Goal: Task Accomplishment & Management: Complete application form

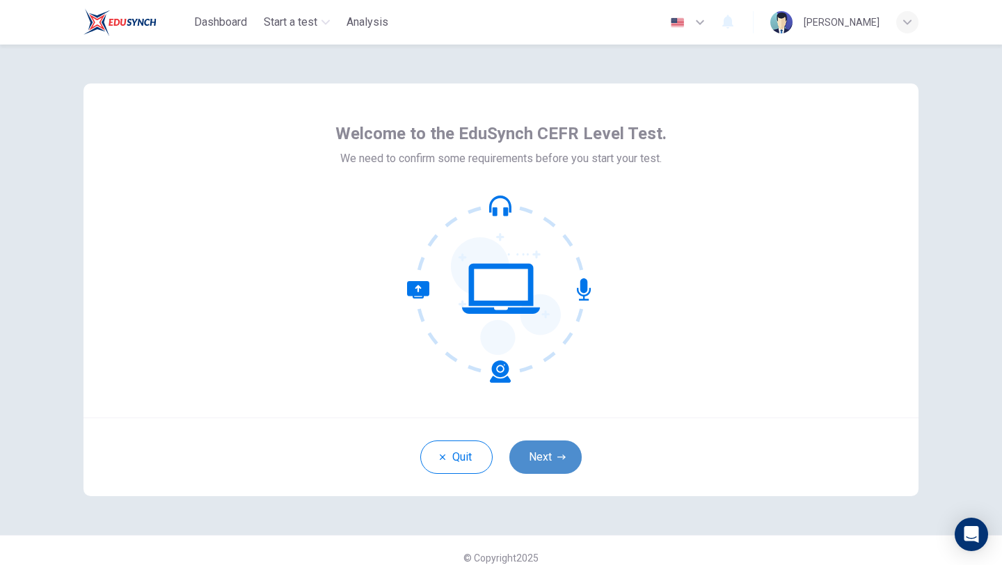
click at [551, 457] on button "Next" at bounding box center [545, 457] width 72 height 33
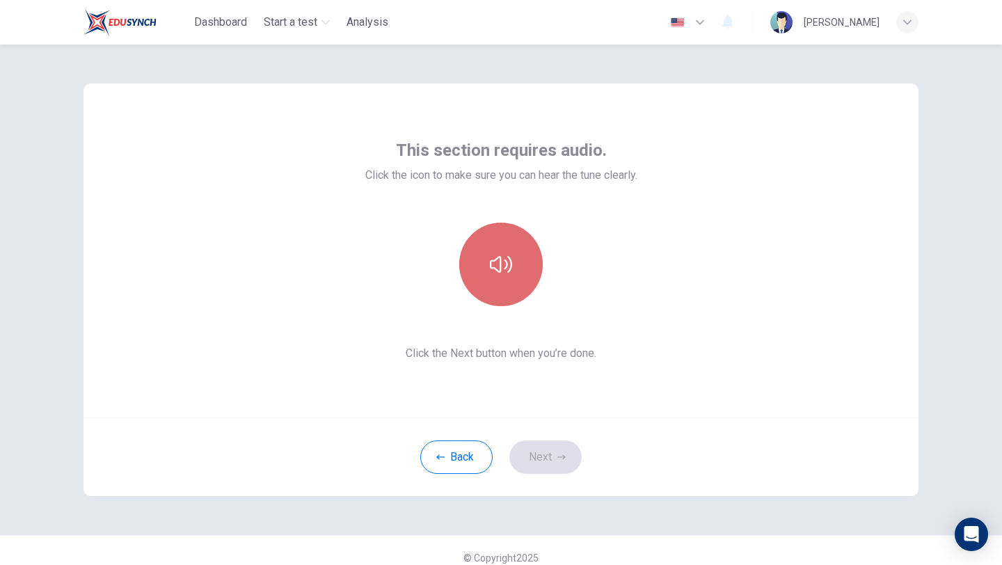
click at [518, 272] on button "button" at bounding box center [501, 265] width 84 height 84
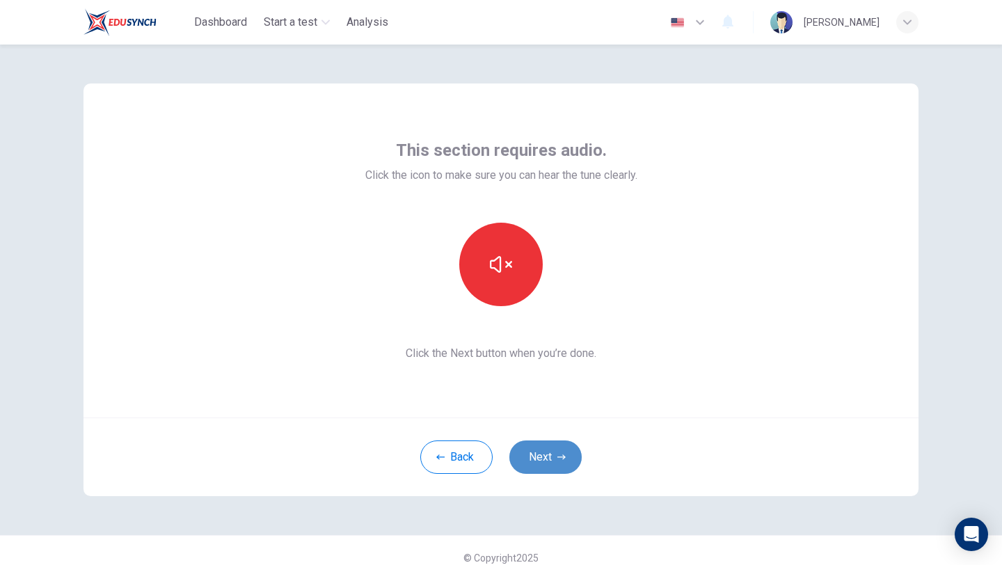
click at [539, 459] on button "Next" at bounding box center [545, 457] width 72 height 33
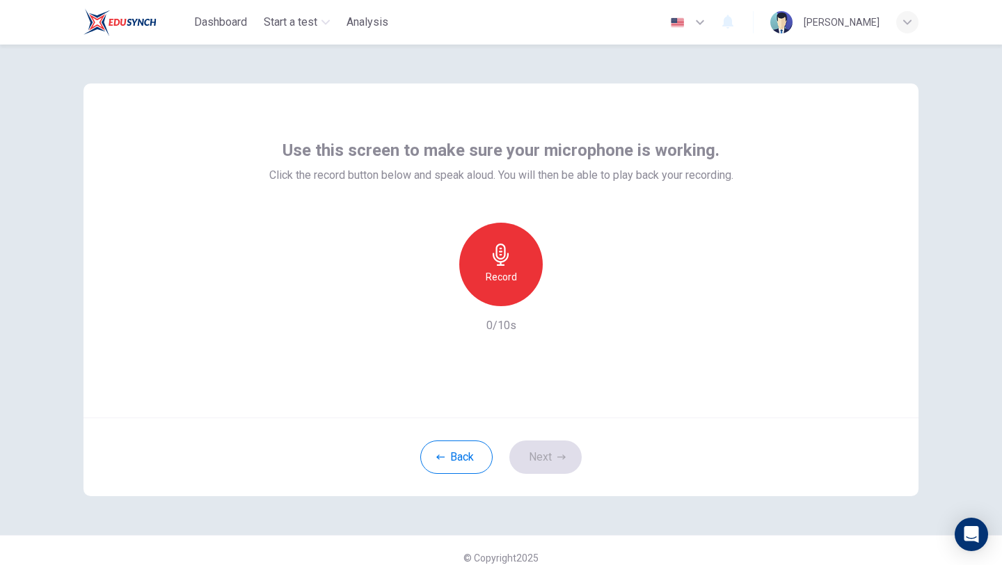
click at [492, 248] on icon "button" at bounding box center [501, 255] width 22 height 22
click at [485, 241] on div "Stop" at bounding box center [501, 265] width 84 height 84
click at [560, 460] on icon "button" at bounding box center [561, 457] width 8 height 8
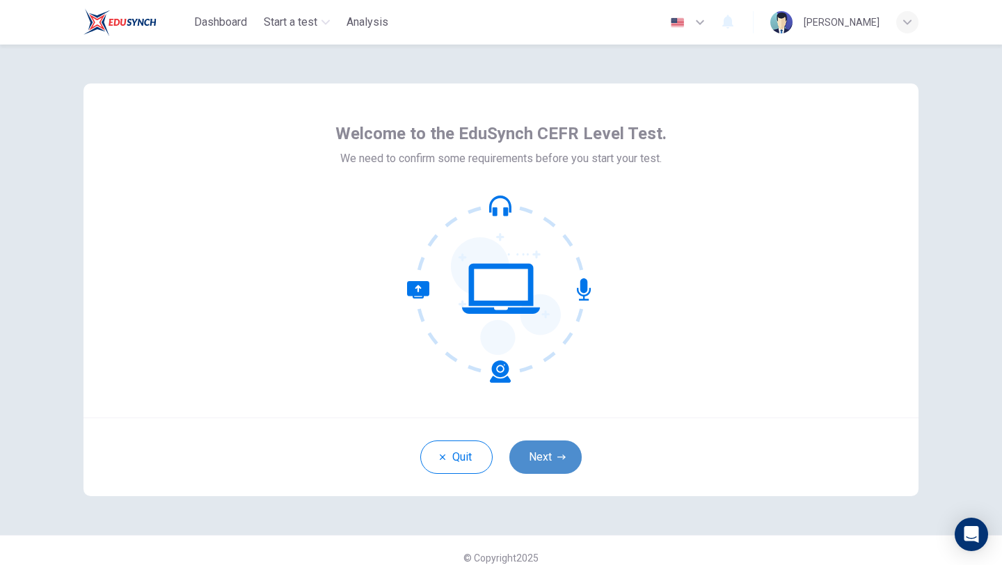
click at [550, 466] on button "Next" at bounding box center [545, 457] width 72 height 33
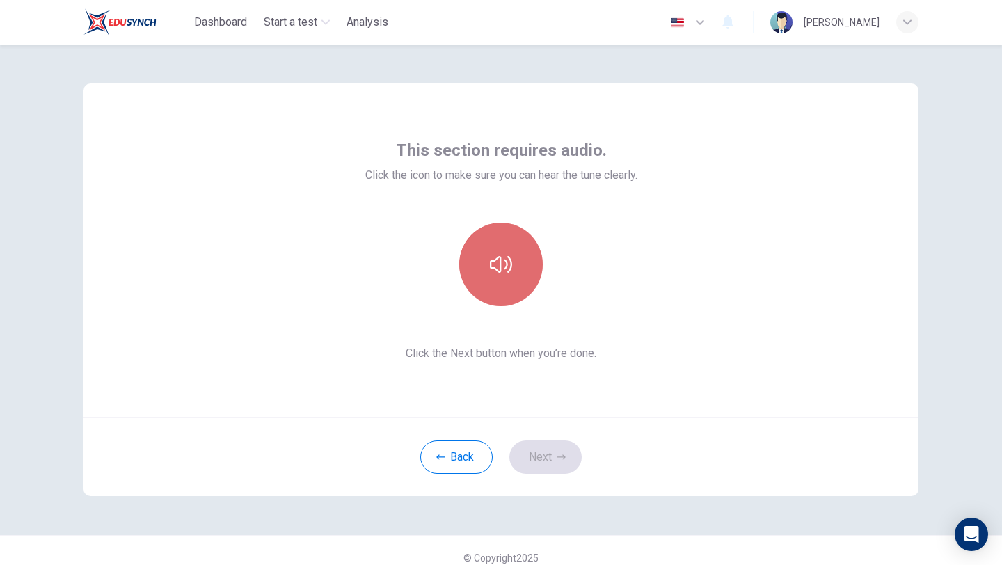
click at [502, 294] on button "button" at bounding box center [501, 265] width 84 height 84
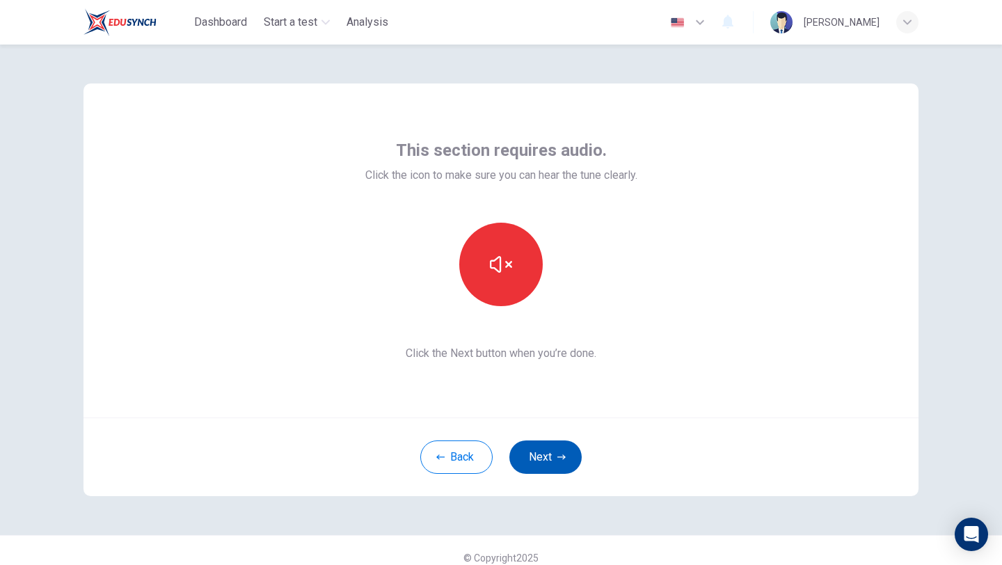
click at [516, 461] on button "Next" at bounding box center [545, 457] width 72 height 33
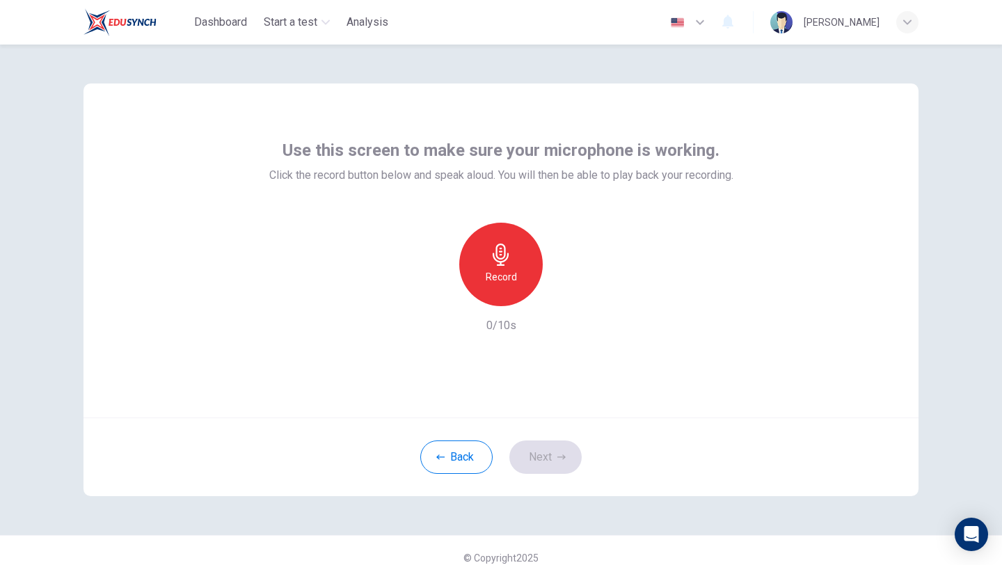
click at [491, 272] on h6 "Record" at bounding box center [501, 277] width 31 height 17
click at [564, 292] on icon "button" at bounding box center [566, 295] width 6 height 8
click at [542, 454] on button "Next" at bounding box center [545, 457] width 72 height 33
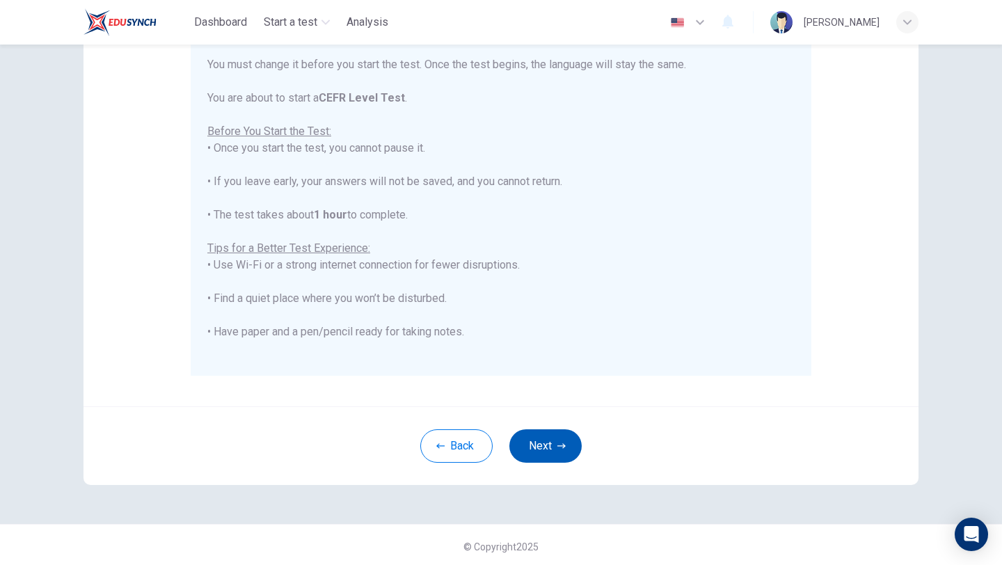
scroll to position [209, 0]
click at [542, 454] on button "Next" at bounding box center [545, 442] width 72 height 33
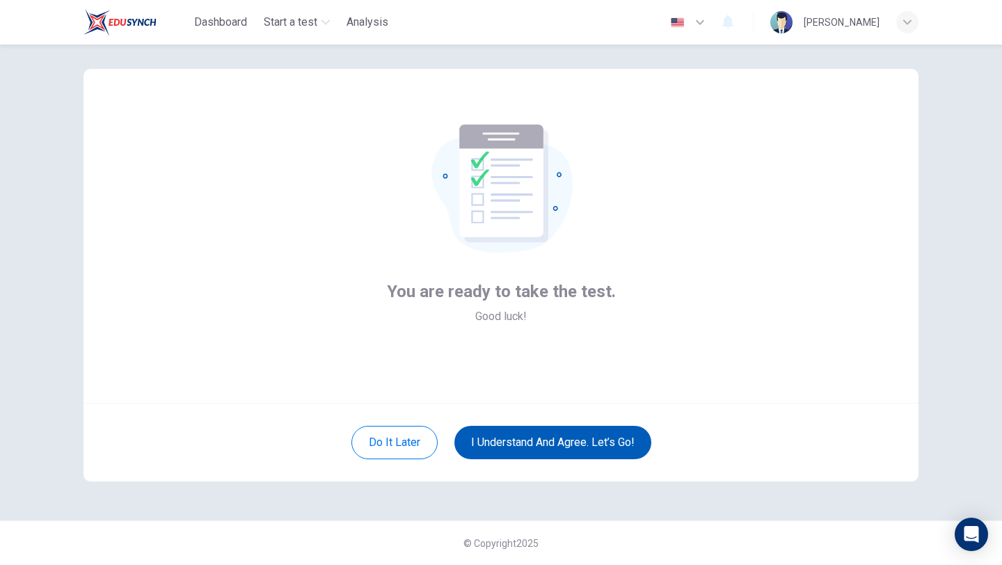
scroll to position [15, 0]
click at [542, 445] on button "I understand and agree. Let’s go!" at bounding box center [552, 442] width 197 height 33
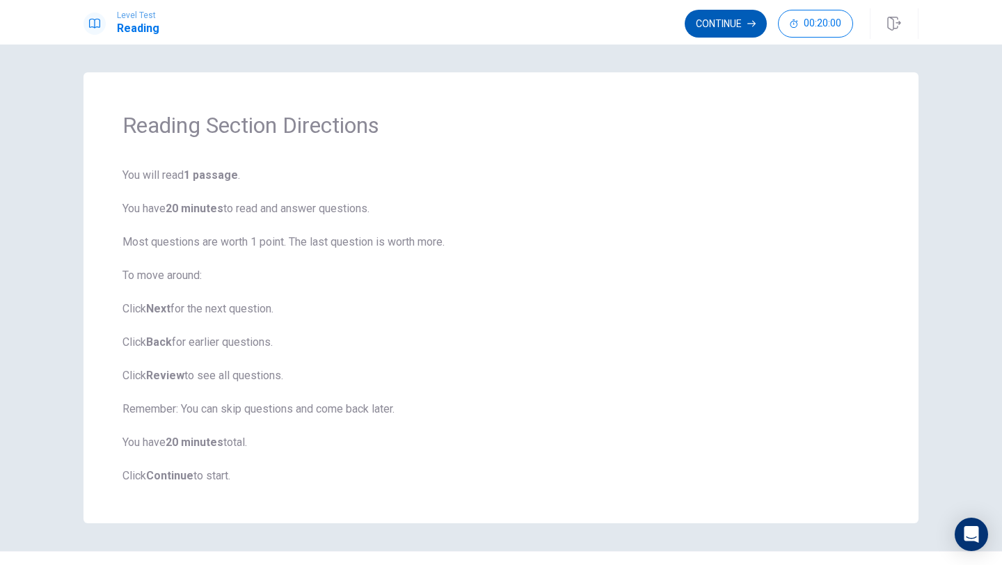
click at [712, 31] on button "Continue" at bounding box center [726, 24] width 82 height 28
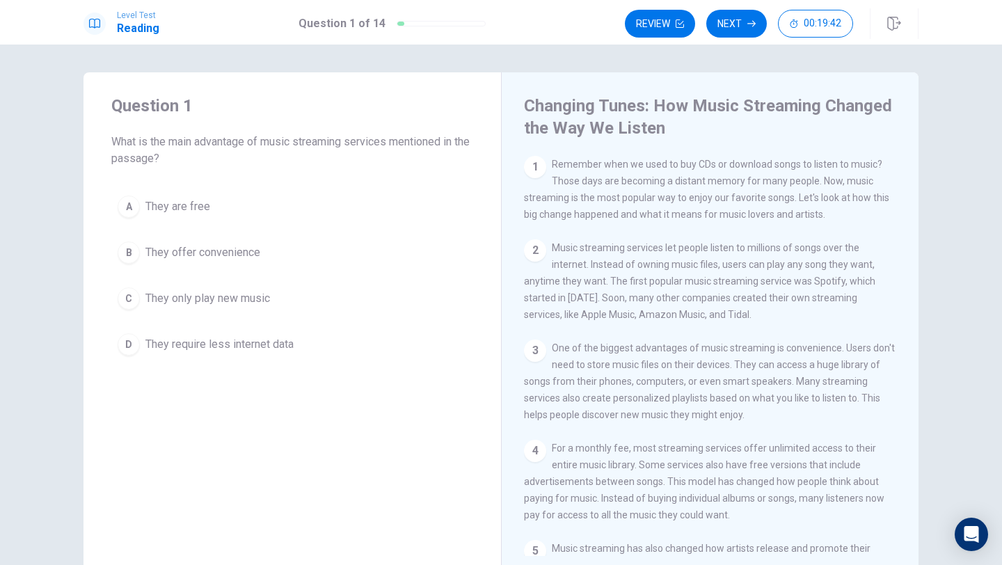
drag, startPoint x: 999, startPoint y: 199, endPoint x: 999, endPoint y: 138, distance: 61.2
click at [999, 138] on div "Question 1 What is the main advantage of music streaming services mentioned in …" at bounding box center [501, 305] width 1002 height 521
drag, startPoint x: 867, startPoint y: 282, endPoint x: 864, endPoint y: 227, distance: 55.0
click at [864, 227] on div "1 Remember when we used to buy CDs or download songs to listen to music? Those …" at bounding box center [719, 356] width 391 height 400
drag, startPoint x: 895, startPoint y: 257, endPoint x: 894, endPoint y: 193, distance: 63.3
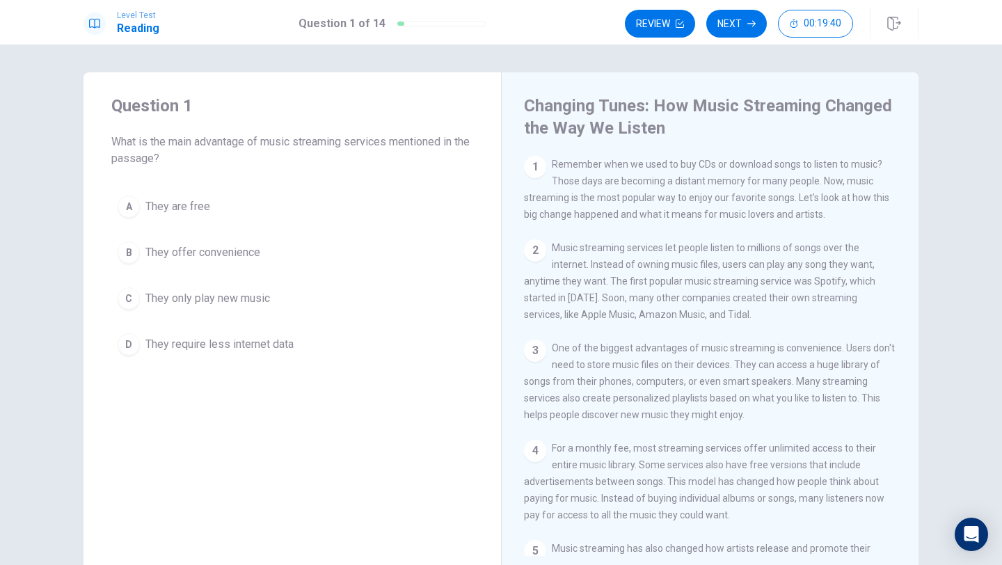
click at [894, 193] on div "1 Remember when we used to buy CDs or download songs to listen to music? Those …" at bounding box center [719, 356] width 391 height 400
drag, startPoint x: 893, startPoint y: 193, endPoint x: 883, endPoint y: 398, distance: 204.8
click at [883, 398] on div "1 Remember when we used to buy CDs or download songs to listen to music? Those …" at bounding box center [719, 356] width 391 height 400
drag, startPoint x: 639, startPoint y: 165, endPoint x: 850, endPoint y: 438, distance: 345.2
click at [894, 553] on div "1 Remember when we used to buy CDs or download songs to listen to music? Those …" at bounding box center [719, 356] width 391 height 400
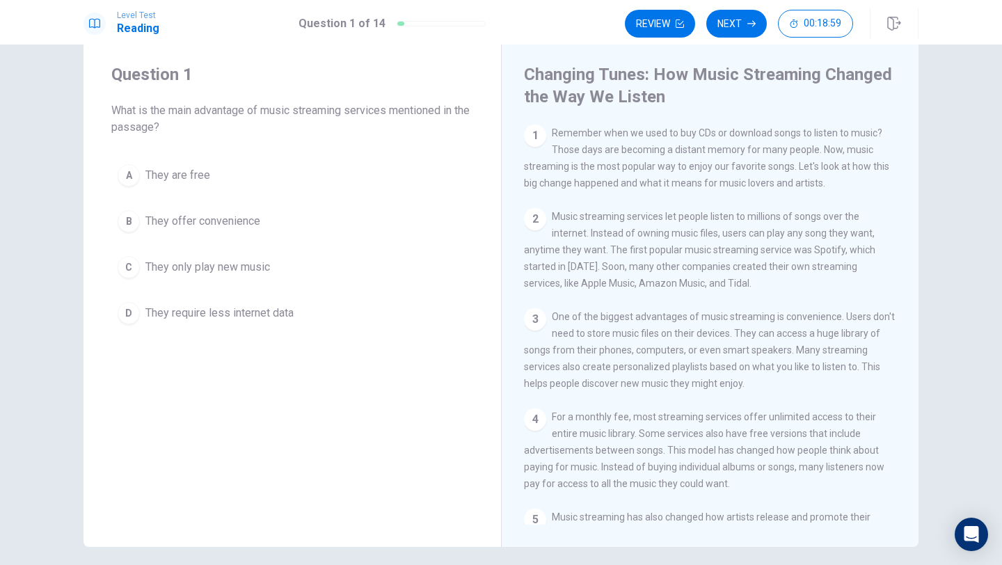
scroll to position [30, 0]
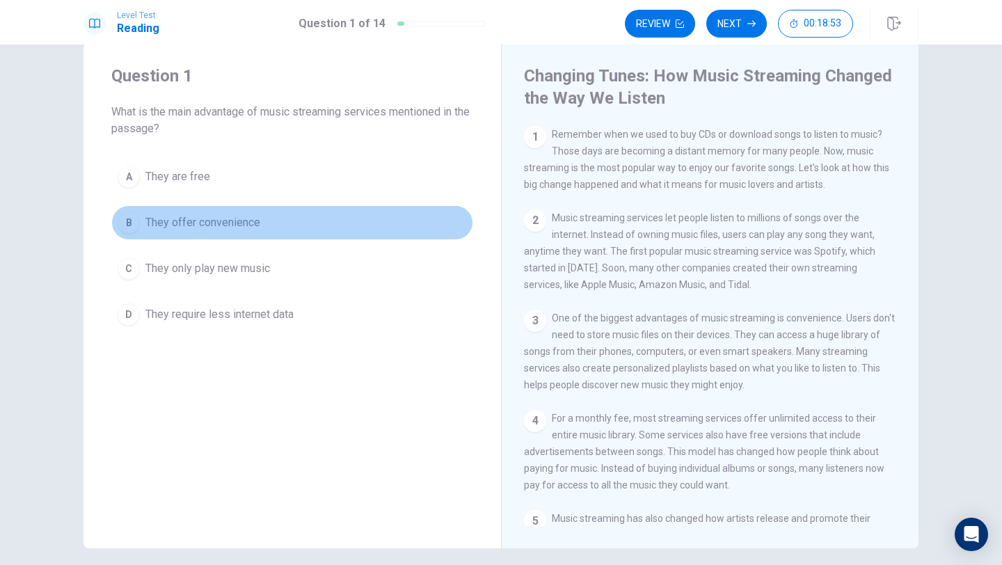
click at [138, 217] on div "B" at bounding box center [129, 223] width 22 height 22
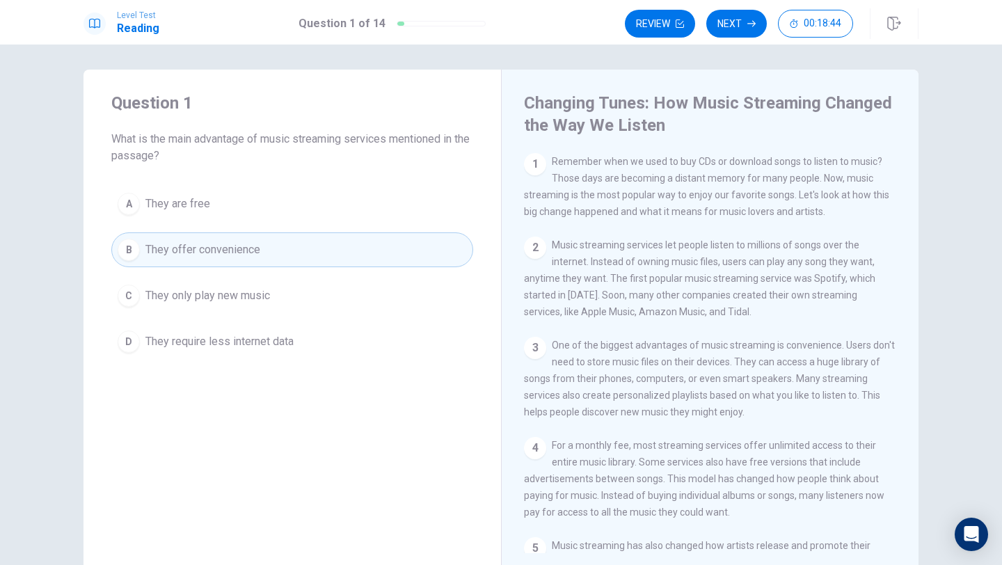
scroll to position [0, 0]
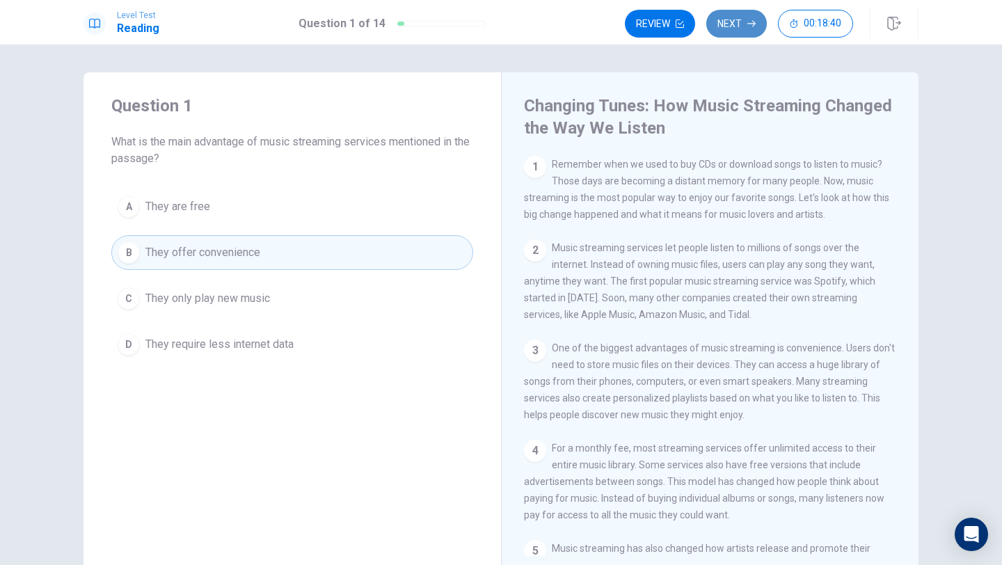
click at [730, 35] on button "Next" at bounding box center [736, 24] width 61 height 28
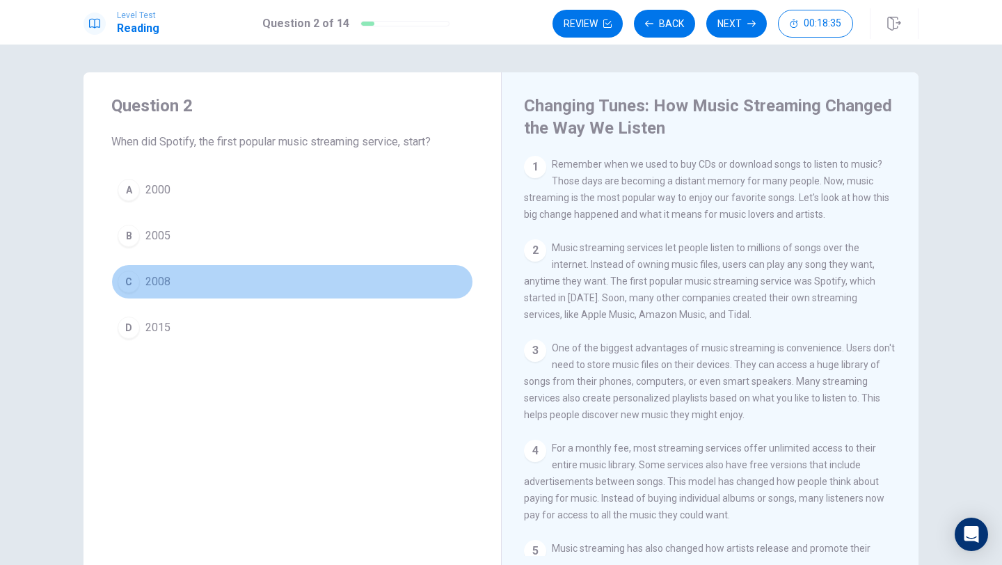
click at [136, 276] on div "C" at bounding box center [129, 282] width 22 height 22
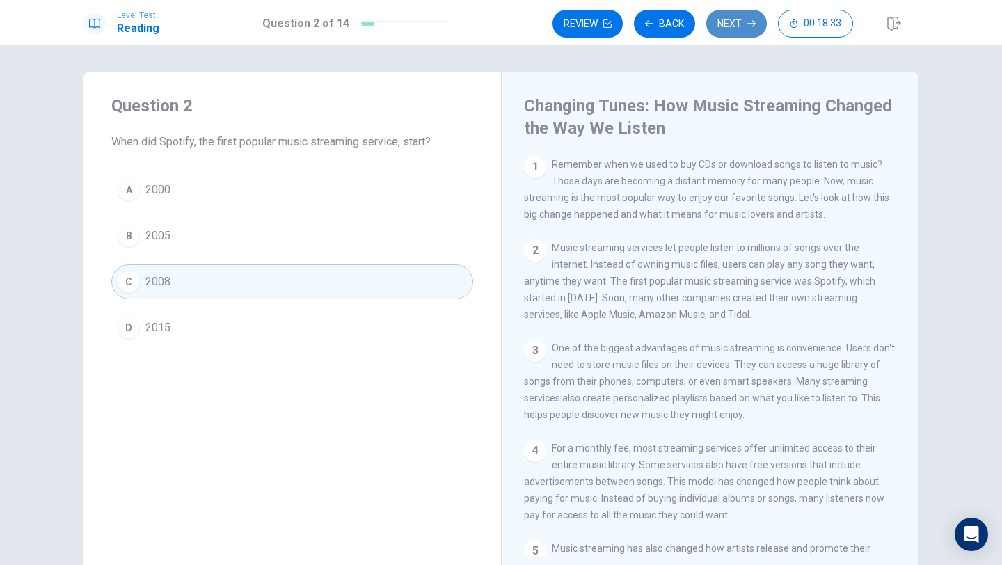
click at [729, 31] on button "Next" at bounding box center [736, 24] width 61 height 28
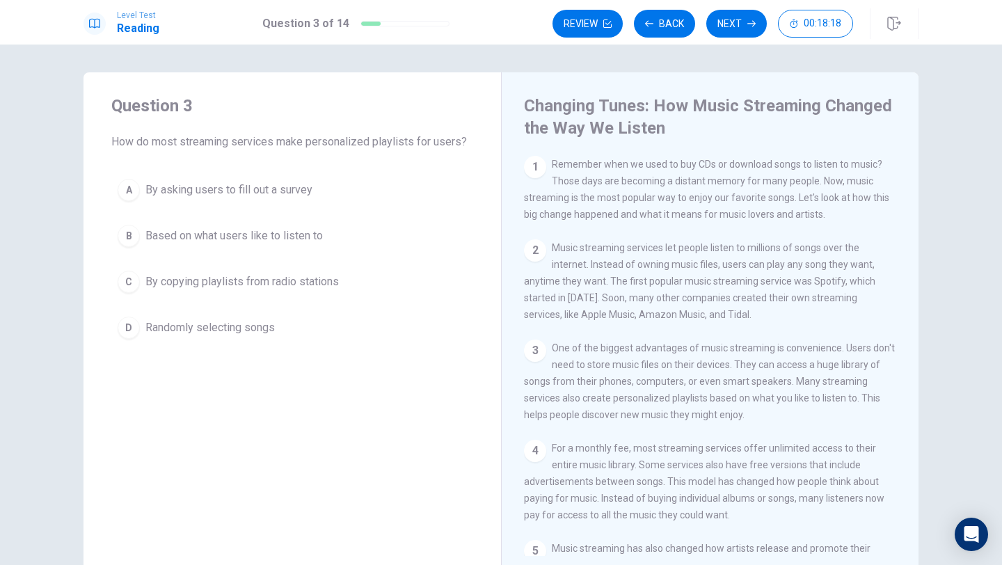
click at [658, 239] on div "2 Music streaming services let people listen to millions of songs over the inte…" at bounding box center [710, 281] width 373 height 84
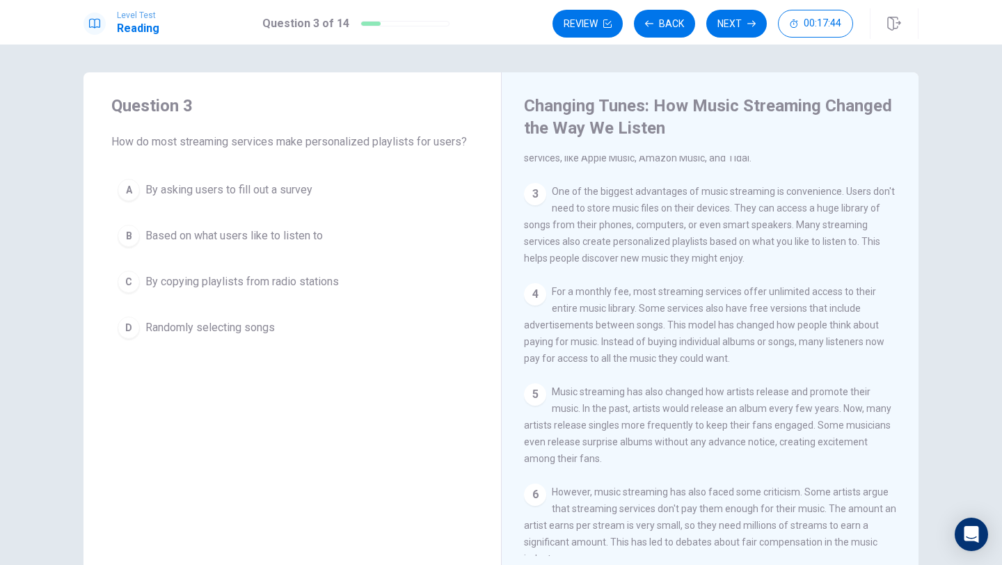
scroll to position [129, 0]
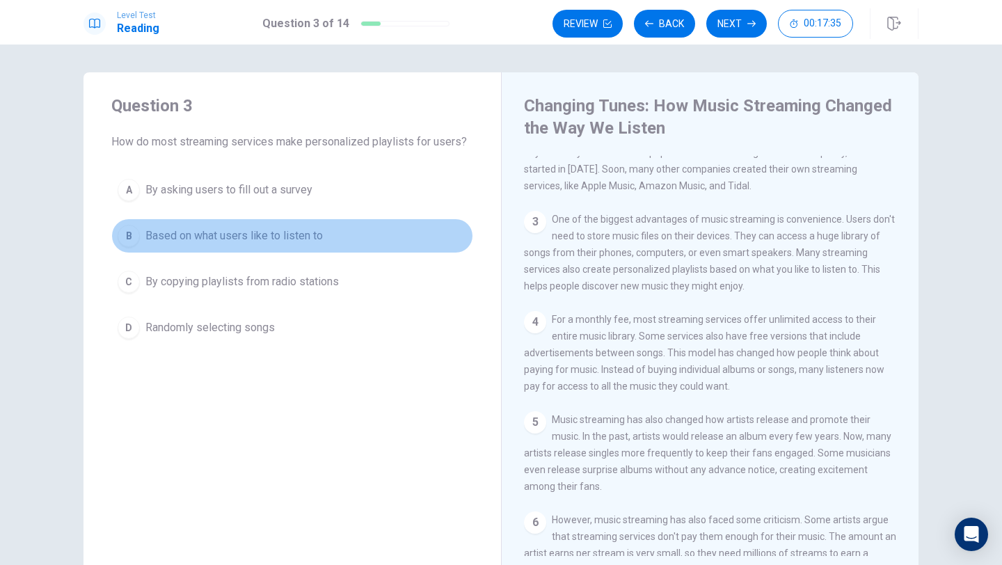
click at [131, 244] on div "B" at bounding box center [129, 236] width 22 height 22
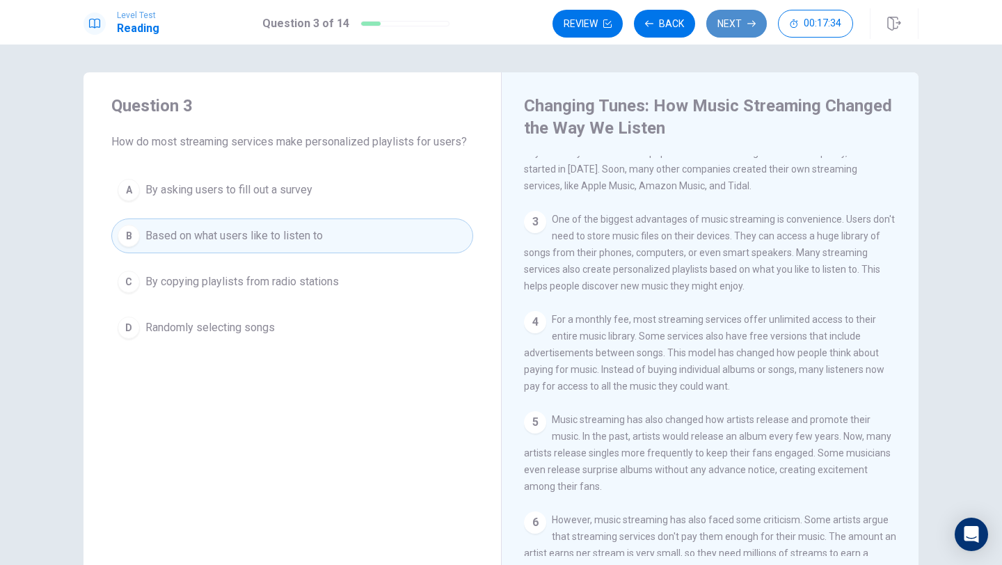
click at [724, 30] on button "Next" at bounding box center [736, 24] width 61 height 28
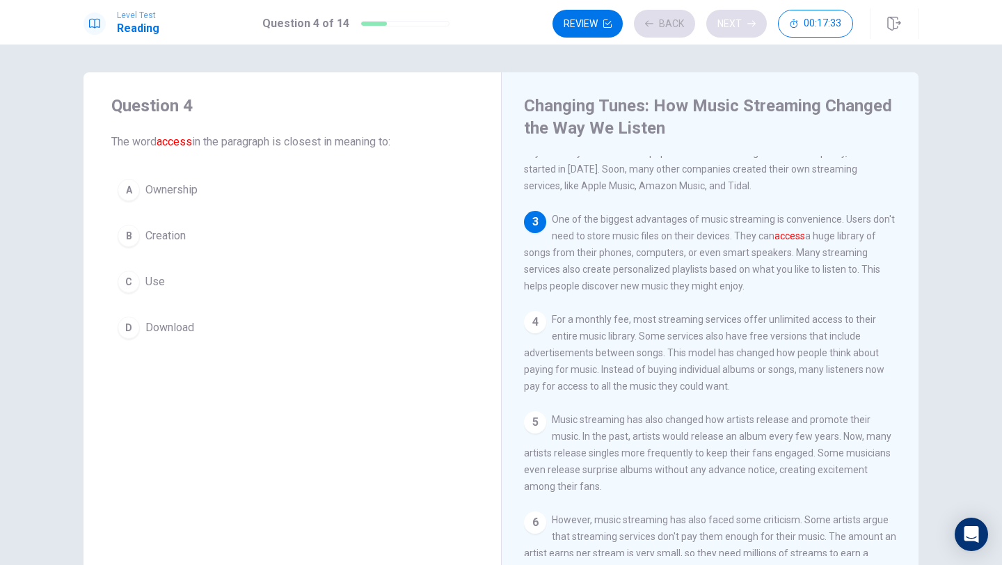
scroll to position [184, 0]
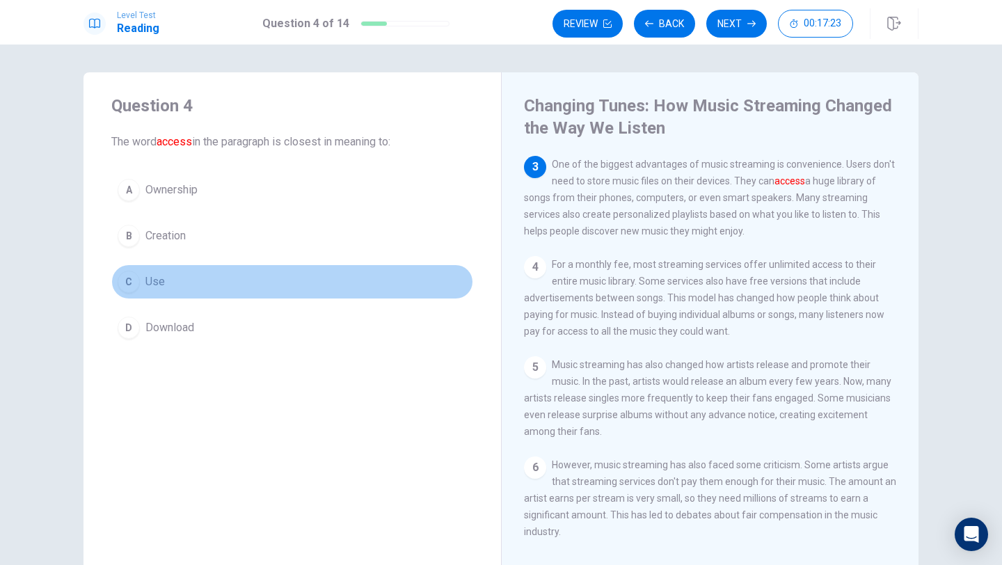
click at [135, 280] on div "C" at bounding box center [129, 282] width 22 height 22
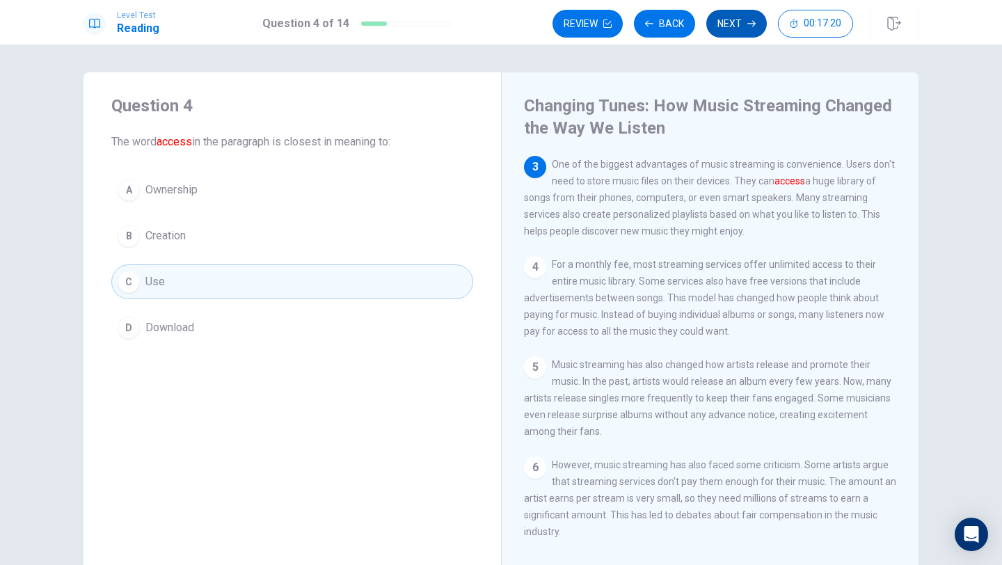
click at [736, 31] on button "Next" at bounding box center [736, 24] width 61 height 28
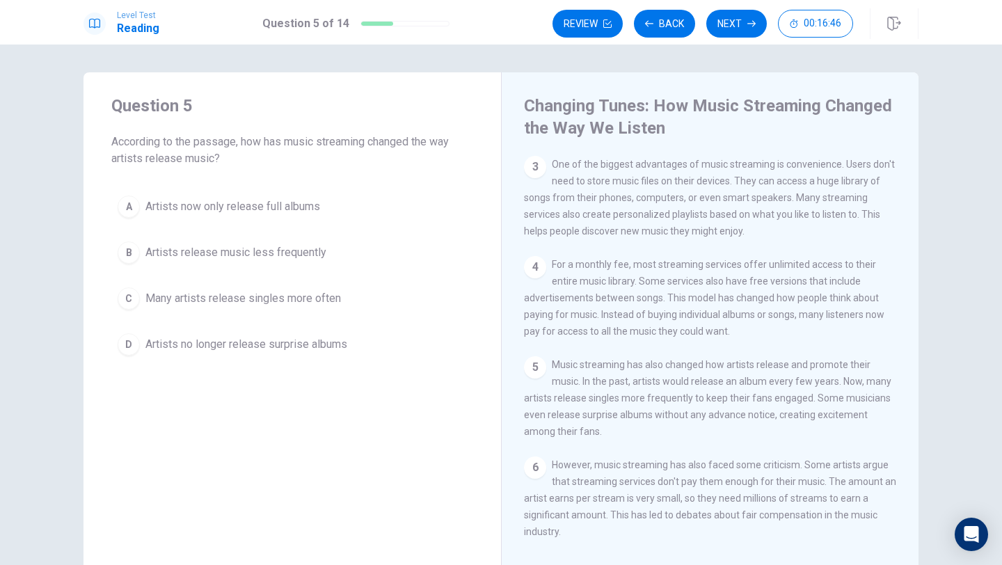
click at [134, 296] on div "C" at bounding box center [129, 298] width 22 height 22
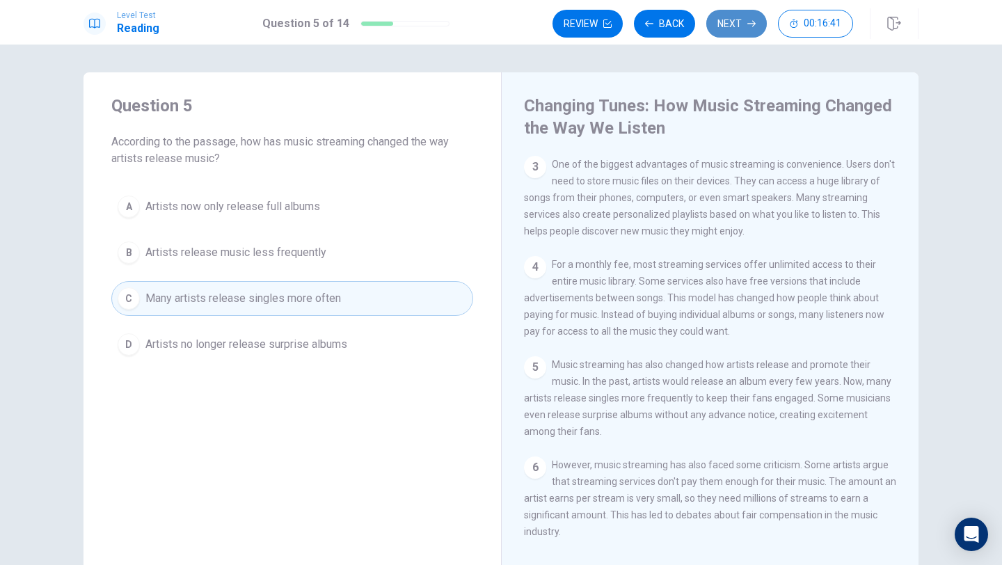
click at [745, 33] on button "Next" at bounding box center [736, 24] width 61 height 28
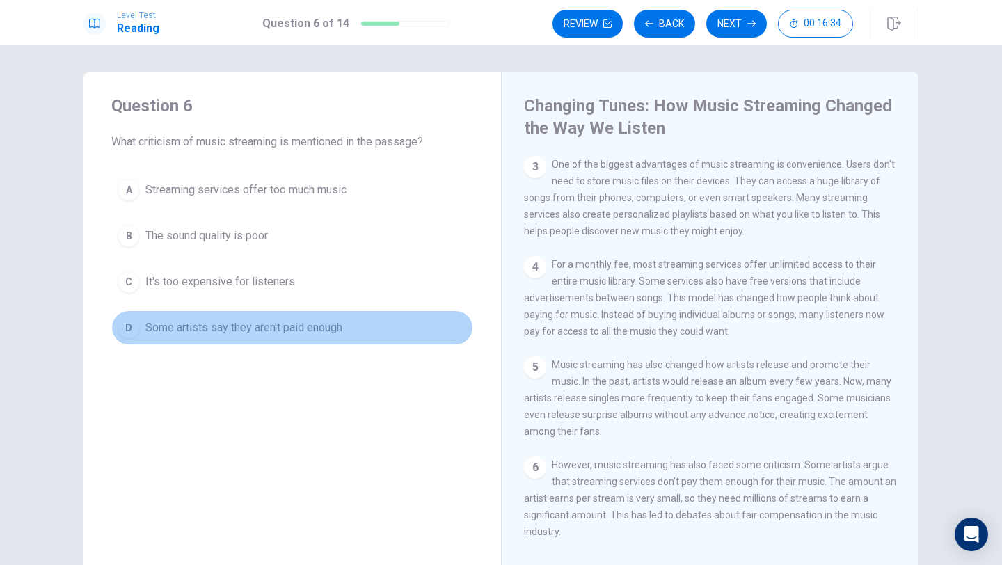
click at [139, 329] on div "D" at bounding box center [129, 328] width 22 height 22
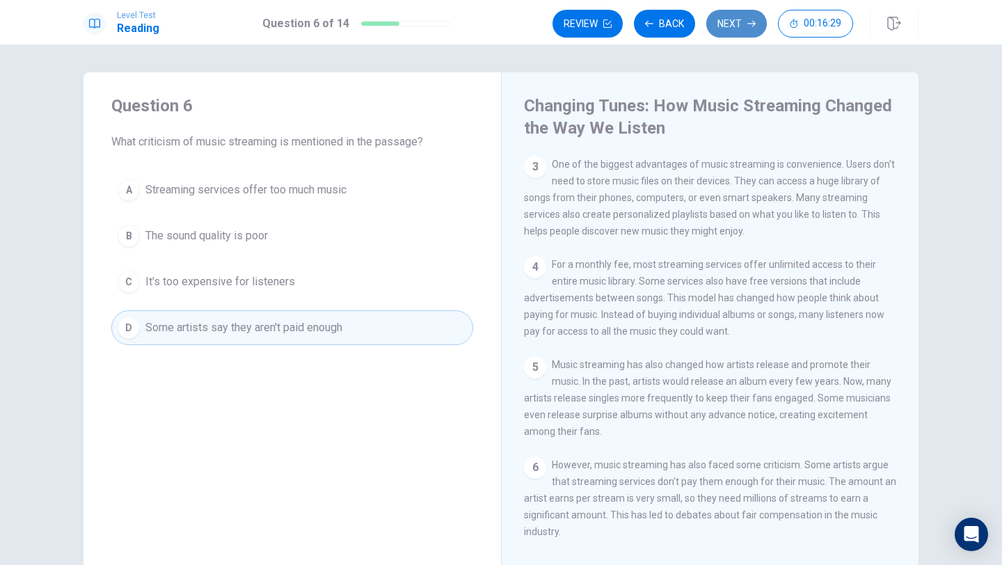
click at [742, 34] on button "Next" at bounding box center [736, 24] width 61 height 28
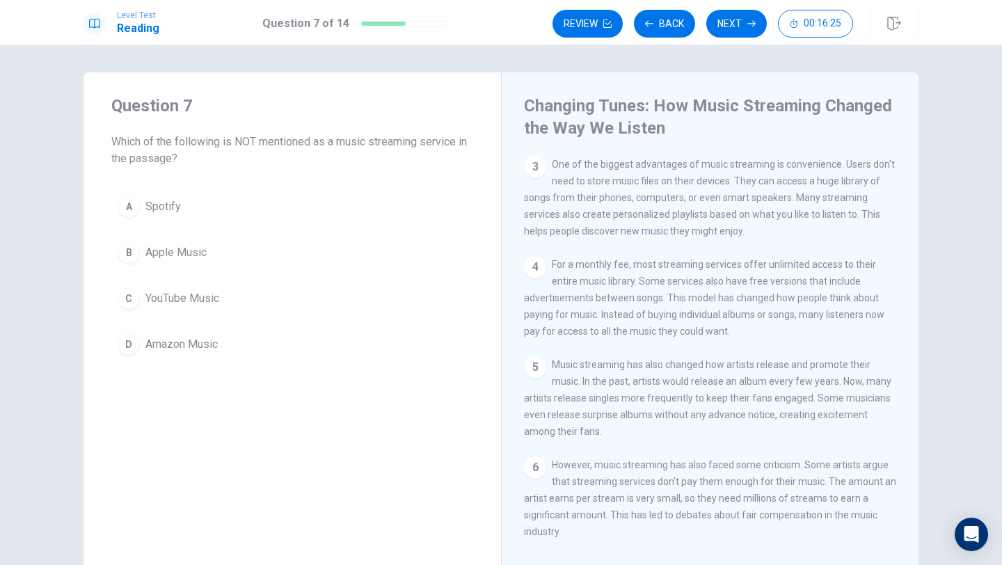
click at [129, 299] on div "C" at bounding box center [129, 298] width 22 height 22
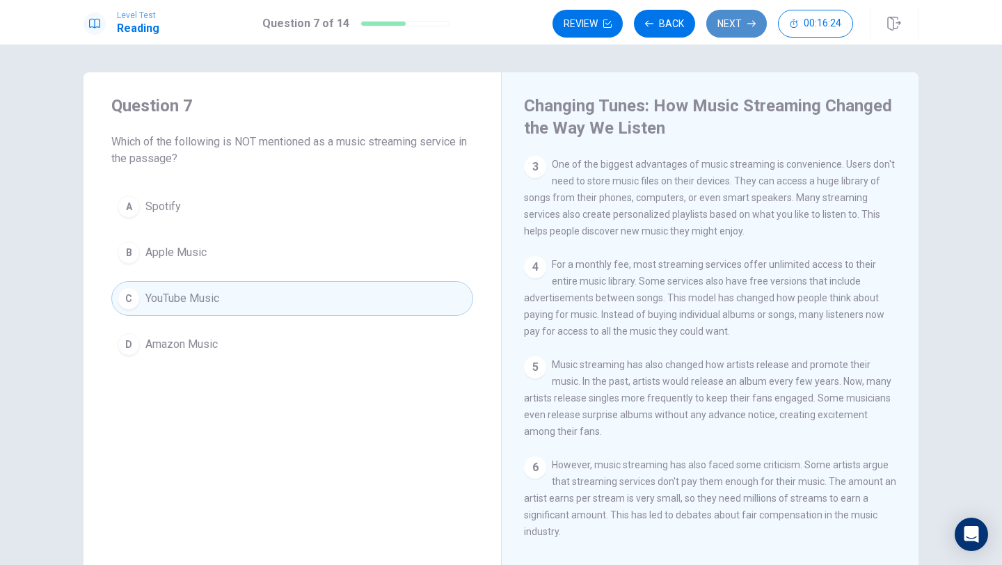
click at [726, 35] on button "Next" at bounding box center [736, 24] width 61 height 28
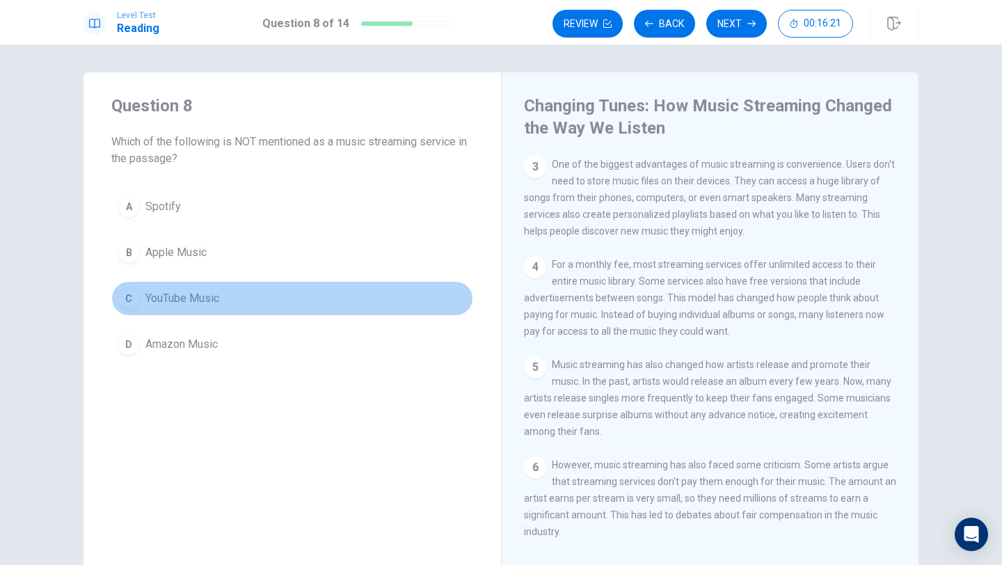
click at [134, 304] on div "C" at bounding box center [129, 298] width 22 height 22
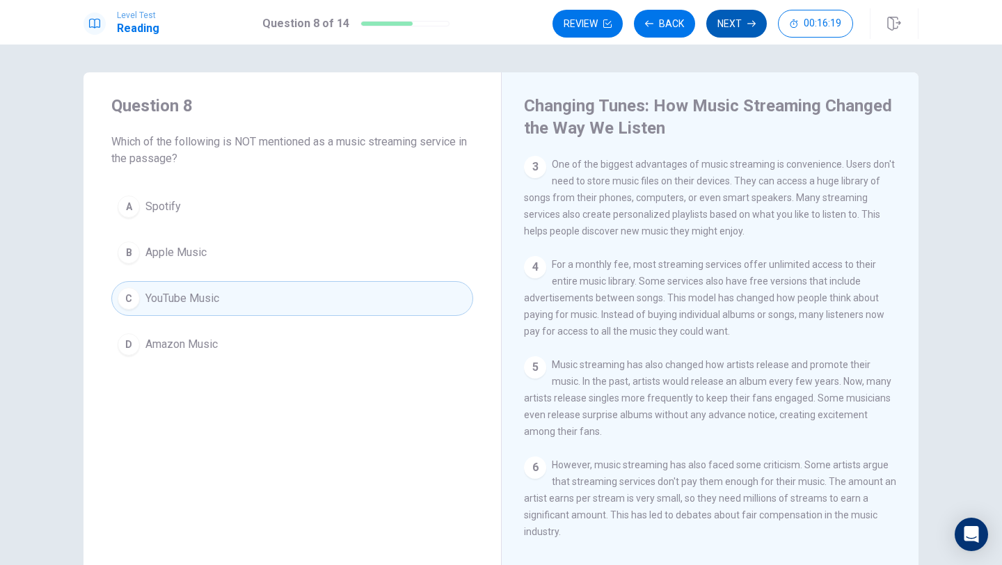
click at [726, 30] on button "Next" at bounding box center [736, 24] width 61 height 28
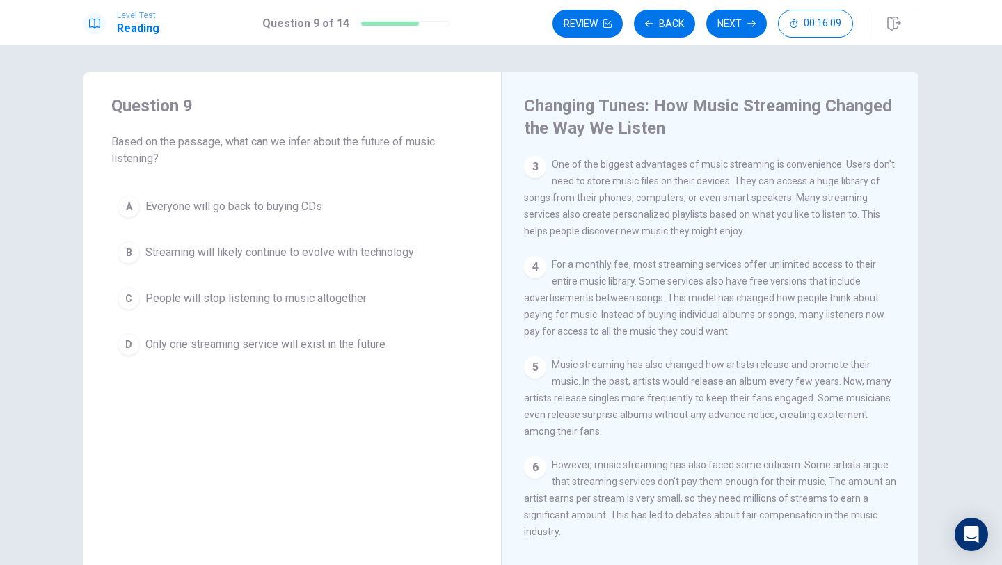
click at [675, 319] on span "For a monthly fee, most streaming services offer unlimited access to their enti…" at bounding box center [704, 298] width 360 height 78
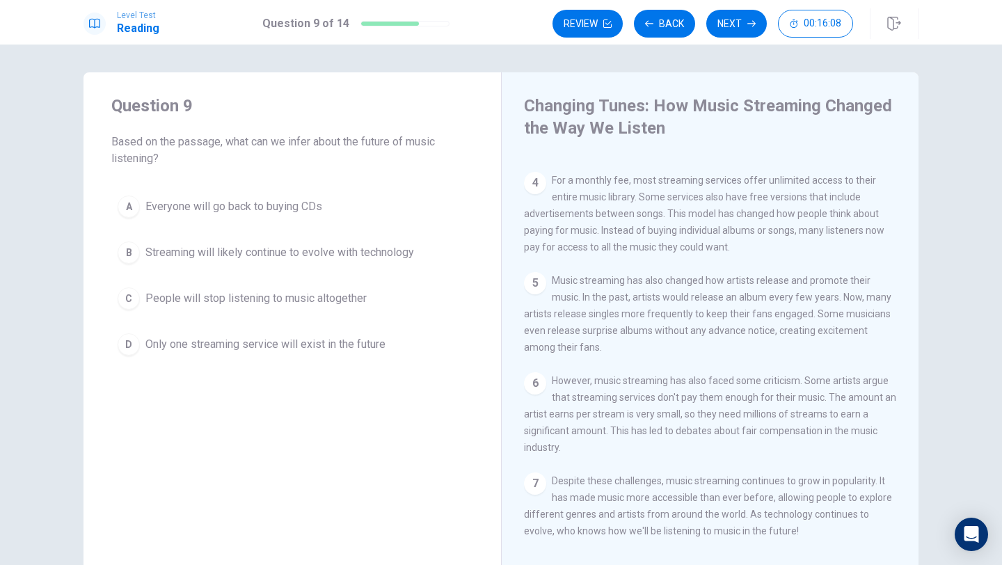
scroll to position [56, 0]
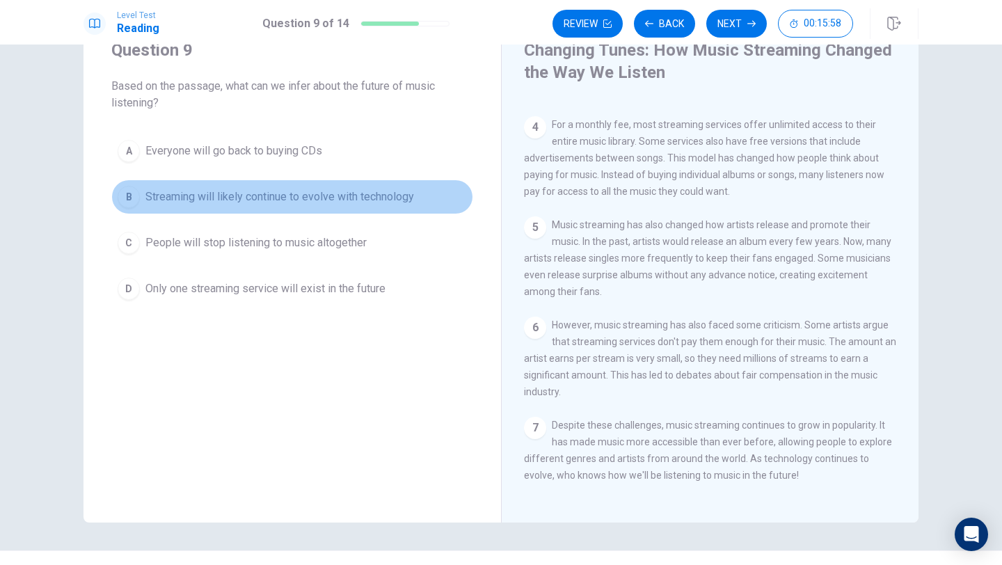
click at [135, 190] on div "B" at bounding box center [129, 197] width 22 height 22
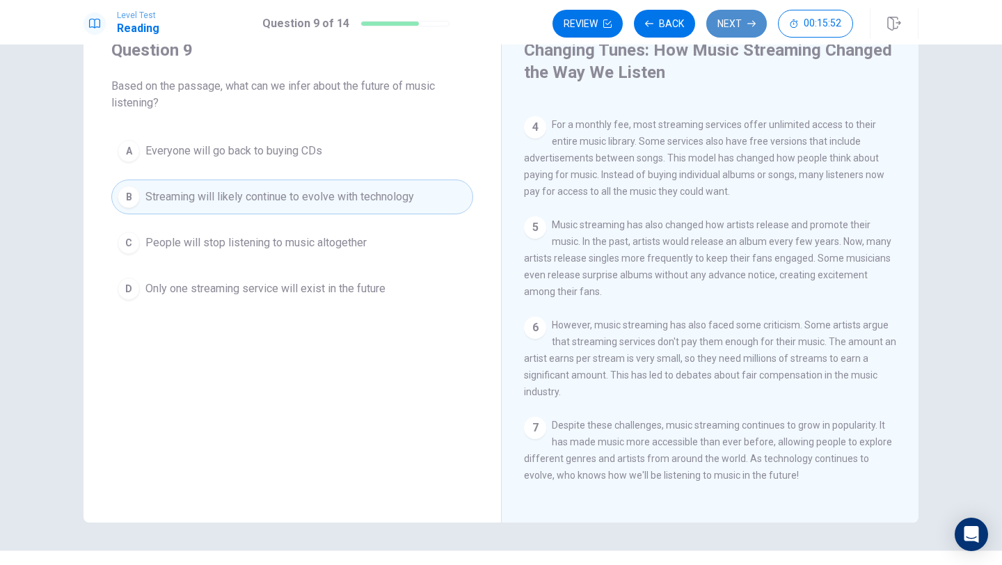
click at [735, 32] on button "Next" at bounding box center [736, 24] width 61 height 28
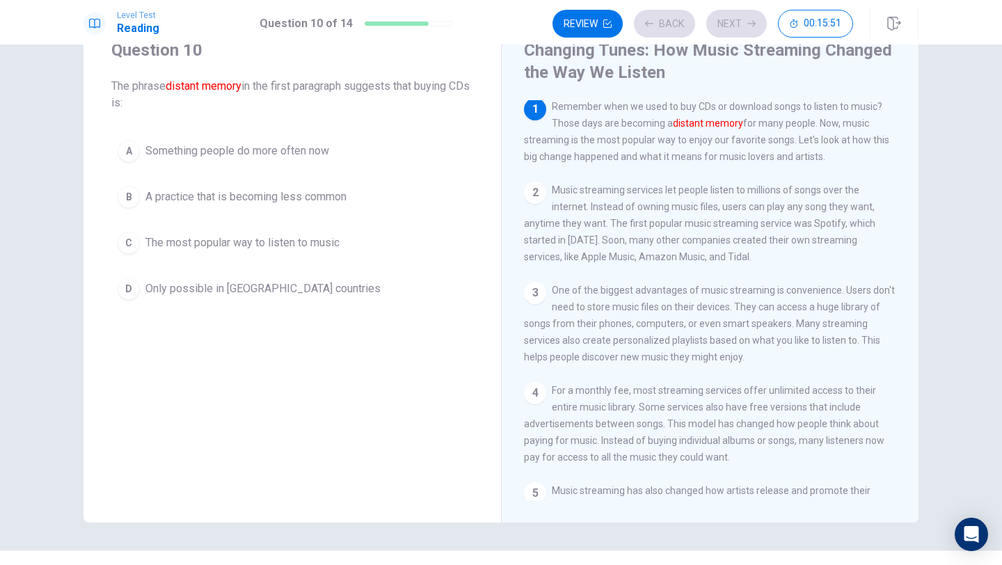
scroll to position [0, 0]
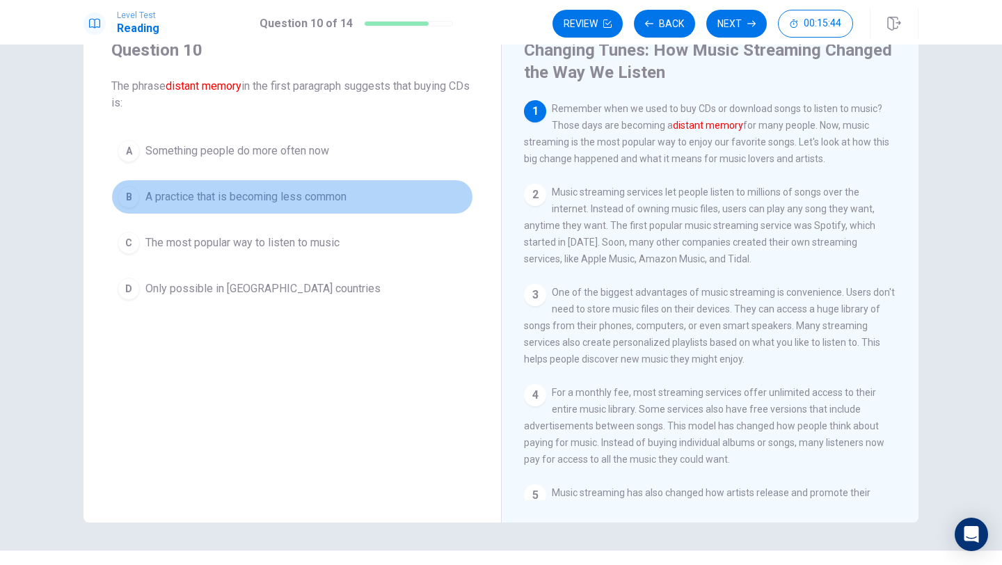
click at [136, 193] on div "B" at bounding box center [129, 197] width 22 height 22
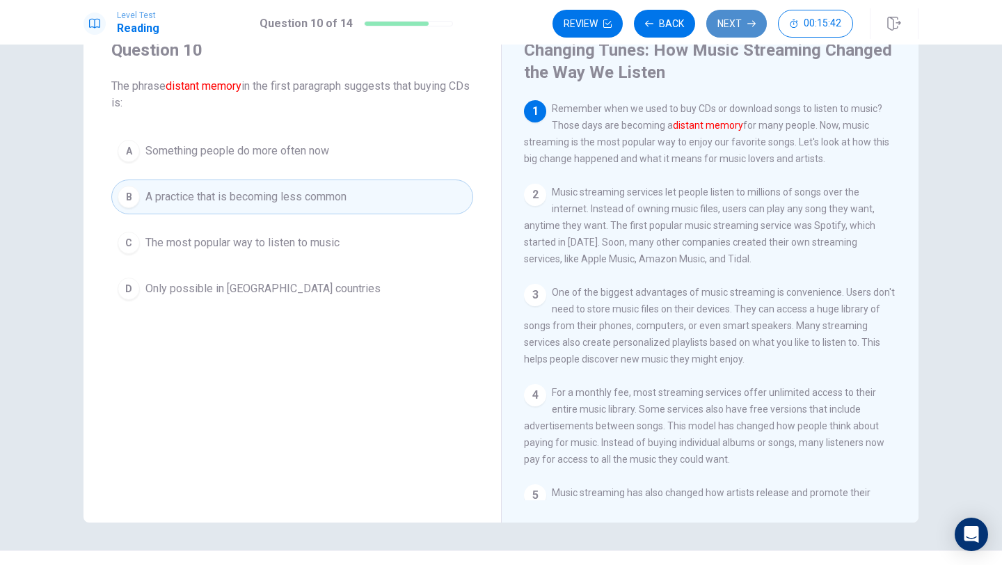
click at [729, 35] on button "Next" at bounding box center [736, 24] width 61 height 28
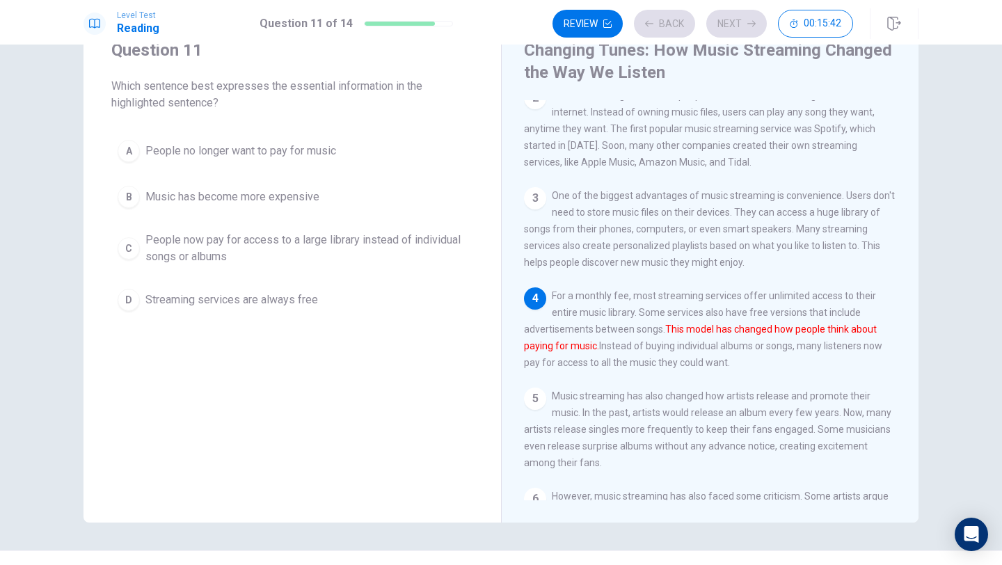
scroll to position [106, 0]
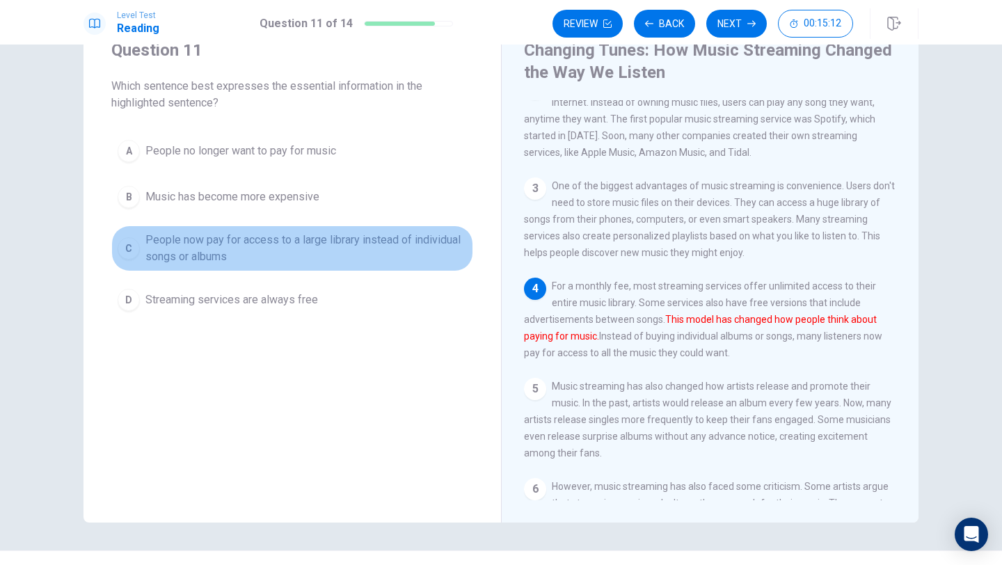
click at [141, 239] on button "C People now pay for access to a large library instead of individual songs or a…" at bounding box center [292, 248] width 362 height 46
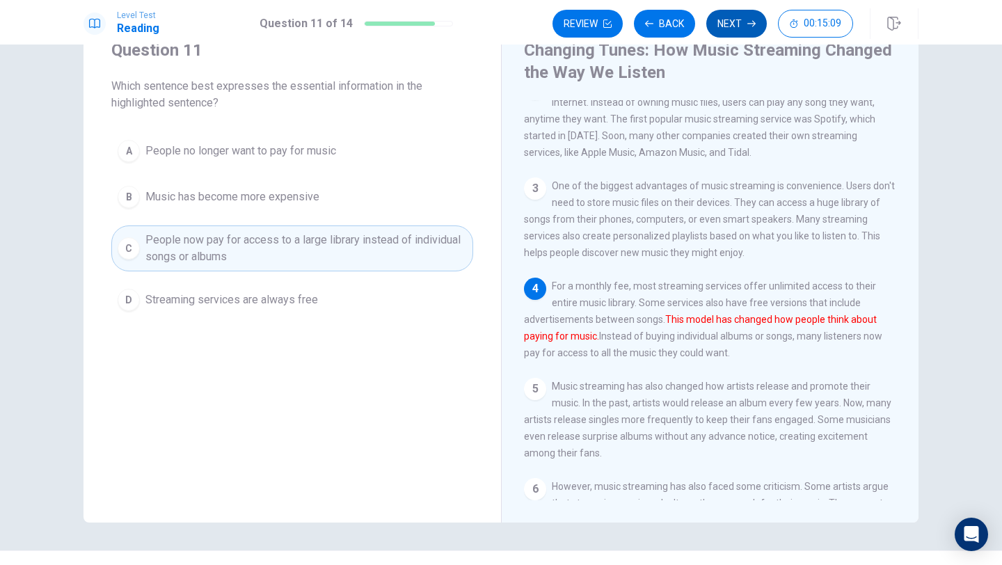
click at [744, 29] on button "Next" at bounding box center [736, 24] width 61 height 28
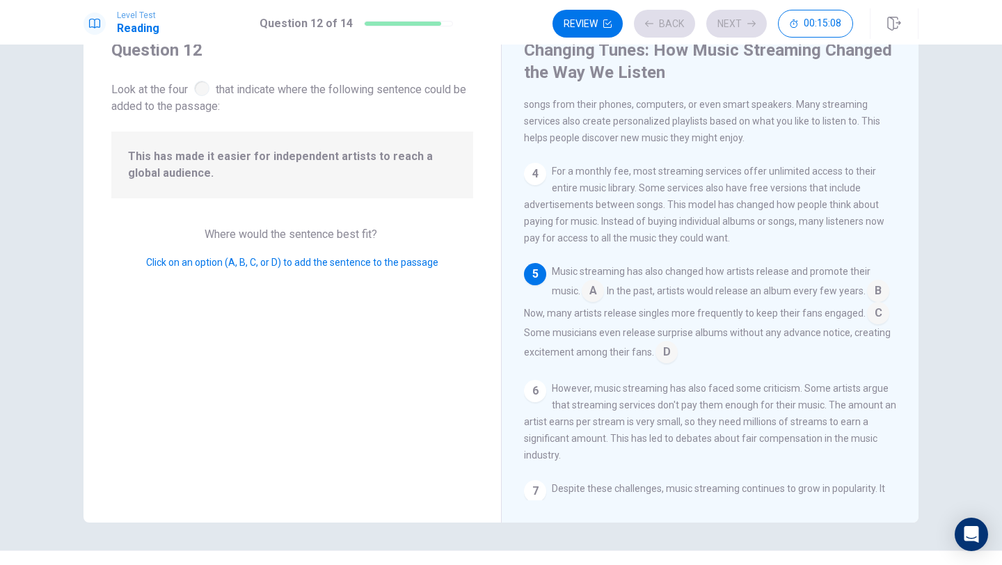
scroll to position [223, 0]
click at [599, 301] on div "Music streaming has also changed how artists release and promote their music. A…" at bounding box center [710, 311] width 373 height 100
click at [667, 345] on input at bounding box center [667, 351] width 22 height 22
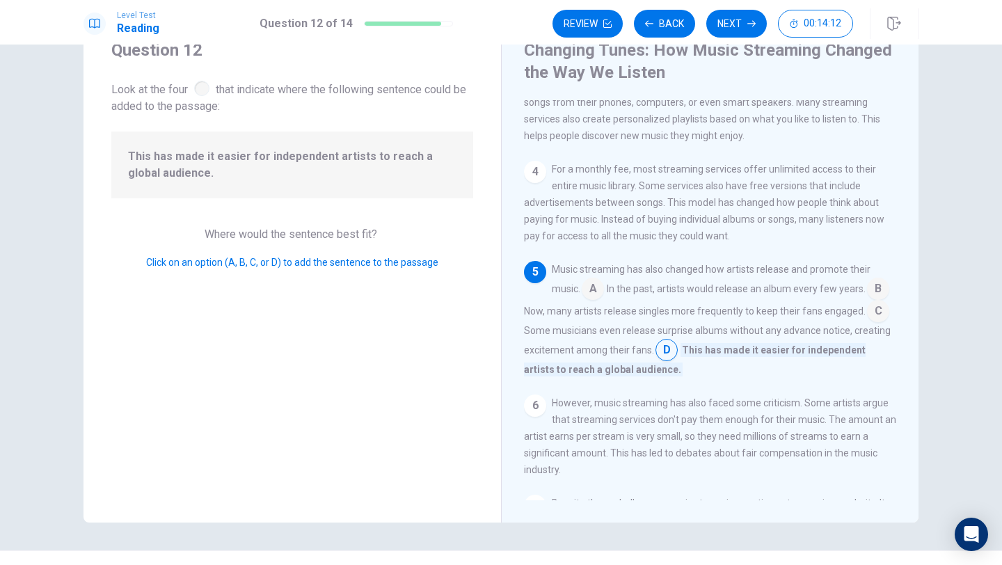
click at [596, 289] on input at bounding box center [593, 290] width 22 height 22
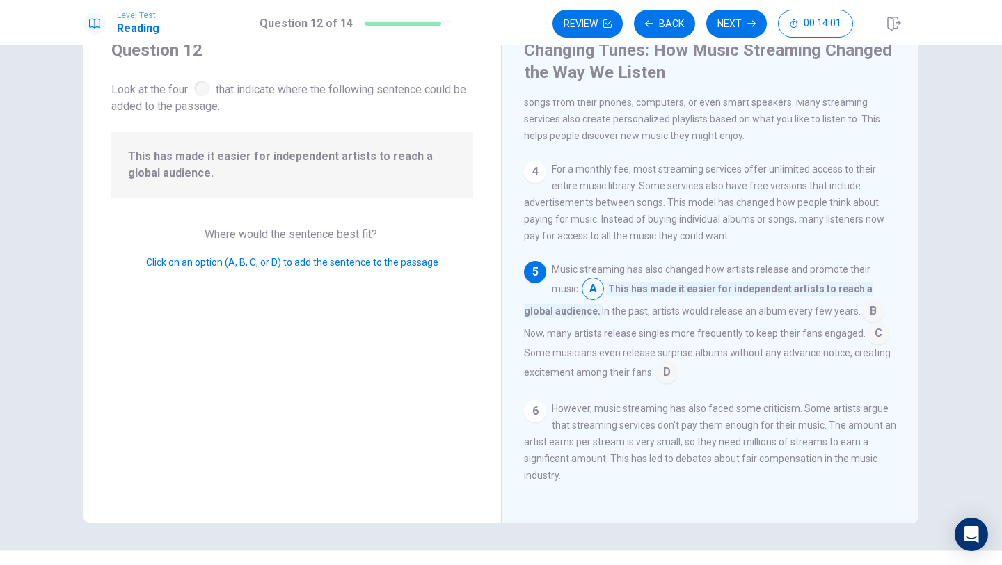
click at [667, 365] on input at bounding box center [667, 374] width 22 height 22
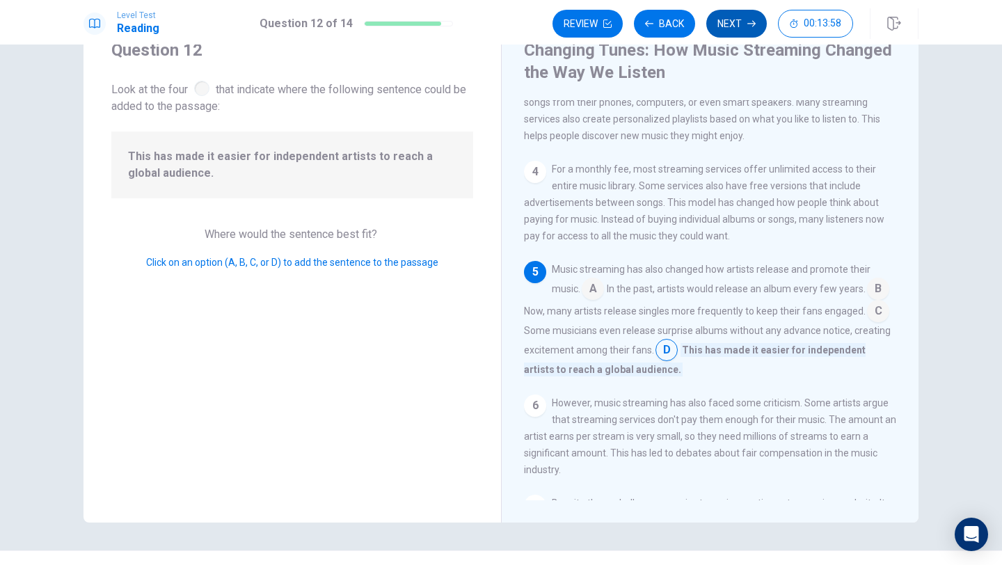
click at [729, 29] on button "Next" at bounding box center [736, 24] width 61 height 28
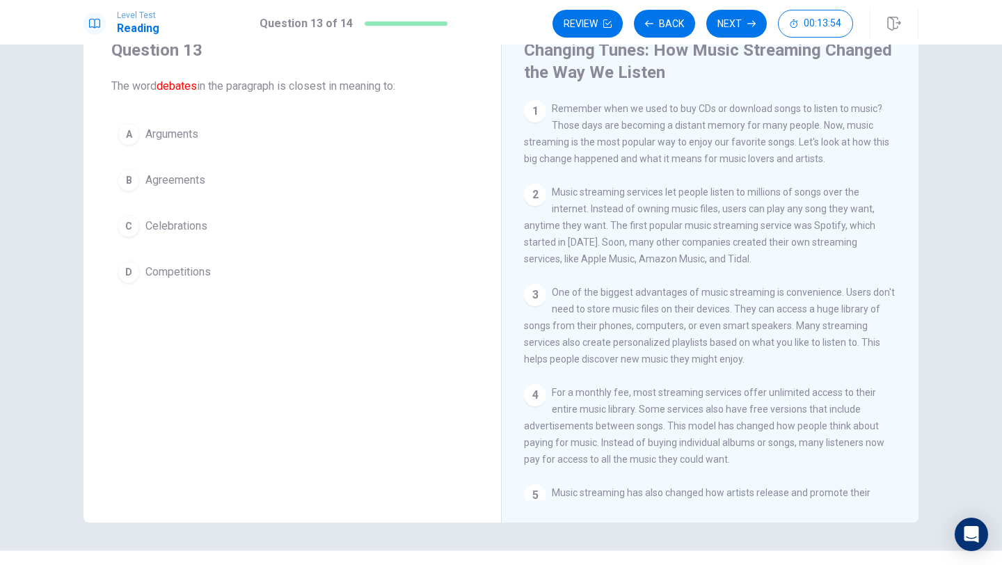
click at [708, 284] on div "3 One of the biggest advantages of music streaming is convenience. Users don't …" at bounding box center [710, 326] width 373 height 84
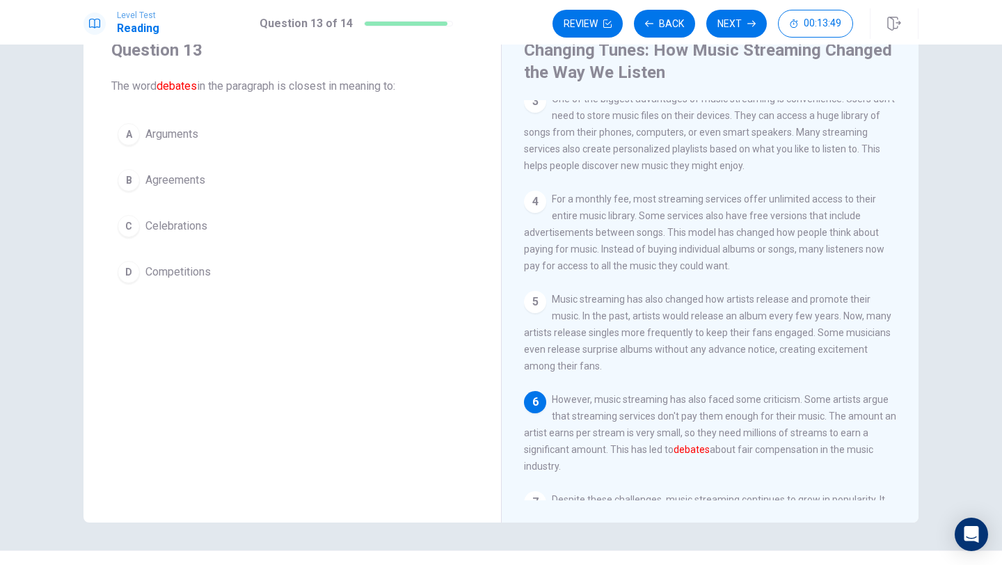
scroll to position [195, 0]
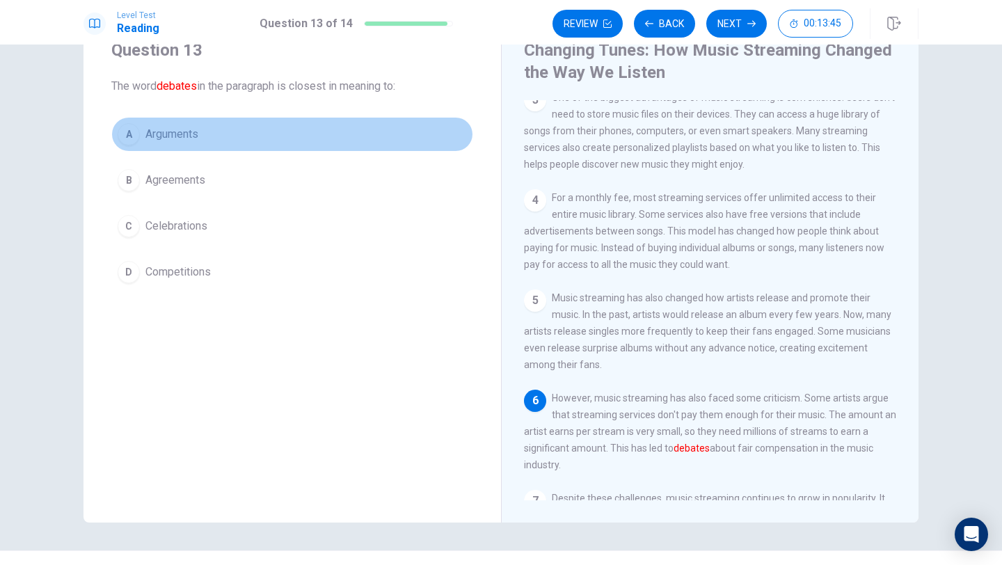
click at [132, 134] on div "A" at bounding box center [129, 134] width 22 height 22
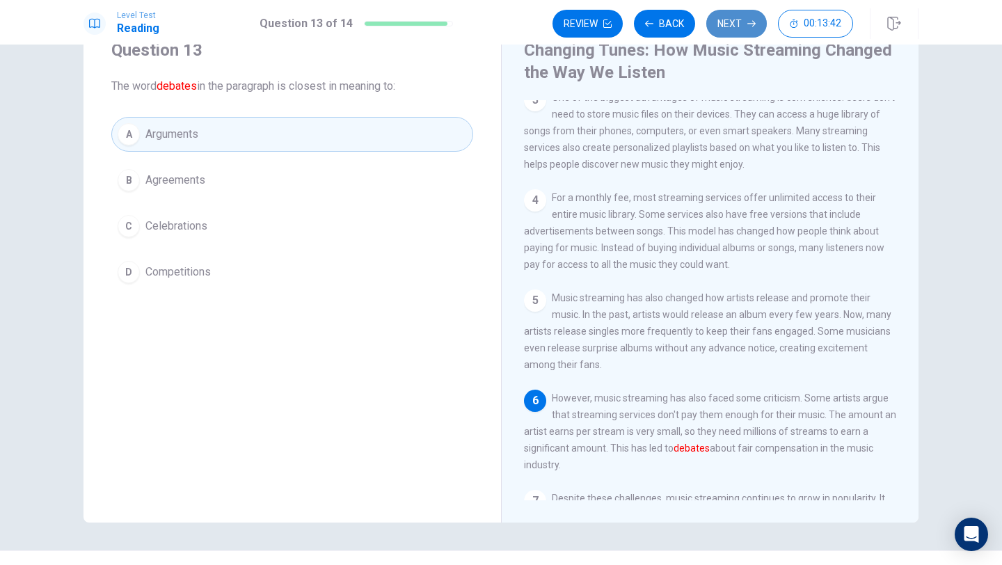
click at [745, 29] on button "Next" at bounding box center [736, 24] width 61 height 28
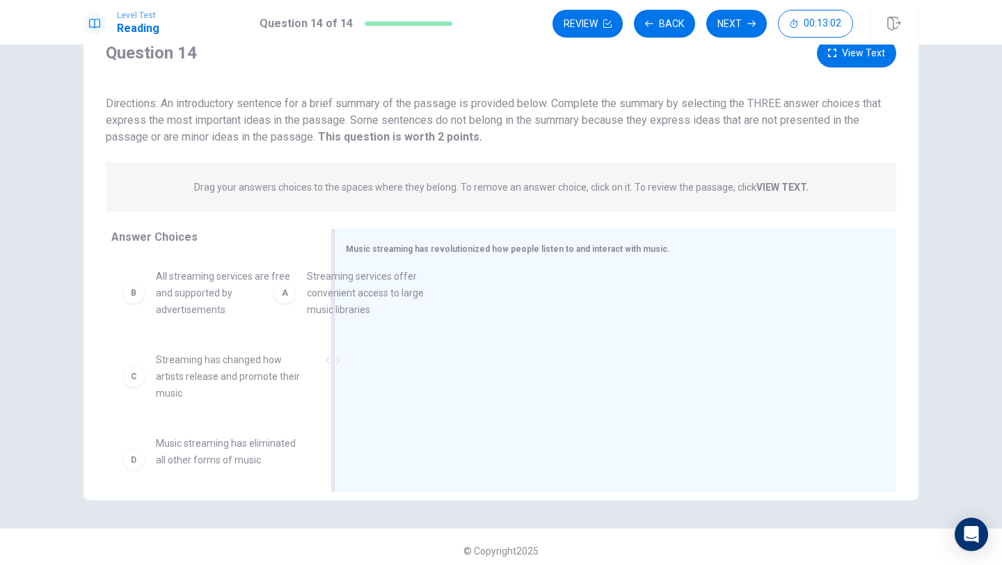
drag, startPoint x: 131, startPoint y: 295, endPoint x: 347, endPoint y: 282, distance: 216.8
click at [374, 296] on div "A" at bounding box center [368, 291] width 22 height 22
drag, startPoint x: 332, startPoint y: 347, endPoint x: 331, endPoint y: 390, distance: 43.2
click at [331, 390] on div at bounding box center [332, 360] width 3 height 263
click at [248, 357] on span "All streaming services are free and supported by advertisements" at bounding box center [228, 376] width 145 height 50
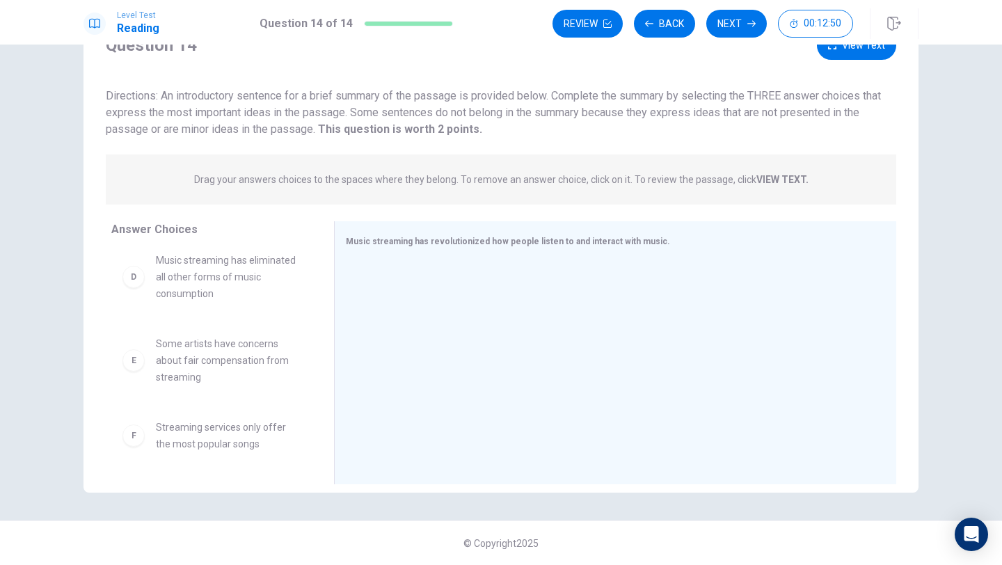
scroll to position [231, 0]
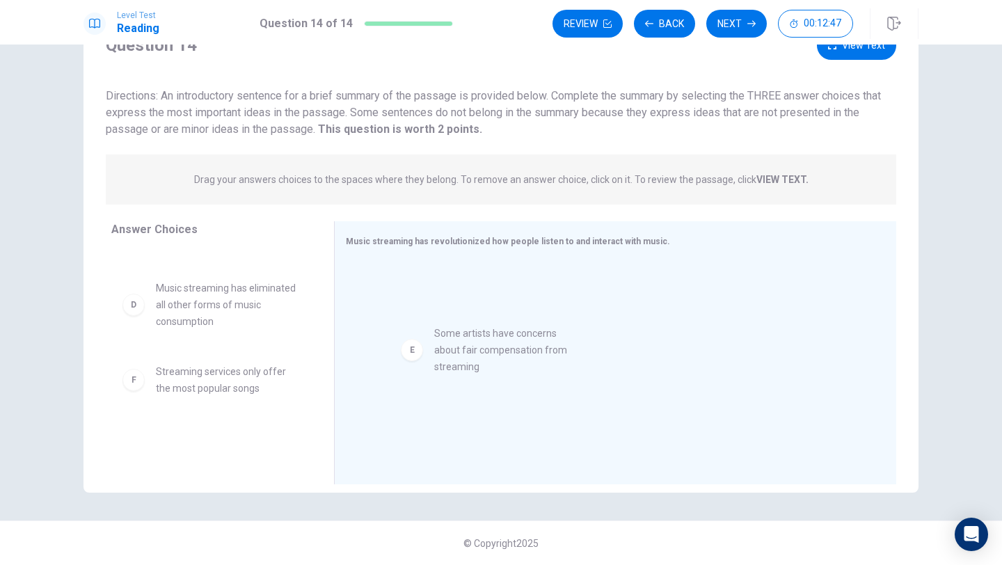
drag, startPoint x: 138, startPoint y: 389, endPoint x: 435, endPoint y: 349, distance: 299.2
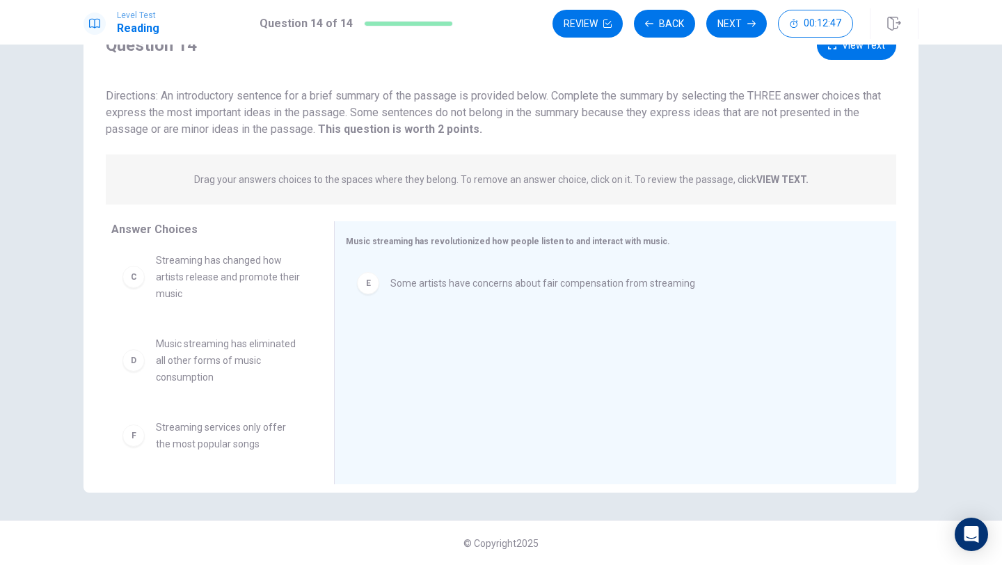
scroll to position [175, 0]
drag, startPoint x: 136, startPoint y: 442, endPoint x: 355, endPoint y: 370, distance: 230.8
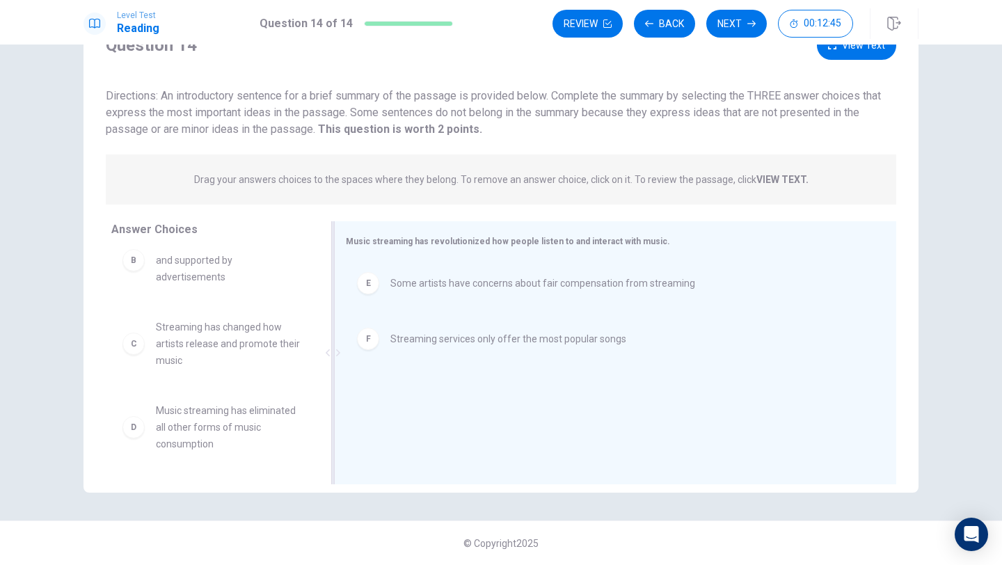
scroll to position [109, 0]
drag, startPoint x: 372, startPoint y: 340, endPoint x: 221, endPoint y: 389, distance: 158.9
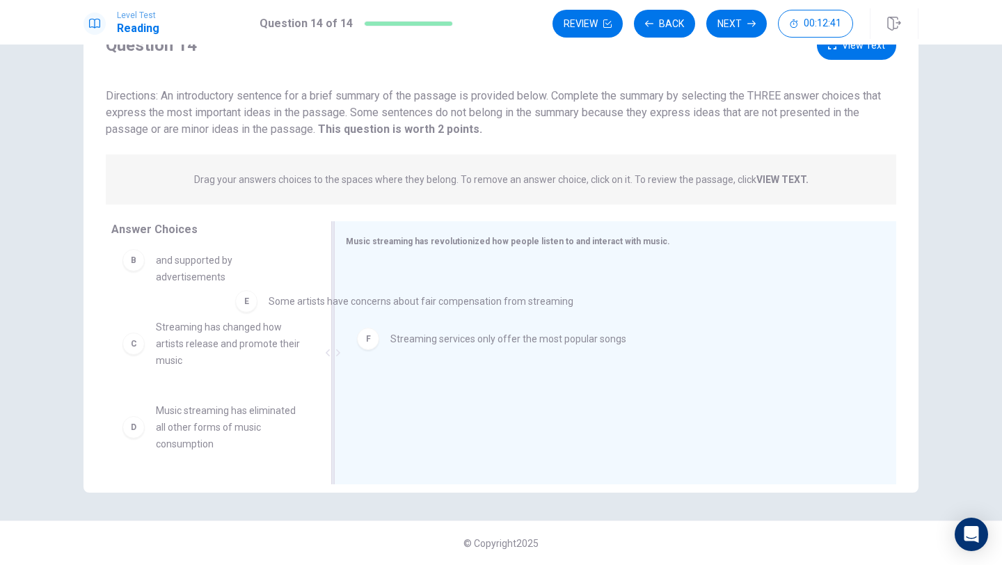
drag, startPoint x: 372, startPoint y: 288, endPoint x: 203, endPoint y: 317, distance: 170.8
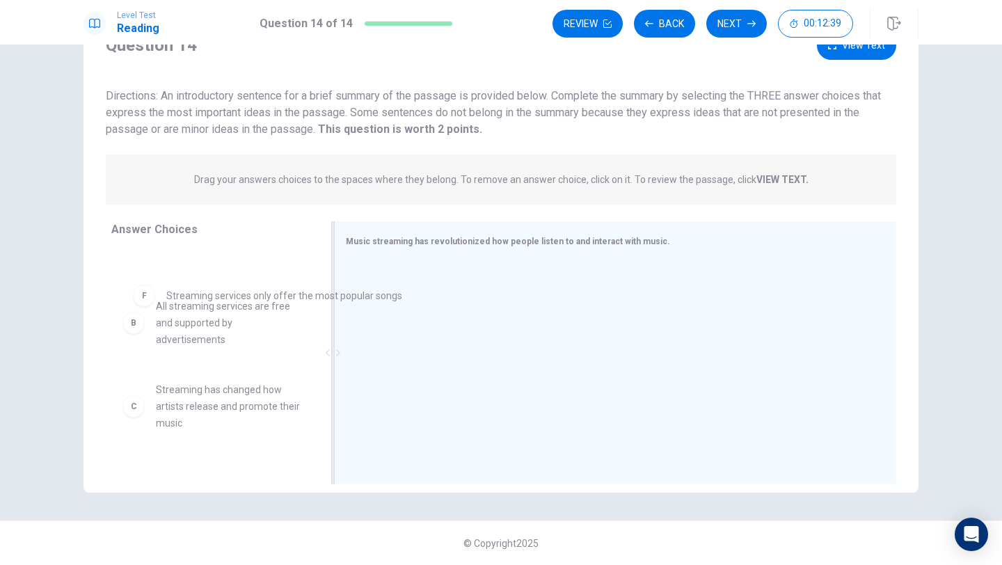
drag, startPoint x: 368, startPoint y: 287, endPoint x: 138, endPoint y: 300, distance: 230.0
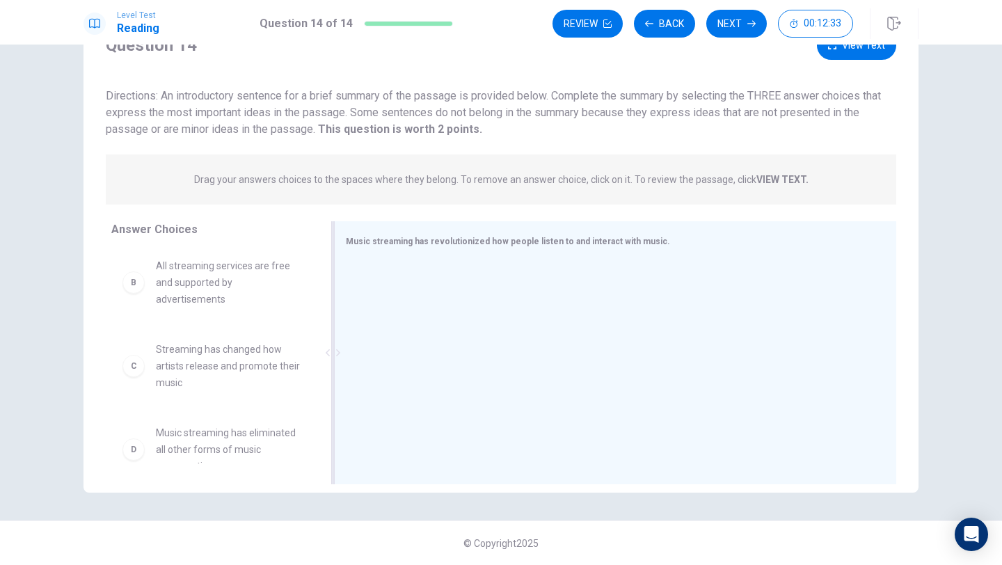
scroll to position [35, 0]
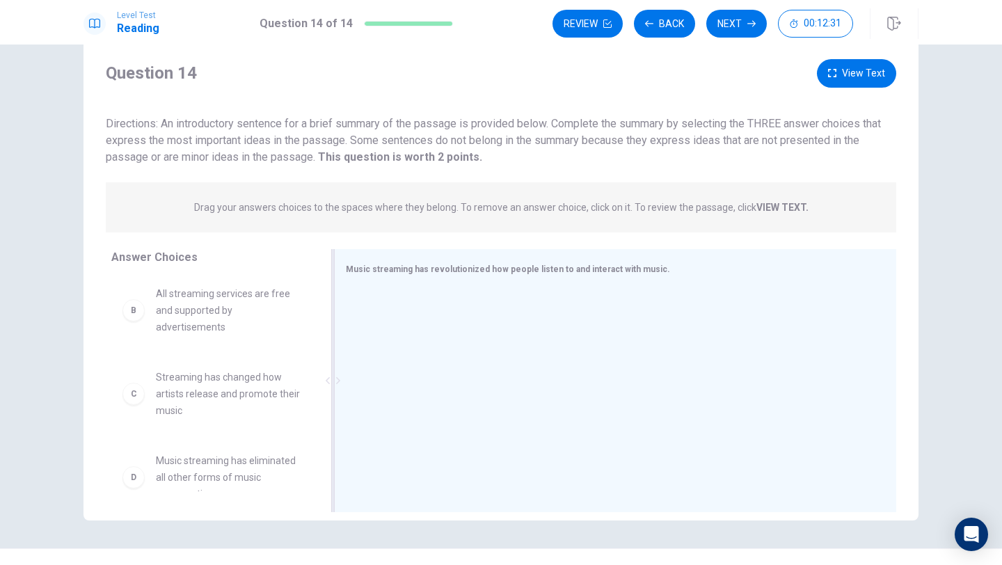
click at [142, 300] on div "B All streaming services are free and supported by advertisements" at bounding box center [211, 310] width 178 height 50
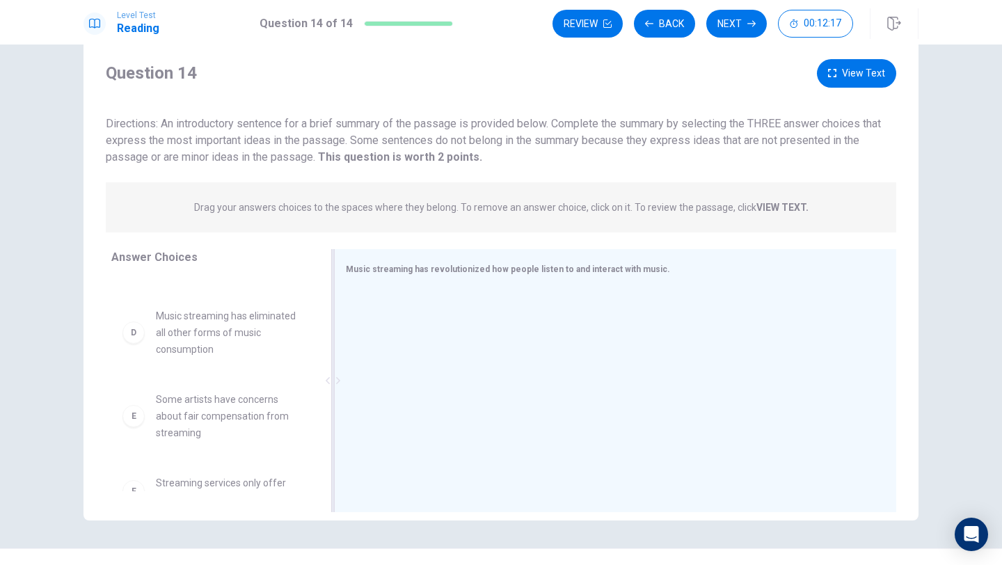
scroll to position [203, 0]
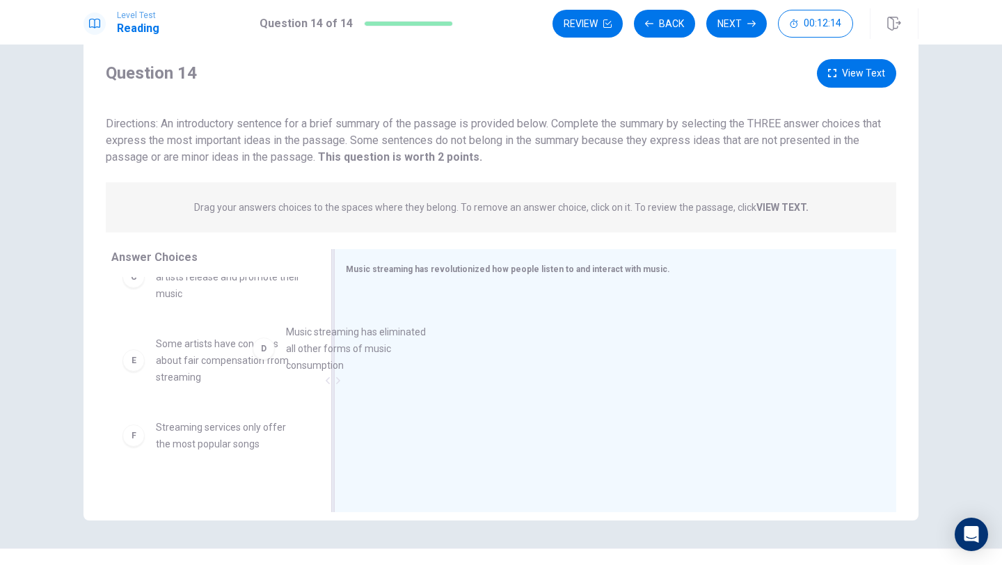
drag, startPoint x: 136, startPoint y: 360, endPoint x: 363, endPoint y: 328, distance: 229.1
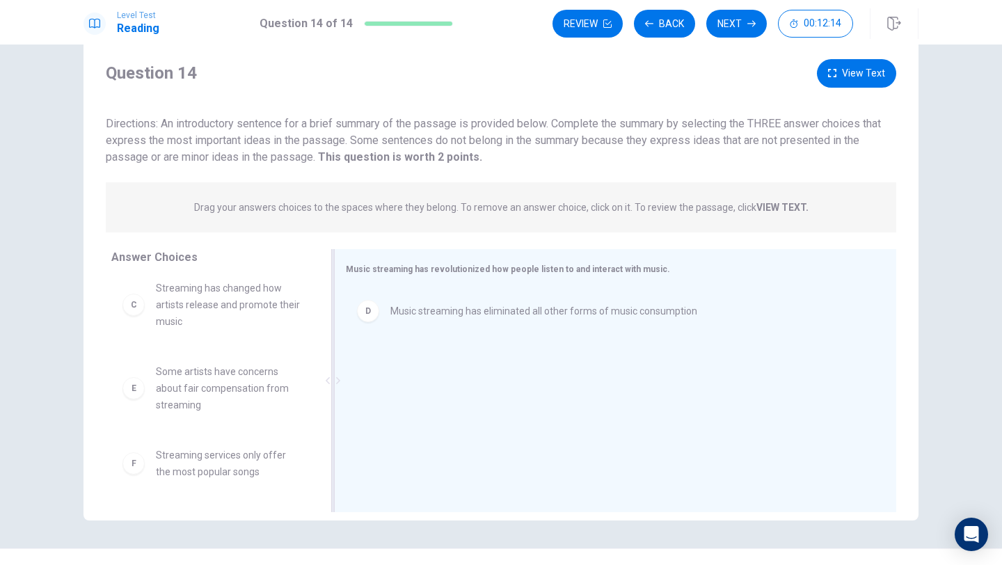
scroll to position [175, 0]
click at [136, 468] on div "F" at bounding box center [133, 463] width 22 height 22
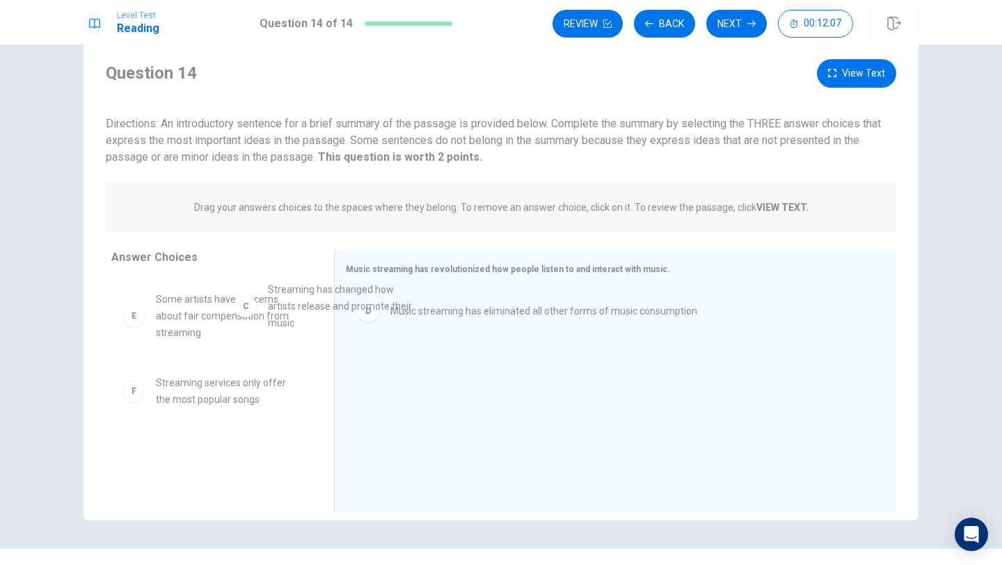
drag, startPoint x: 137, startPoint y: 309, endPoint x: 305, endPoint y: 293, distance: 168.5
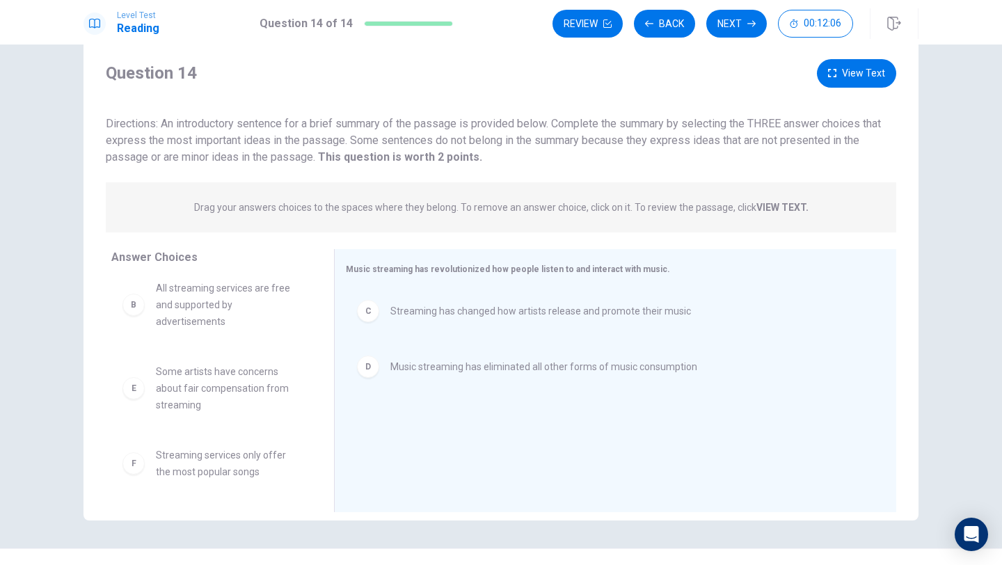
scroll to position [92, 0]
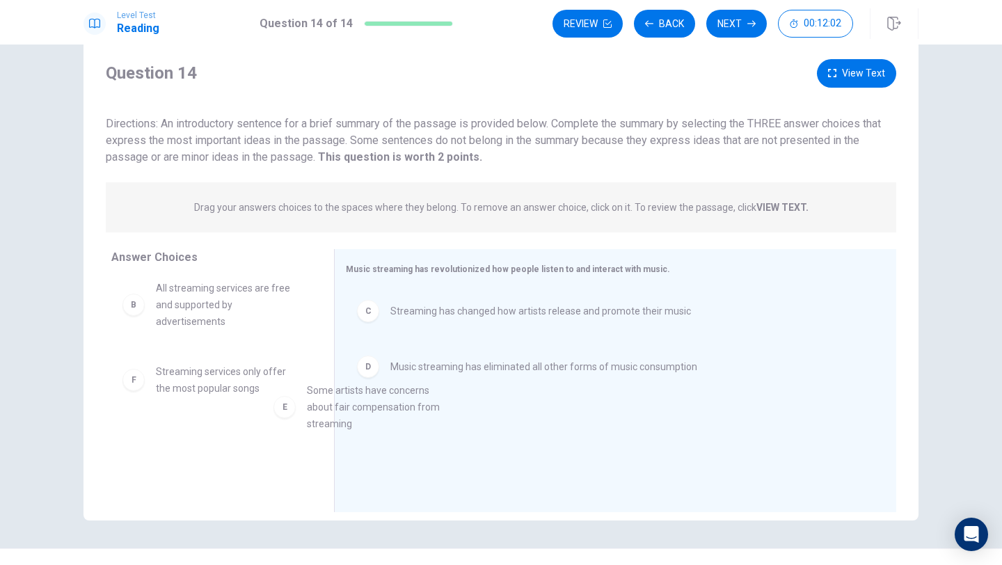
drag, startPoint x: 138, startPoint y: 392, endPoint x: 294, endPoint y: 411, distance: 156.3
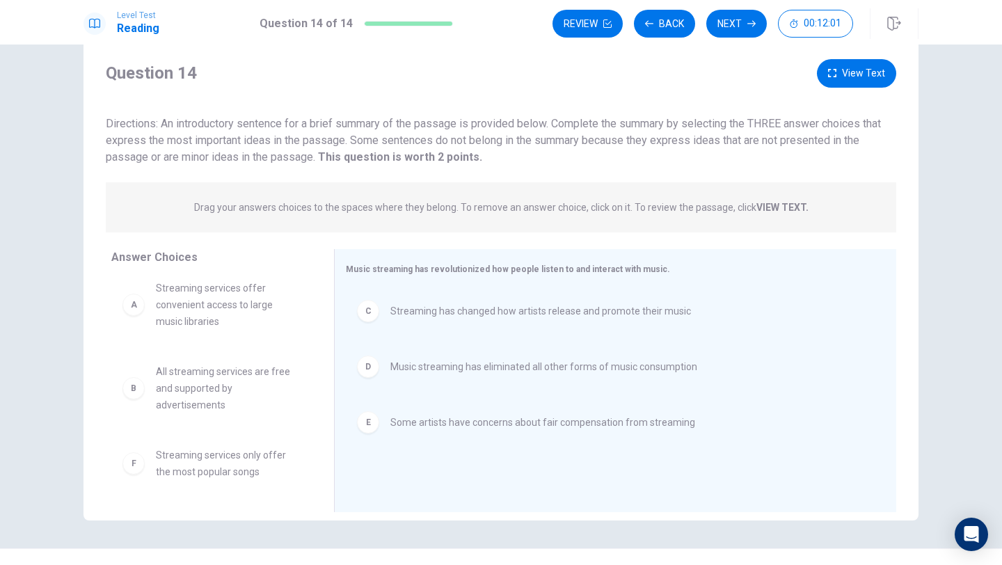
scroll to position [8, 0]
click at [862, 78] on button "View Text" at bounding box center [856, 73] width 79 height 29
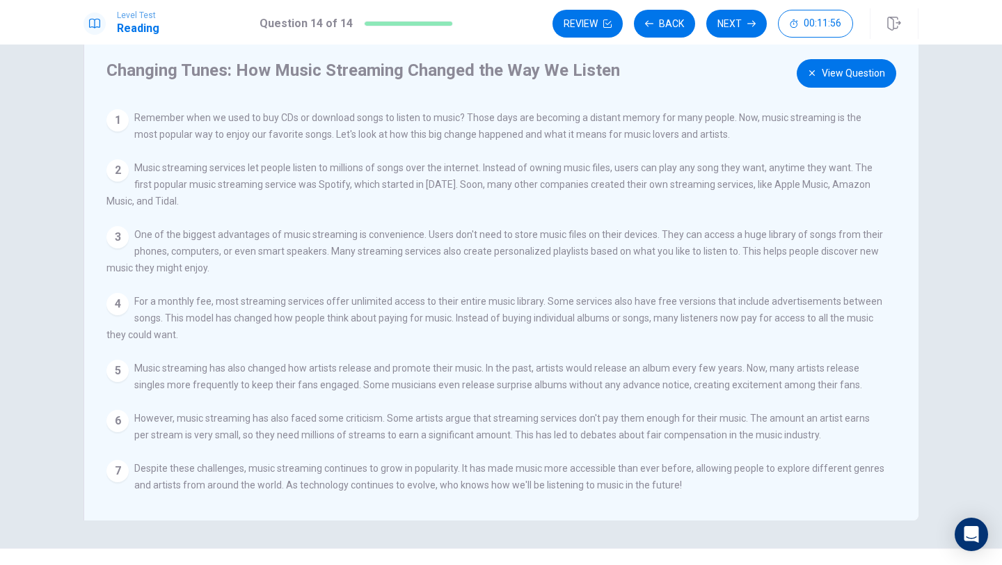
click at [825, 74] on button "View Question" at bounding box center [847, 73] width 100 height 29
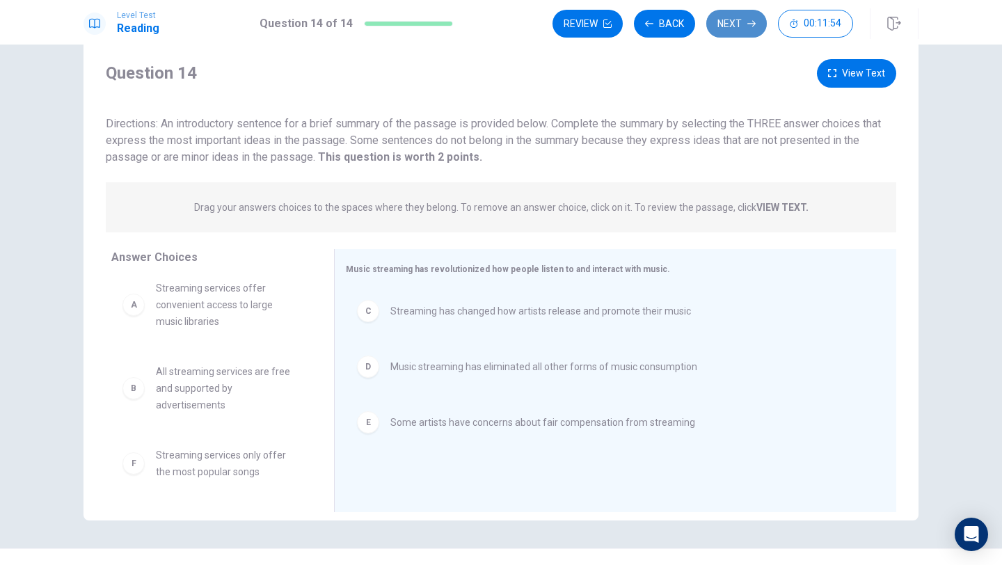
click at [733, 29] on button "Next" at bounding box center [736, 24] width 61 height 28
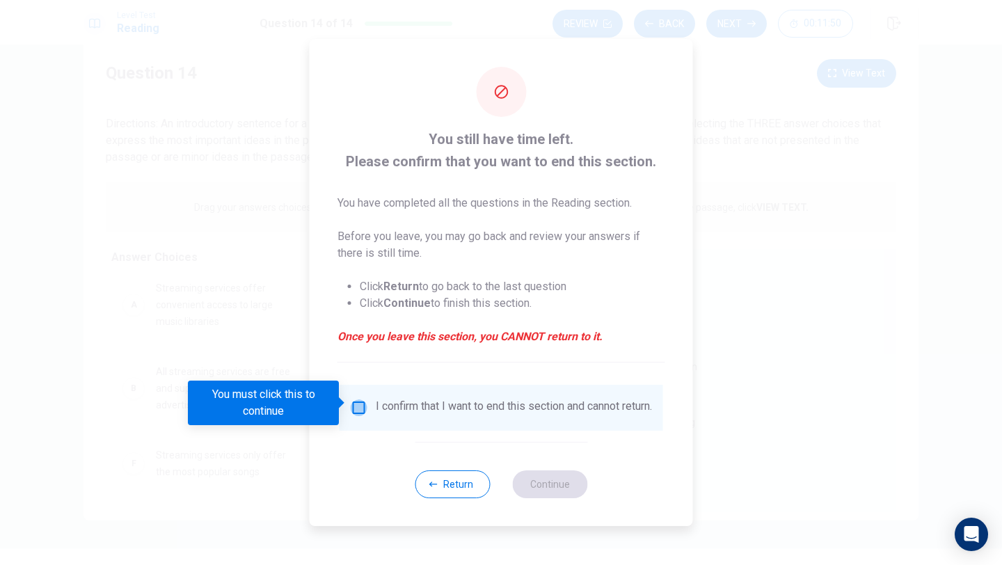
click at [360, 401] on input "You must click this to continue" at bounding box center [359, 407] width 17 height 17
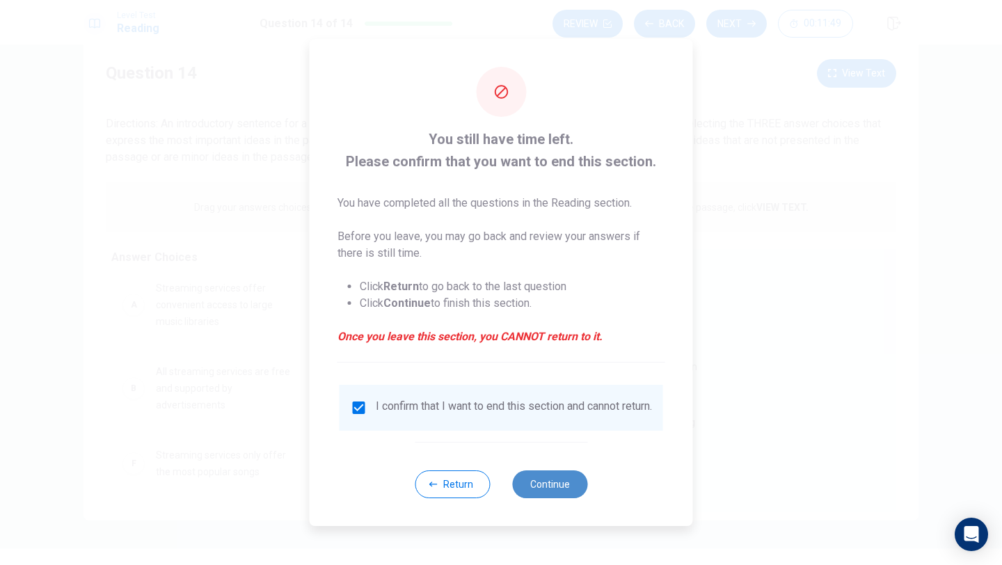
click at [550, 489] on button "Continue" at bounding box center [549, 484] width 75 height 28
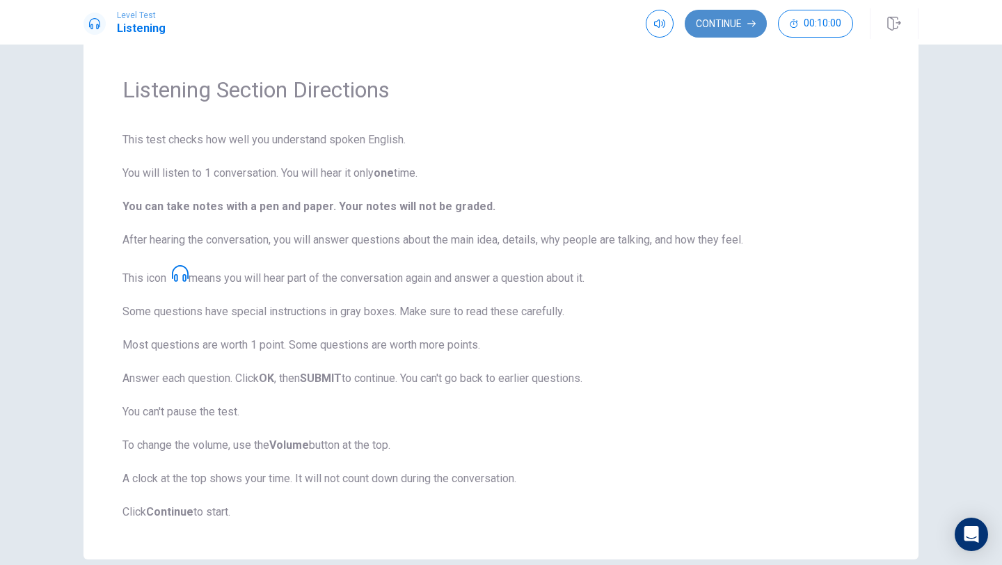
click at [744, 30] on button "Continue" at bounding box center [726, 24] width 82 height 28
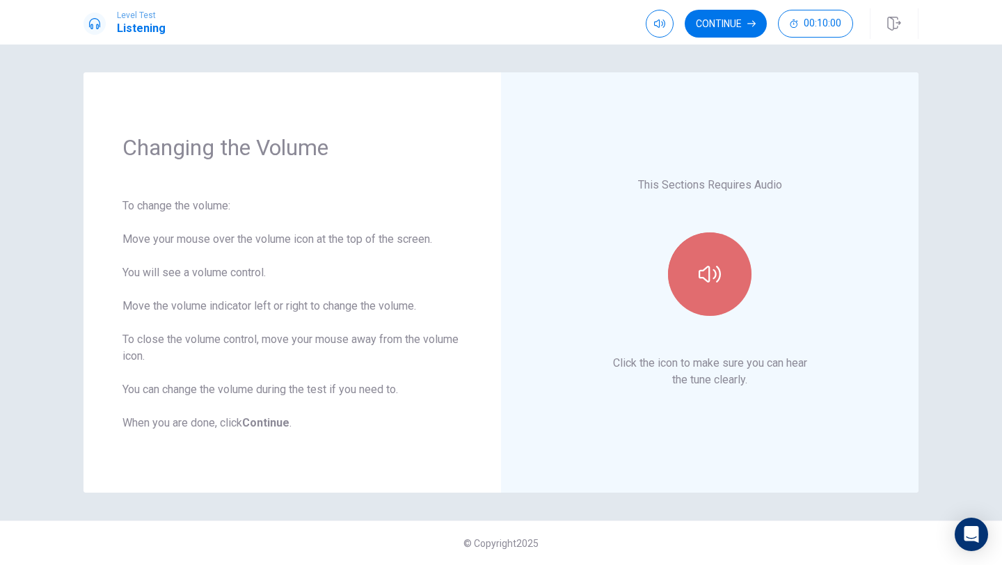
click at [701, 304] on button "button" at bounding box center [710, 274] width 84 height 84
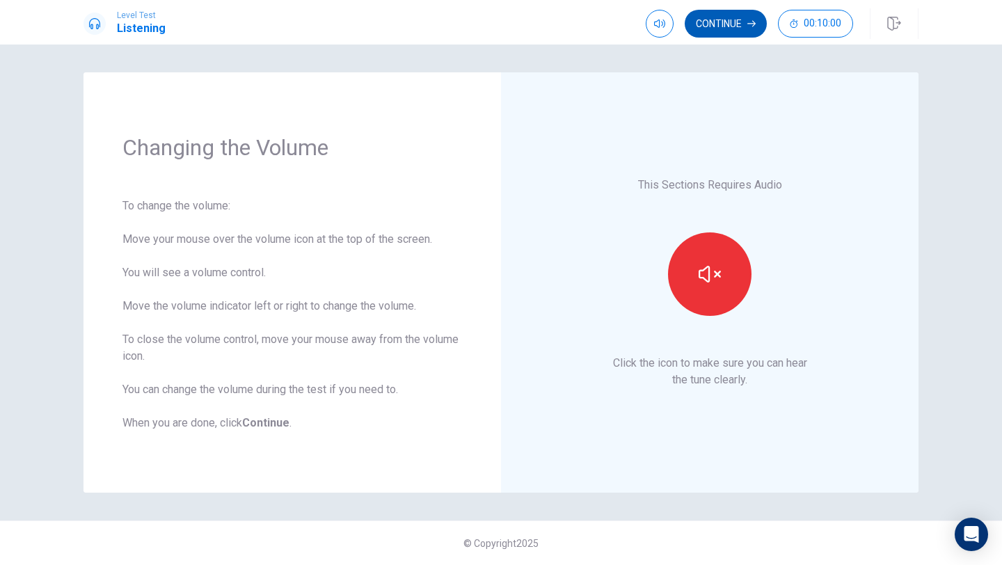
click at [734, 33] on button "Continue" at bounding box center [726, 24] width 82 height 28
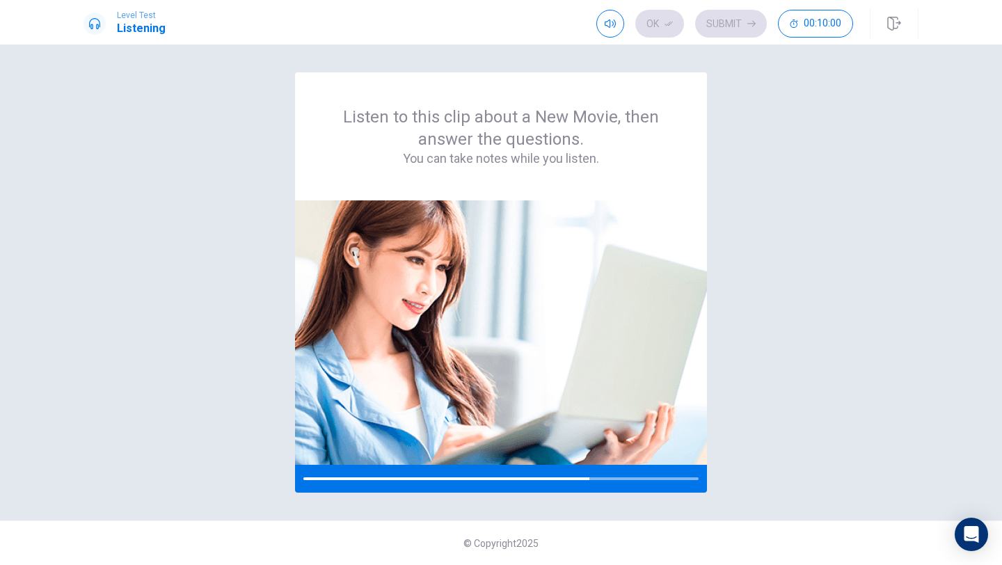
click at [751, 235] on div "Listen to this clip about a New Movie, then answer the questions. You can take …" at bounding box center [501, 282] width 835 height 420
click at [768, 281] on div "Listen to this clip about a New Movie, then answer the questions. You can take …" at bounding box center [501, 282] width 835 height 420
click at [511, 303] on img at bounding box center [501, 332] width 412 height 264
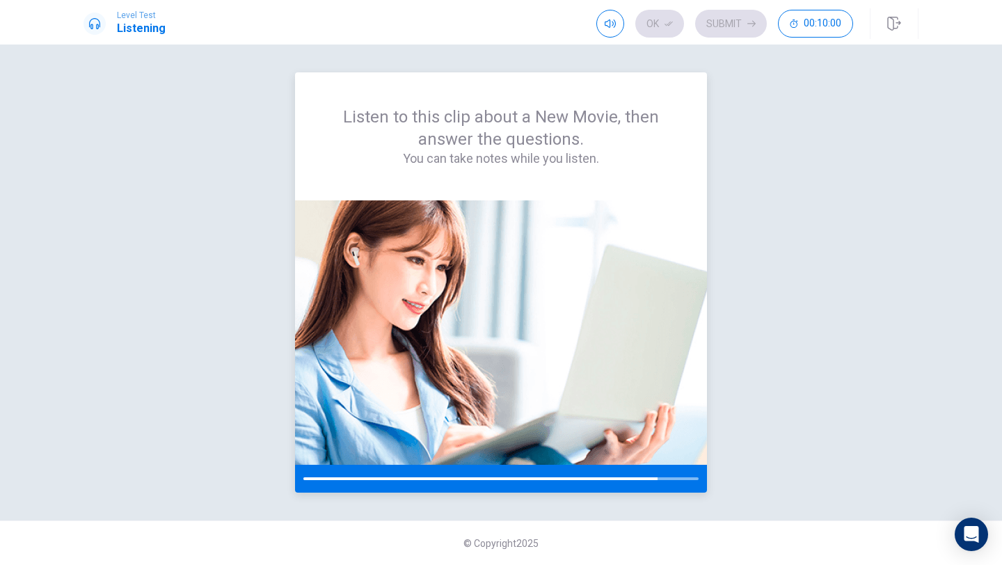
click at [660, 477] on div at bounding box center [500, 478] width 395 height 3
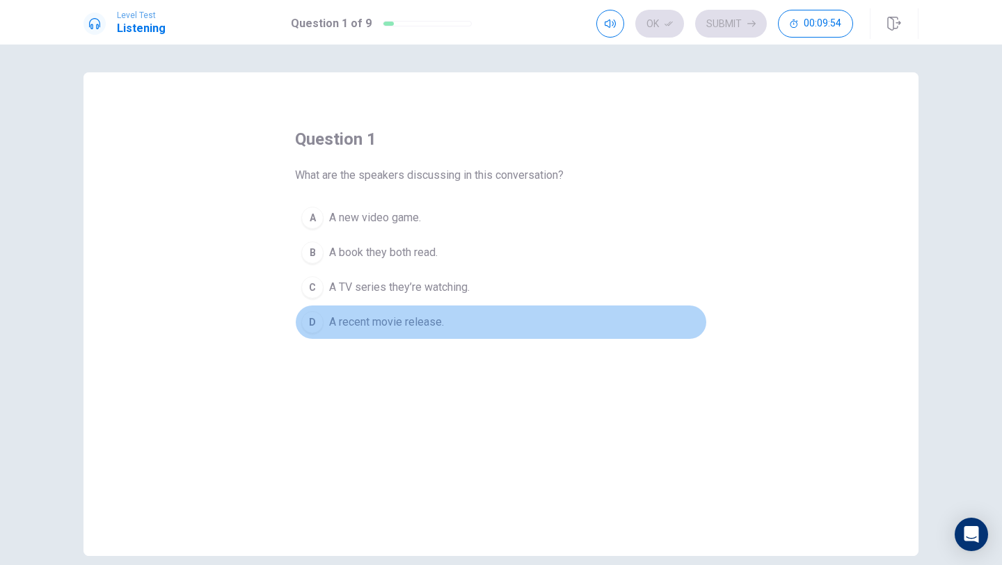
click at [324, 322] on button "D A recent movie release." at bounding box center [501, 322] width 412 height 35
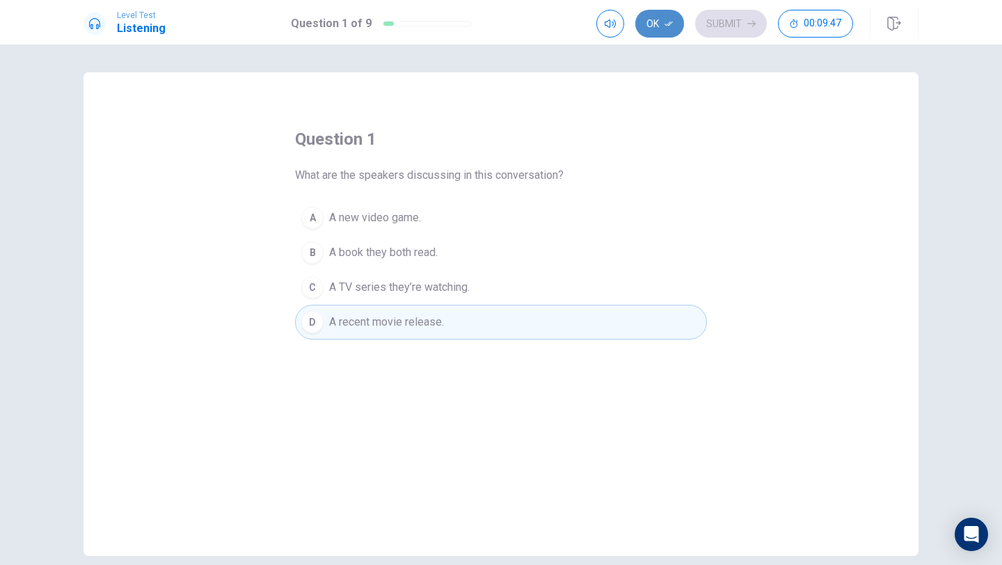
click at [662, 28] on button "Ok" at bounding box center [659, 24] width 49 height 28
click at [739, 28] on button "Submit" at bounding box center [731, 24] width 72 height 28
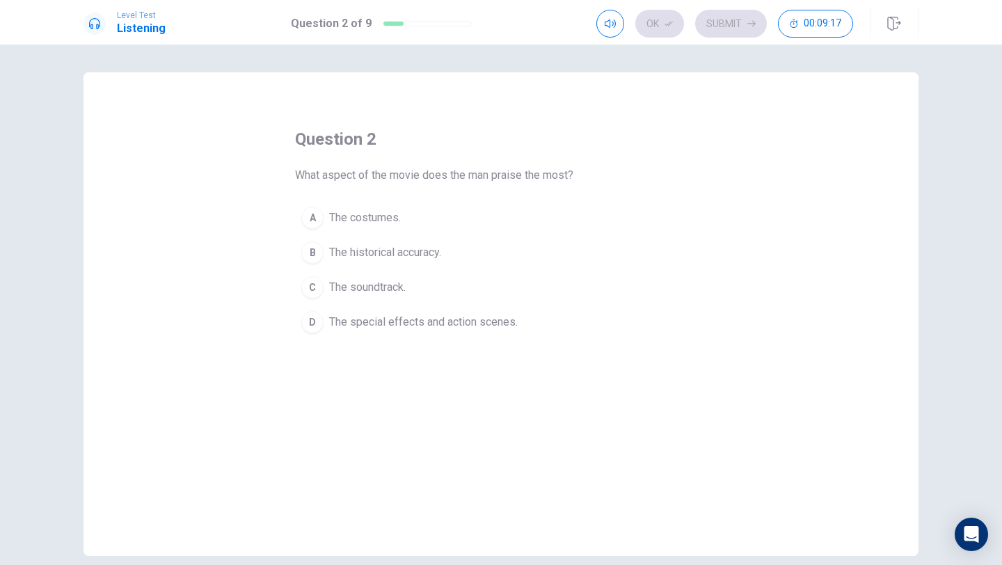
click at [324, 321] on button "D The special effects and action scenes." at bounding box center [501, 322] width 412 height 35
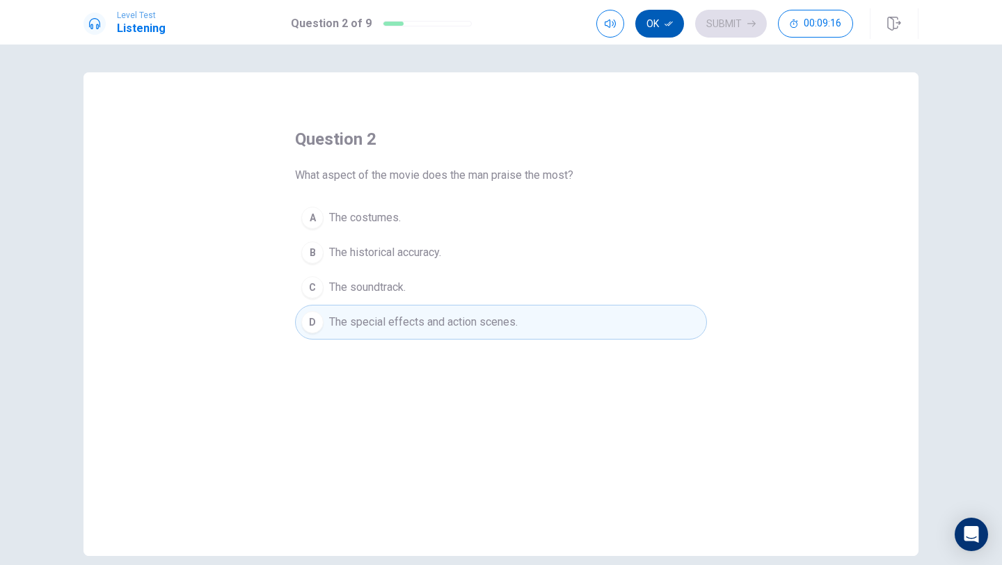
click at [675, 30] on button "Ok" at bounding box center [659, 24] width 49 height 28
click at [607, 28] on icon "button" at bounding box center [610, 23] width 11 height 11
click at [722, 34] on button "Submit" at bounding box center [731, 24] width 72 height 28
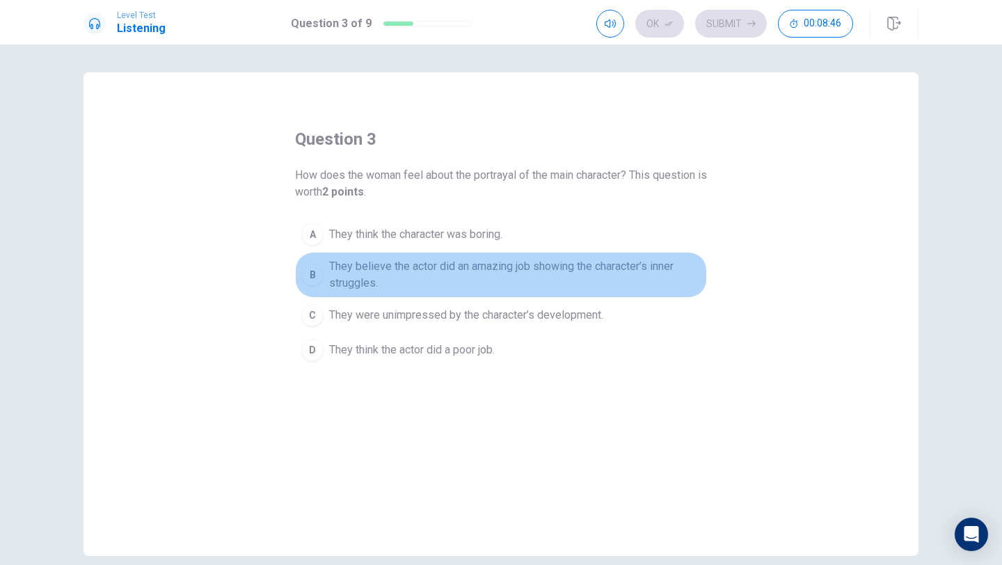
click at [331, 271] on span "They believe the actor did an amazing job showing the character’s inner struggl…" at bounding box center [515, 274] width 372 height 33
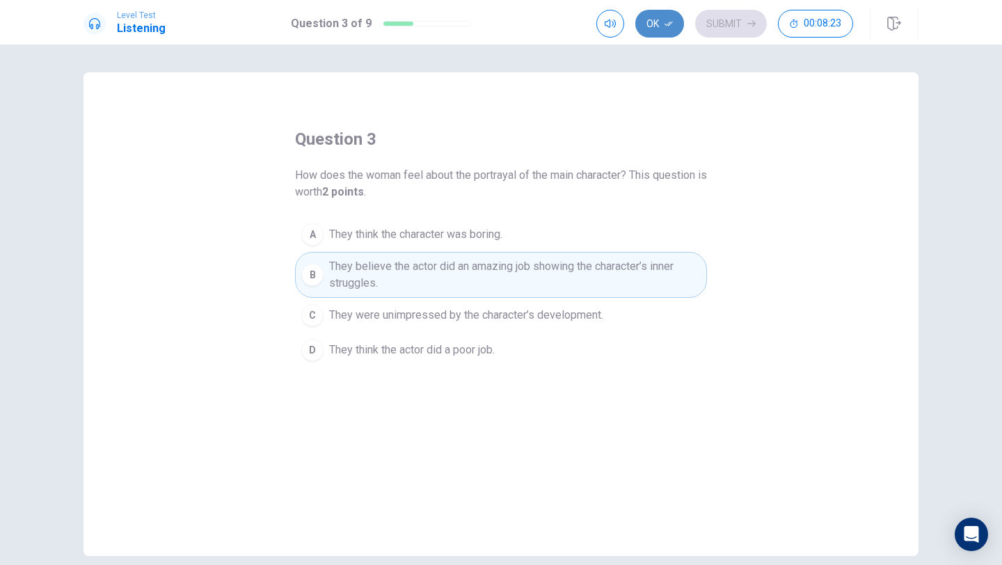
click at [664, 30] on button "Ok" at bounding box center [659, 24] width 49 height 28
click at [711, 35] on button "Submit" at bounding box center [731, 24] width 72 height 28
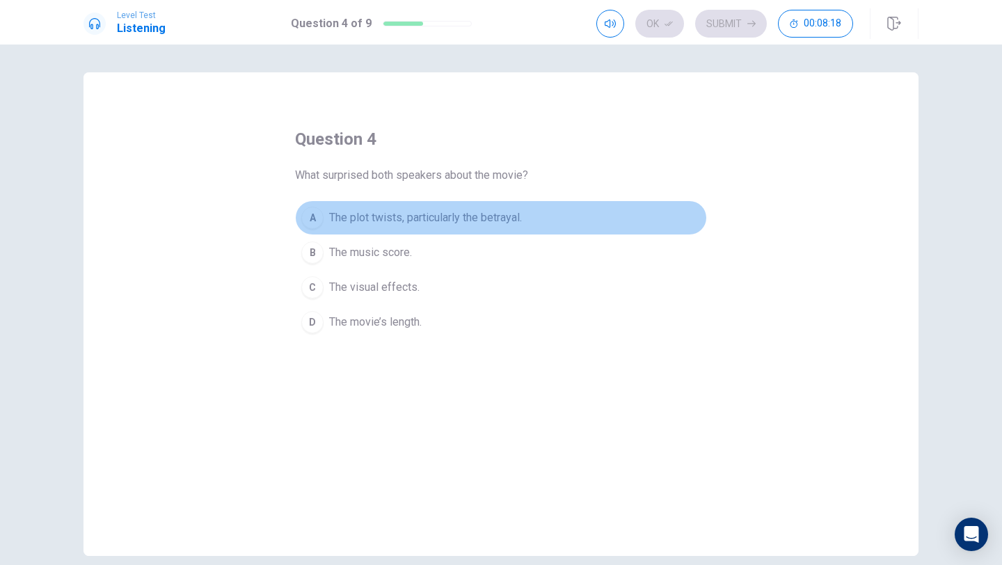
click at [351, 215] on span "The plot twists, particularly the betrayal." at bounding box center [425, 217] width 193 height 17
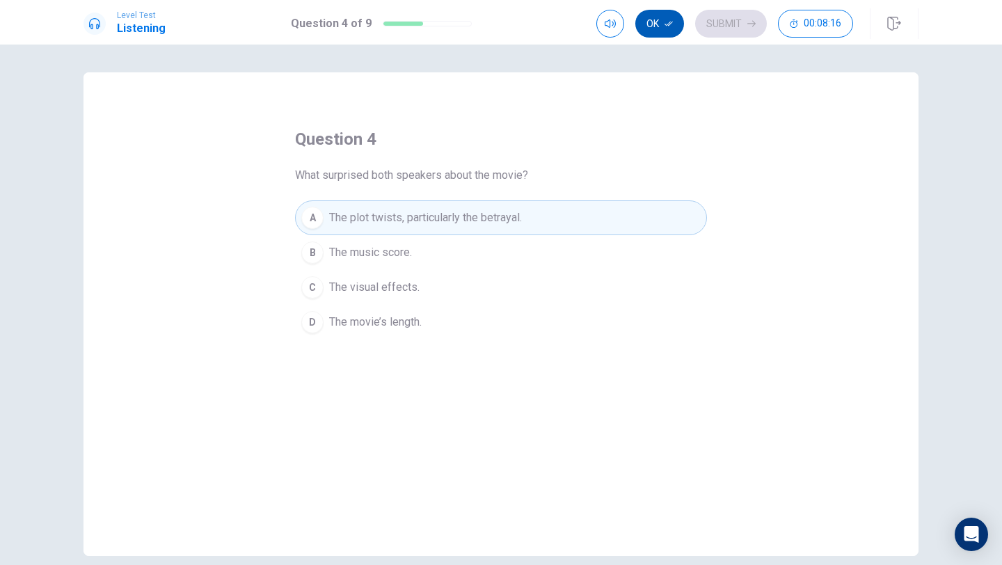
click at [663, 33] on button "Ok" at bounding box center [659, 24] width 49 height 28
click at [704, 33] on button "Submit" at bounding box center [731, 24] width 72 height 28
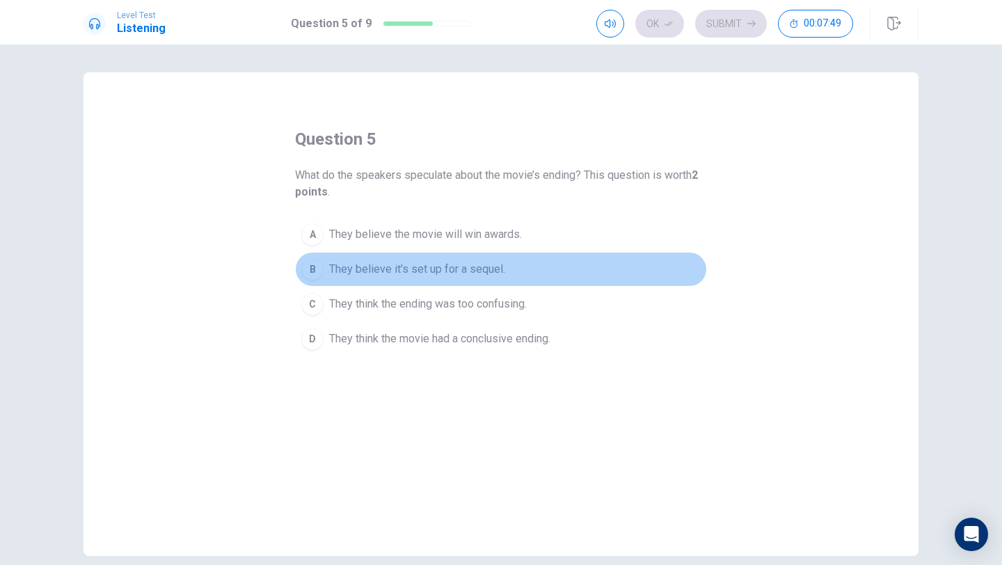
click at [317, 265] on div "B" at bounding box center [312, 269] width 22 height 22
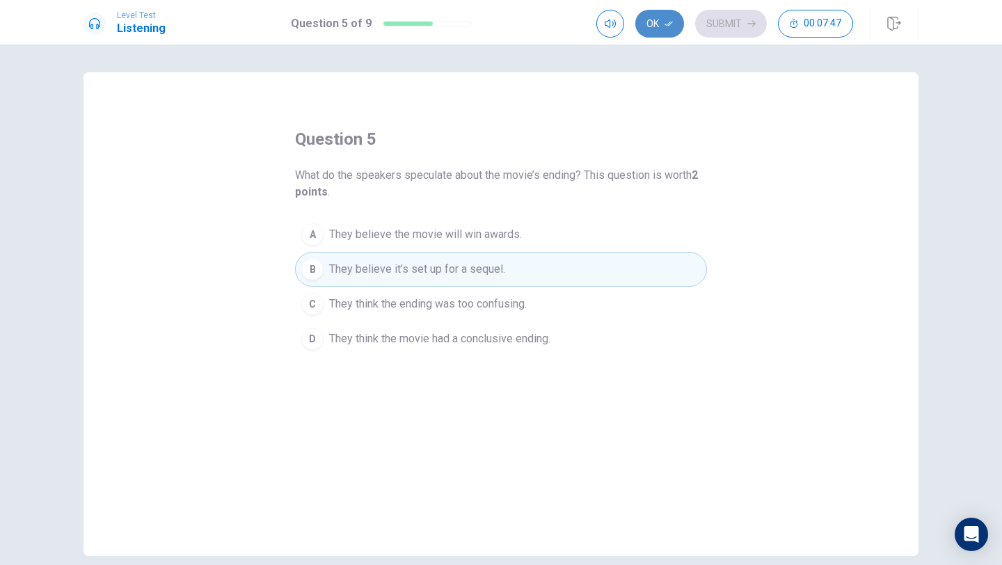
click at [656, 30] on button "Ok" at bounding box center [659, 24] width 49 height 28
click at [710, 30] on button "Submit" at bounding box center [731, 24] width 72 height 28
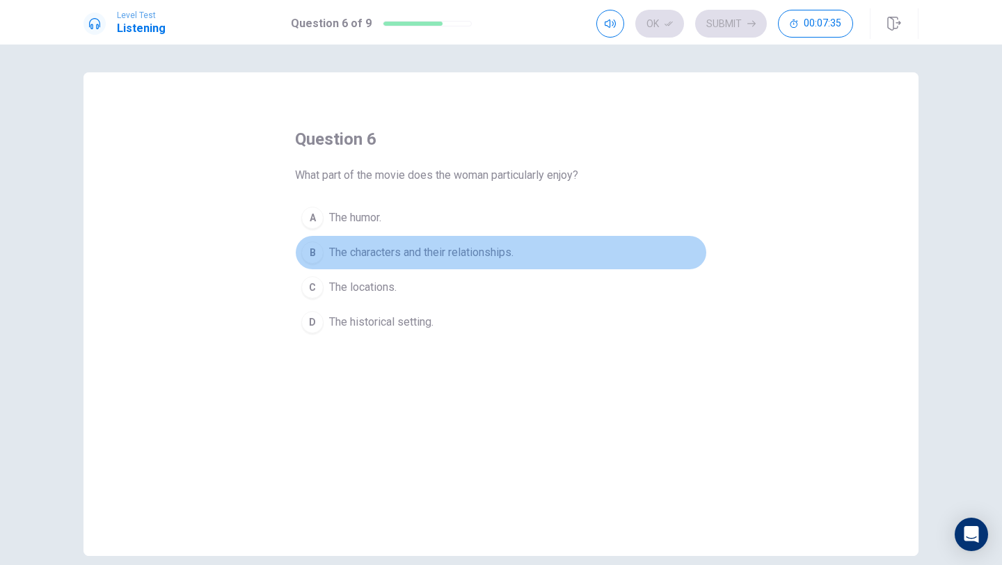
click at [329, 250] on span "The characters and their relationships." at bounding box center [421, 252] width 184 height 17
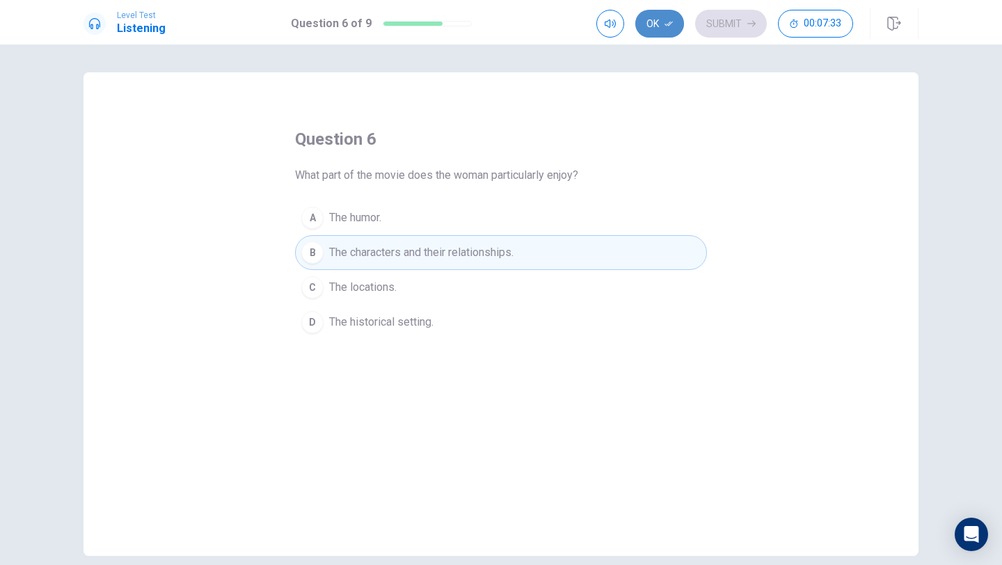
click at [649, 36] on button "Ok" at bounding box center [659, 24] width 49 height 28
click at [741, 35] on button "Submit" at bounding box center [731, 24] width 72 height 28
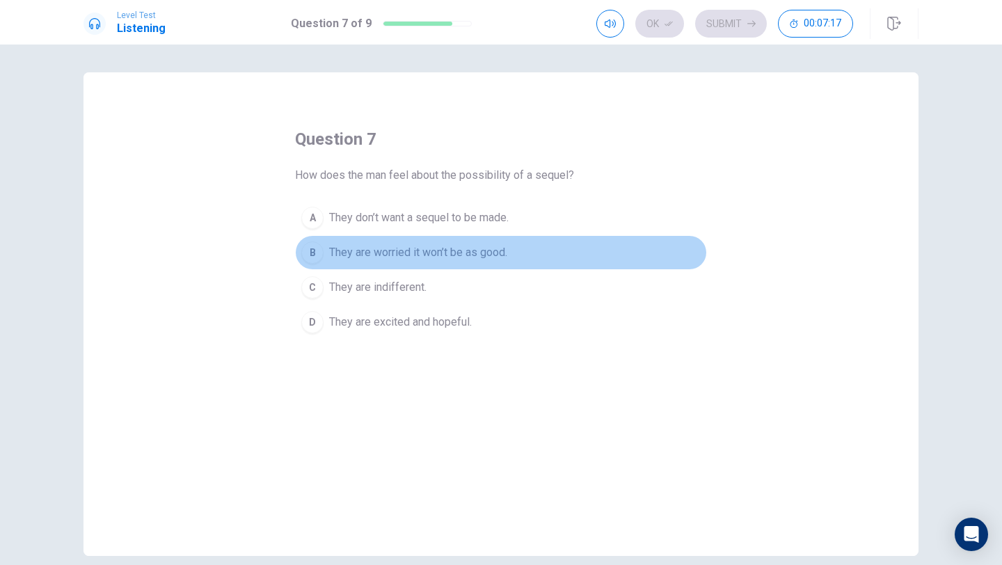
click at [464, 253] on span "They are worried it won’t be as good." at bounding box center [418, 252] width 178 height 17
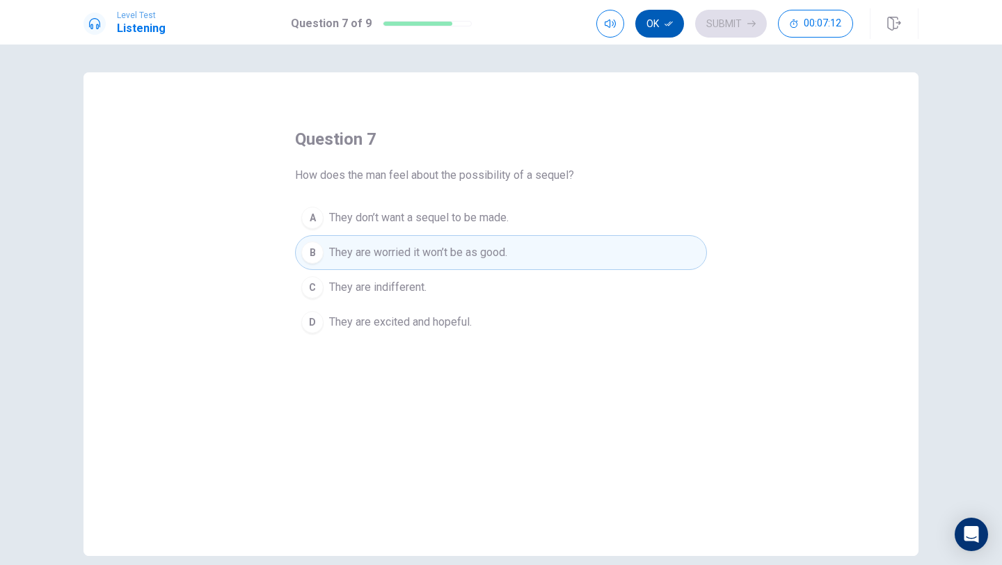
click at [671, 32] on button "Ok" at bounding box center [659, 24] width 49 height 28
click at [726, 31] on button "Submit" at bounding box center [731, 24] width 72 height 28
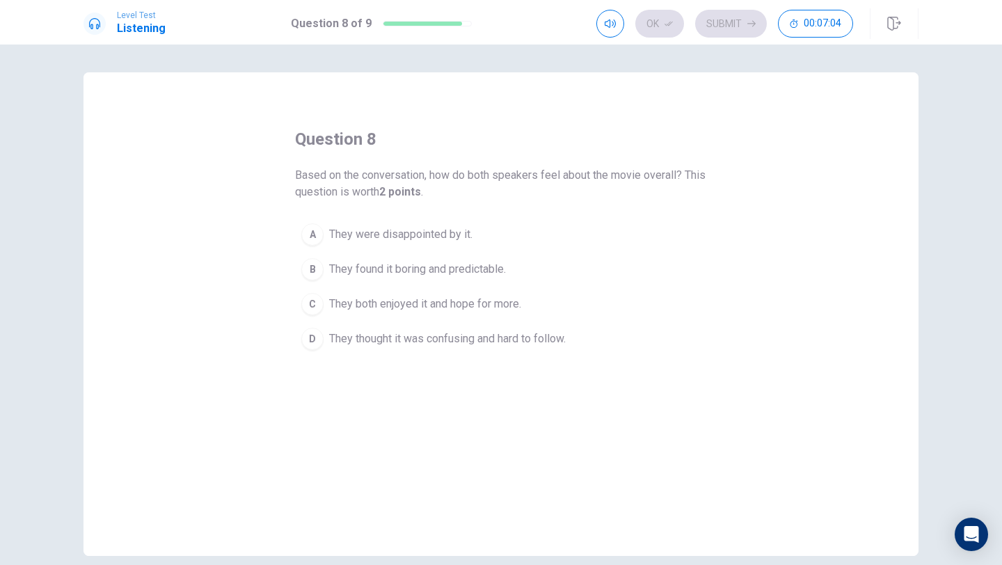
click at [496, 297] on span "They both enjoyed it and hope for more." at bounding box center [425, 304] width 192 height 17
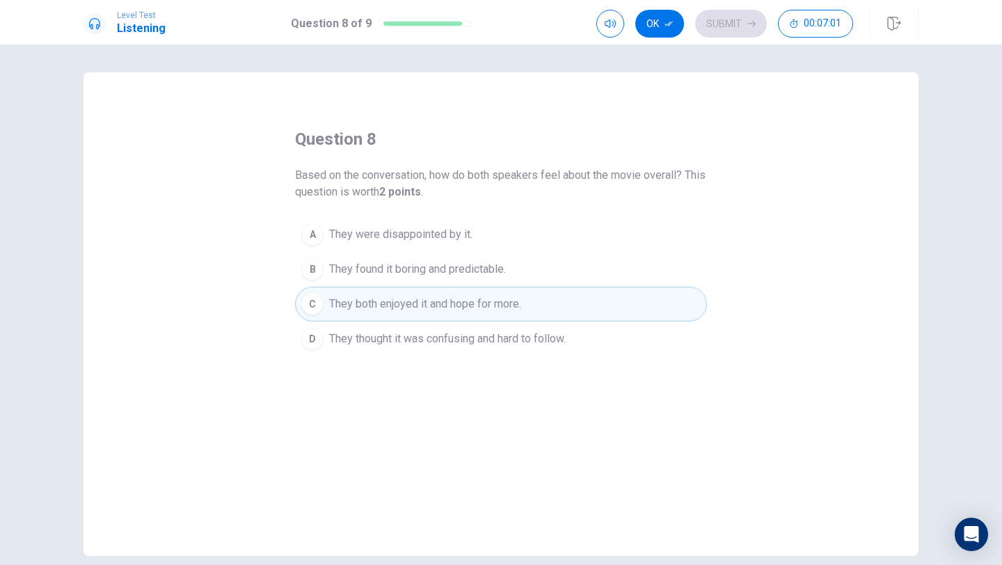
click at [662, 40] on div "Level Test Listening Question 8 of 9 Ok Submit 00:07:01" at bounding box center [501, 22] width 1002 height 45
click at [679, 30] on button "Ok" at bounding box center [659, 24] width 49 height 28
click at [698, 31] on button "Submit" at bounding box center [731, 24] width 72 height 28
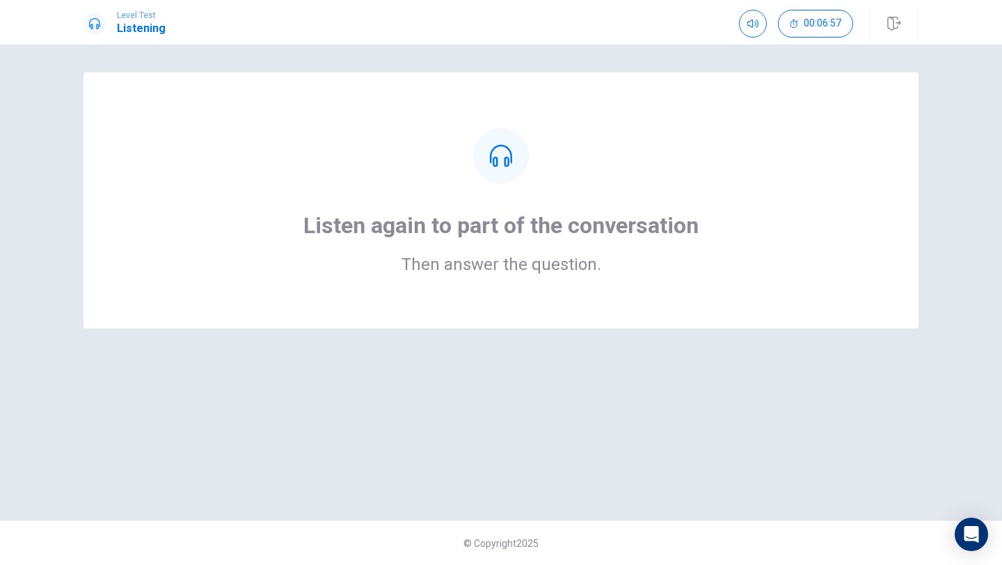
drag, startPoint x: 683, startPoint y: 154, endPoint x: 683, endPoint y: 241, distance: 87.7
click at [683, 241] on div "Listen again to part of the conversation Then answer the question." at bounding box center [501, 200] width 724 height 145
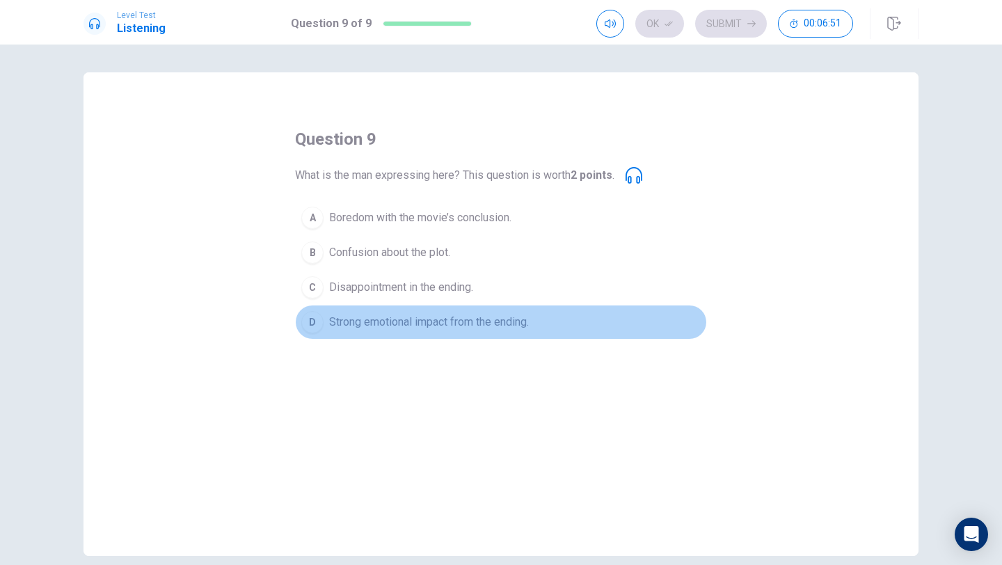
click at [416, 321] on span "Strong emotional impact from the ending." at bounding box center [429, 322] width 200 height 17
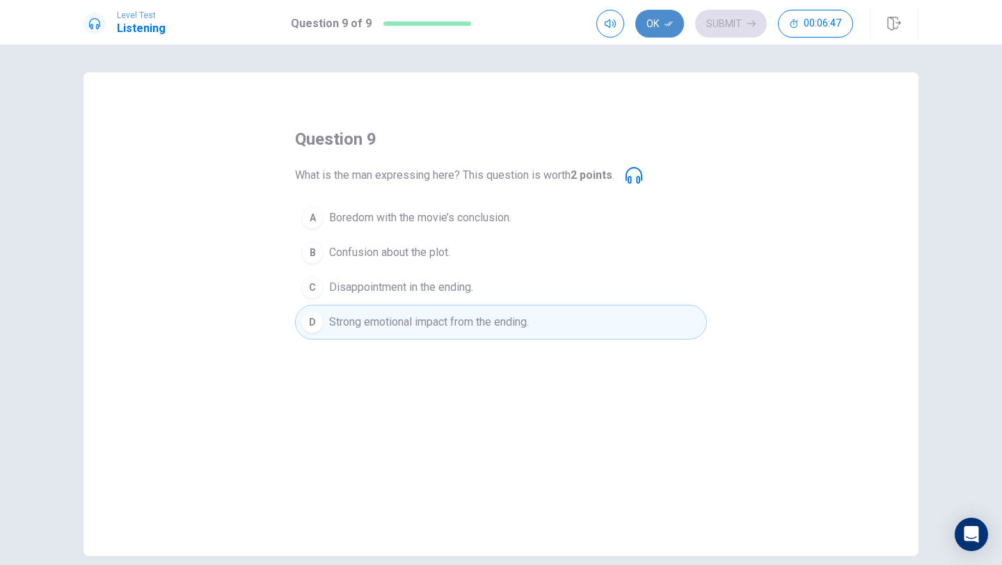
click at [671, 35] on button "Ok" at bounding box center [659, 24] width 49 height 28
click at [711, 38] on div "Ok Submit 00:06:46" at bounding box center [757, 23] width 322 height 31
click at [711, 35] on button "Submit" at bounding box center [731, 24] width 72 height 28
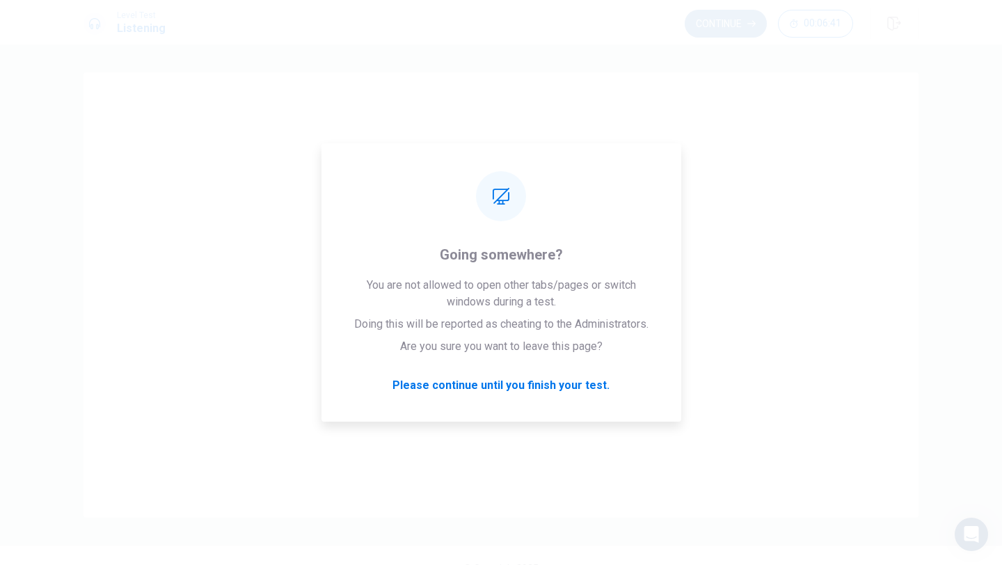
click at [732, 29] on button "Continue" at bounding box center [726, 24] width 82 height 28
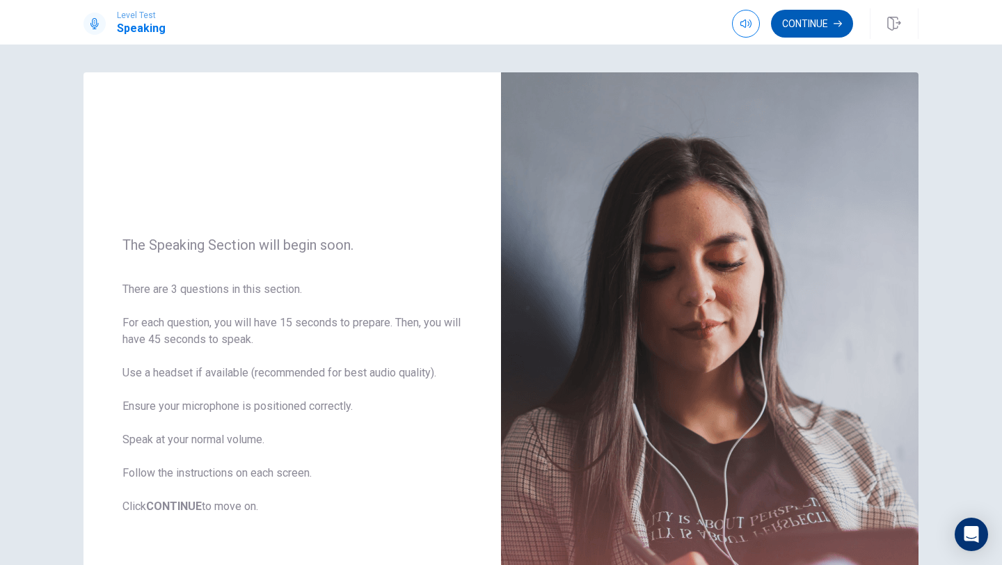
click at [826, 35] on button "Continue" at bounding box center [812, 24] width 82 height 28
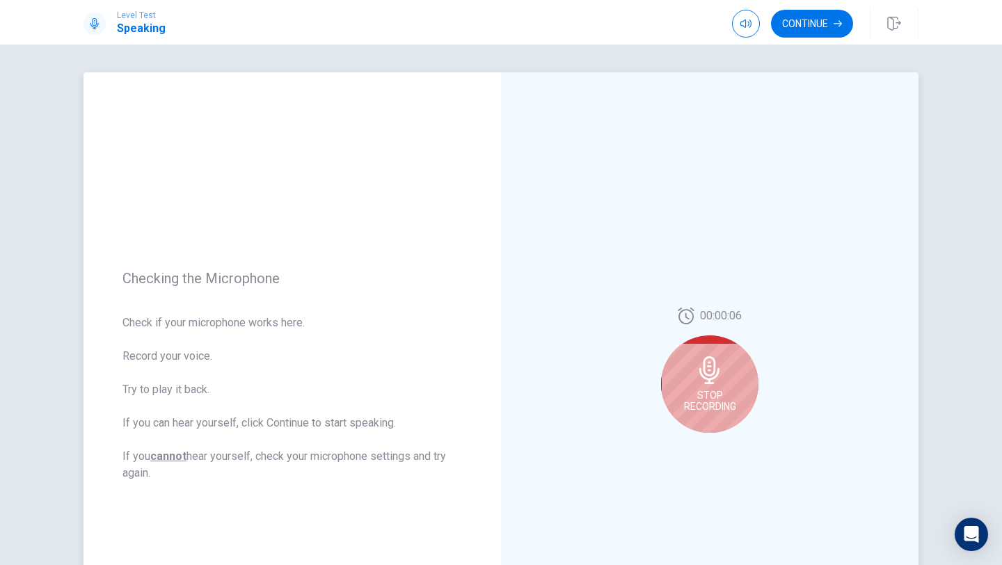
click at [708, 374] on icon at bounding box center [709, 370] width 20 height 28
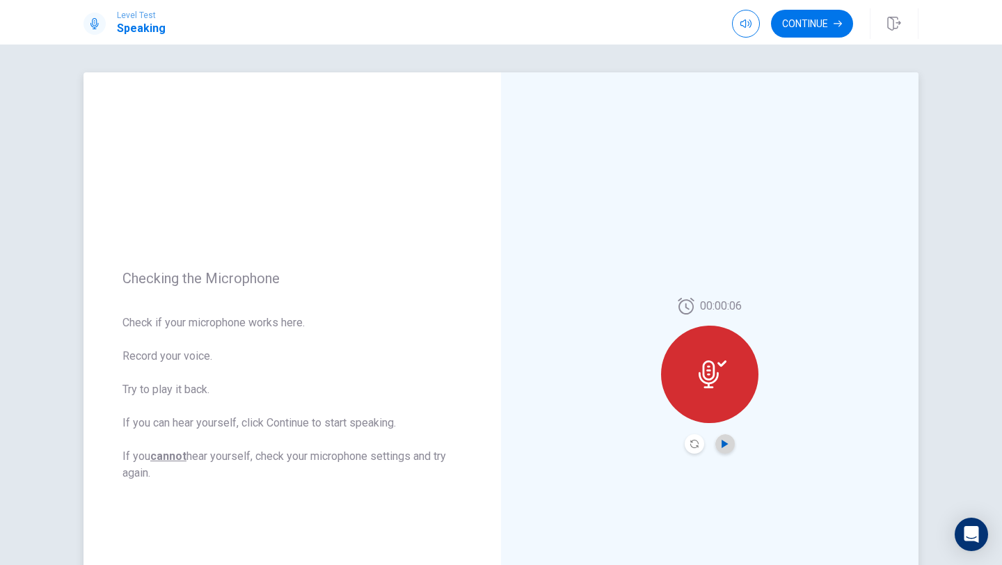
click at [724, 443] on icon "Play Audio" at bounding box center [725, 444] width 6 height 8
click at [809, 30] on button "Continue" at bounding box center [812, 24] width 82 height 28
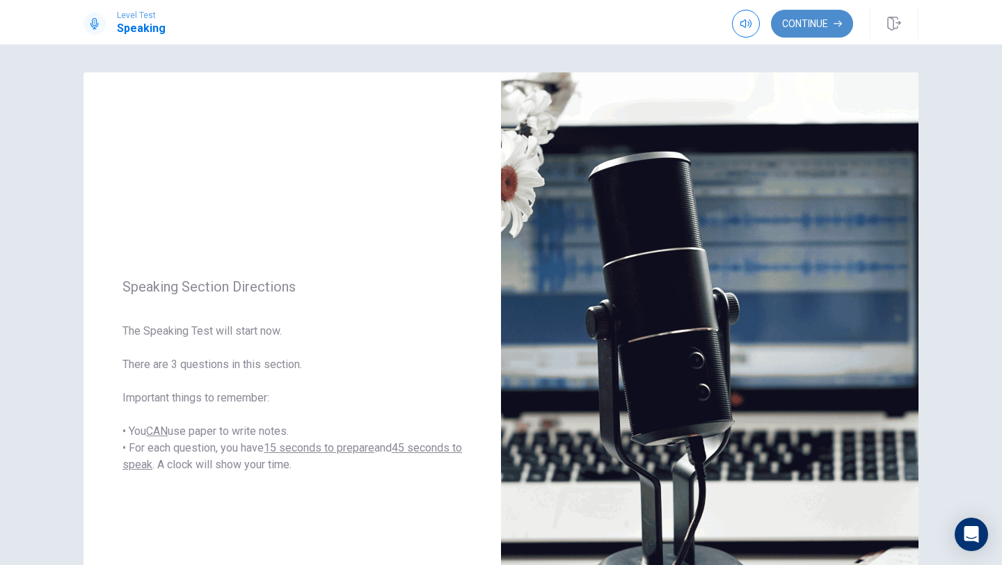
click at [830, 31] on button "Continue" at bounding box center [812, 24] width 82 height 28
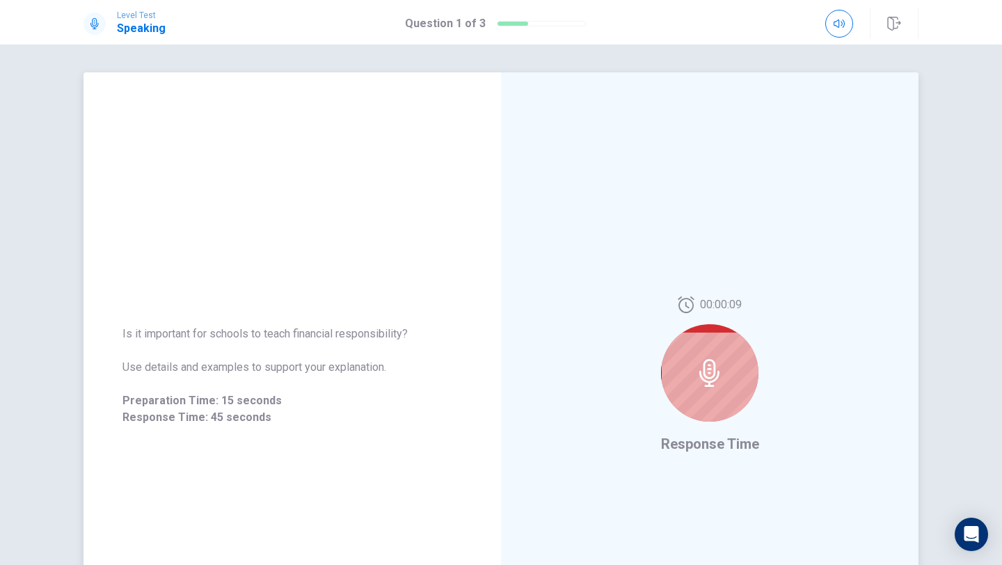
click at [668, 402] on div "00:00:09" at bounding box center [709, 364] width 97 height 136
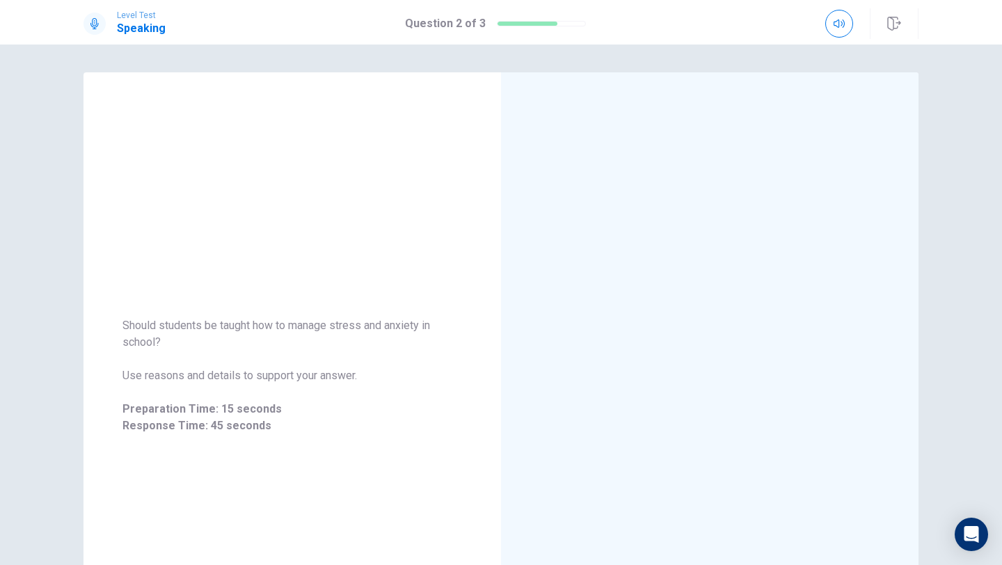
click at [762, 388] on div at bounding box center [710, 375] width 418 height 607
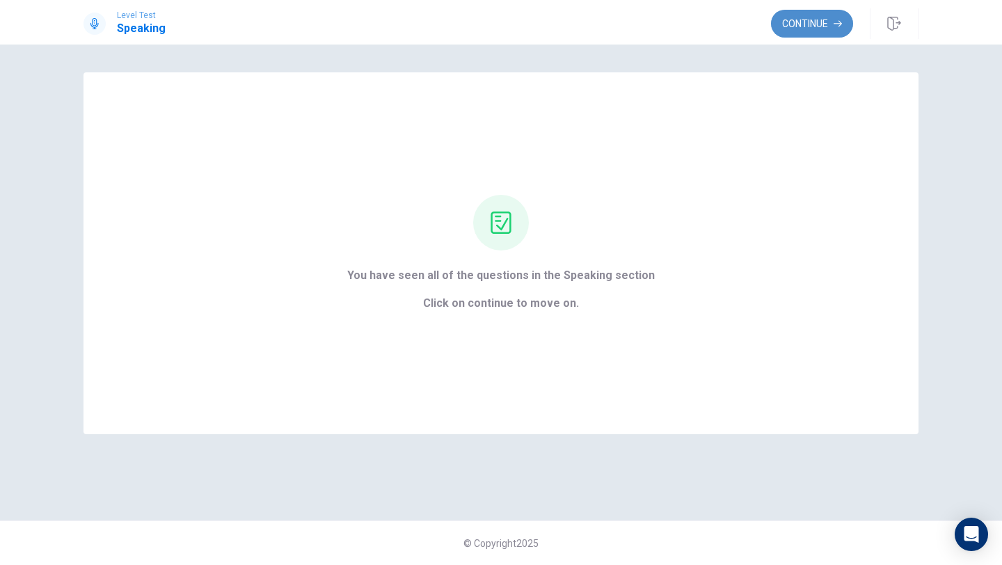
click at [801, 32] on button "Continue" at bounding box center [812, 24] width 82 height 28
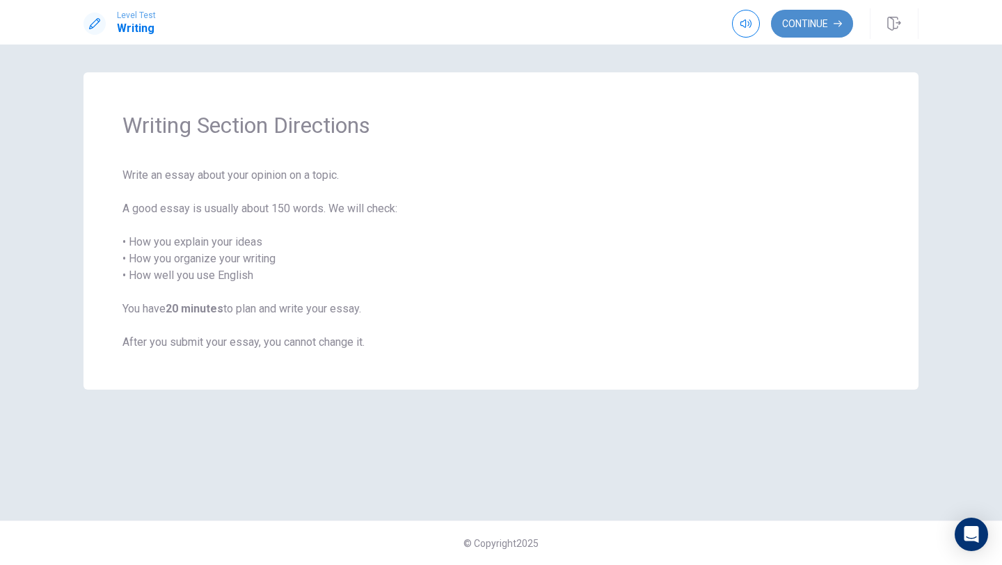
click at [798, 35] on button "Continue" at bounding box center [812, 24] width 82 height 28
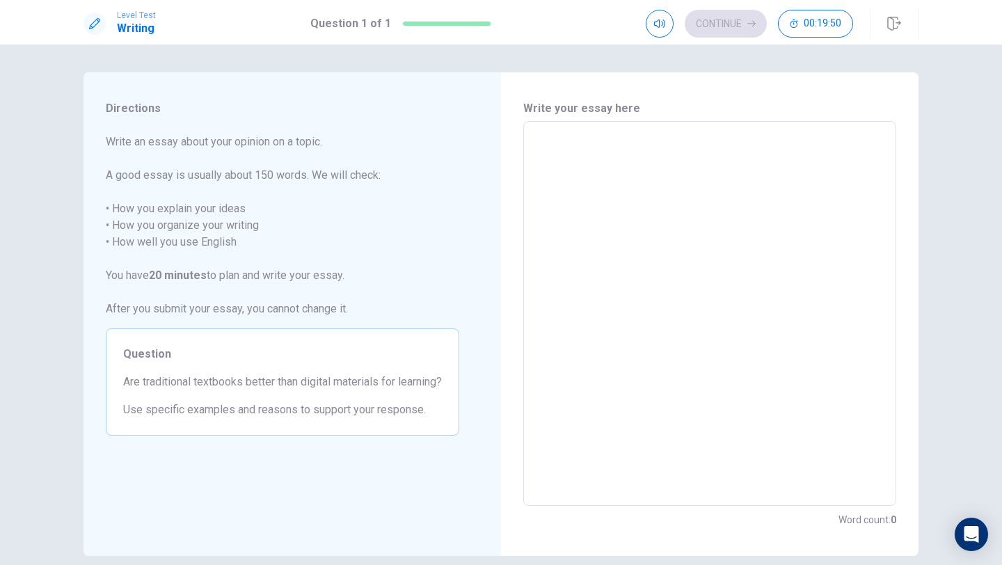
click at [244, 383] on span "Are traditional textbooks better than digital materials for learning?" at bounding box center [282, 382] width 319 height 17
click at [611, 145] on textarea at bounding box center [710, 314] width 354 height 362
type textarea "x"
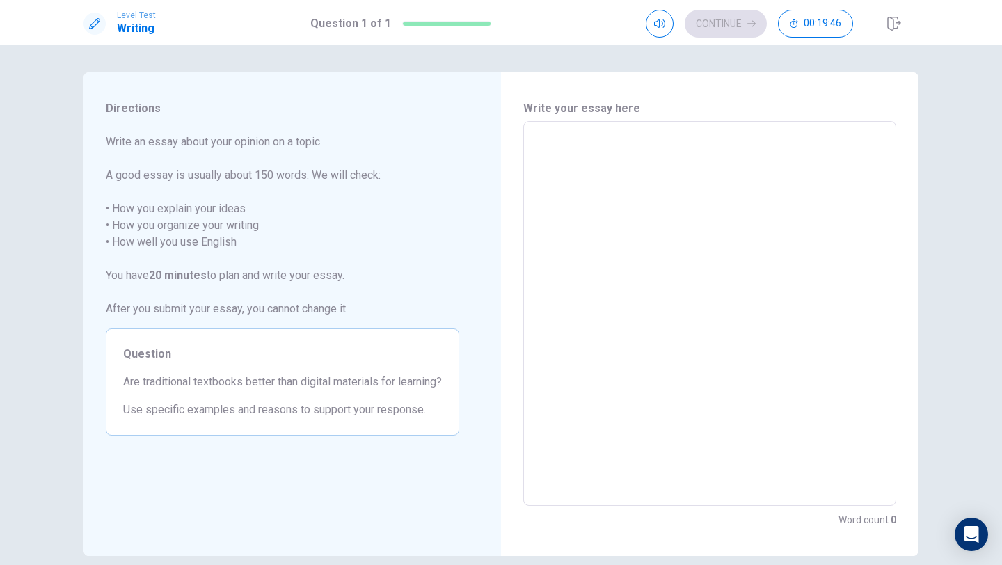
type textarea "x"
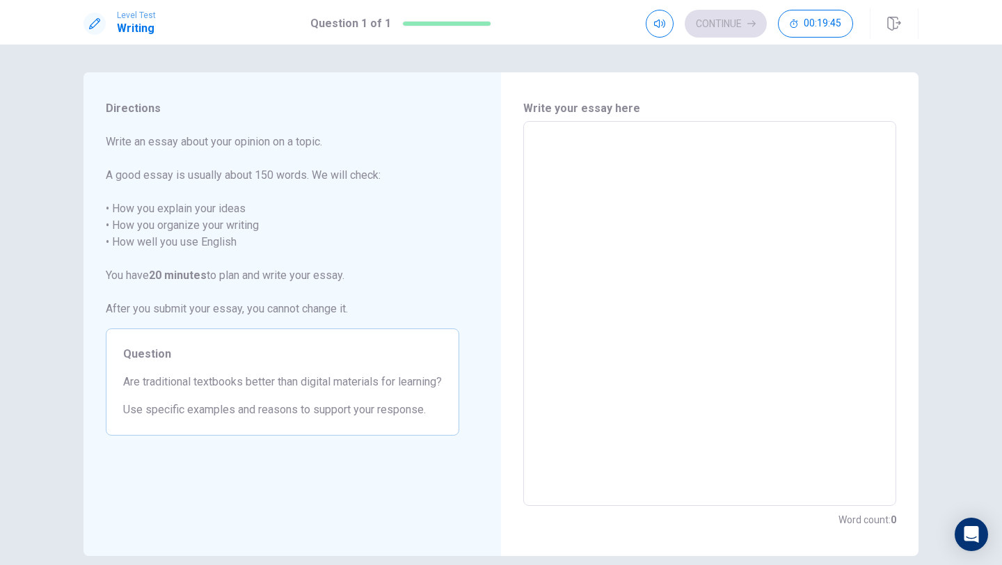
type textarea "x"
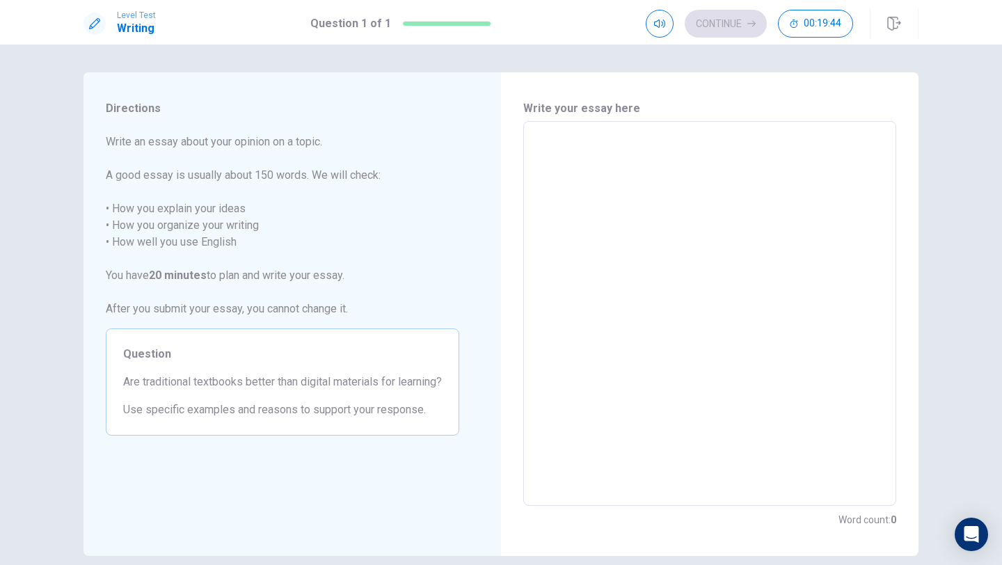
type textarea "T"
type textarea "x"
type textarea "Ti"
type textarea "x"
type textarea "Tit"
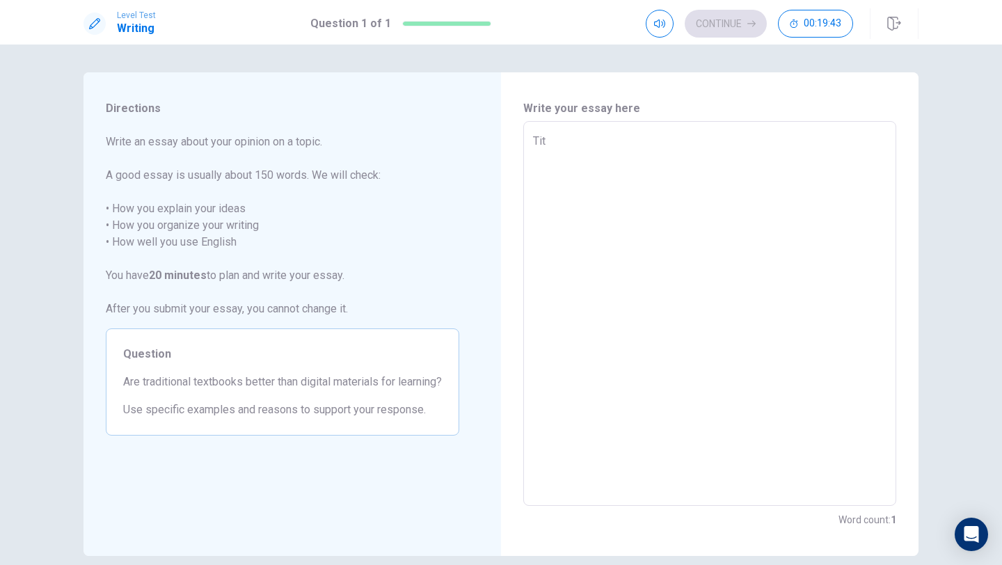
type textarea "x"
type textarea "Titl"
type textarea "x"
type textarea "Title"
type textarea "x"
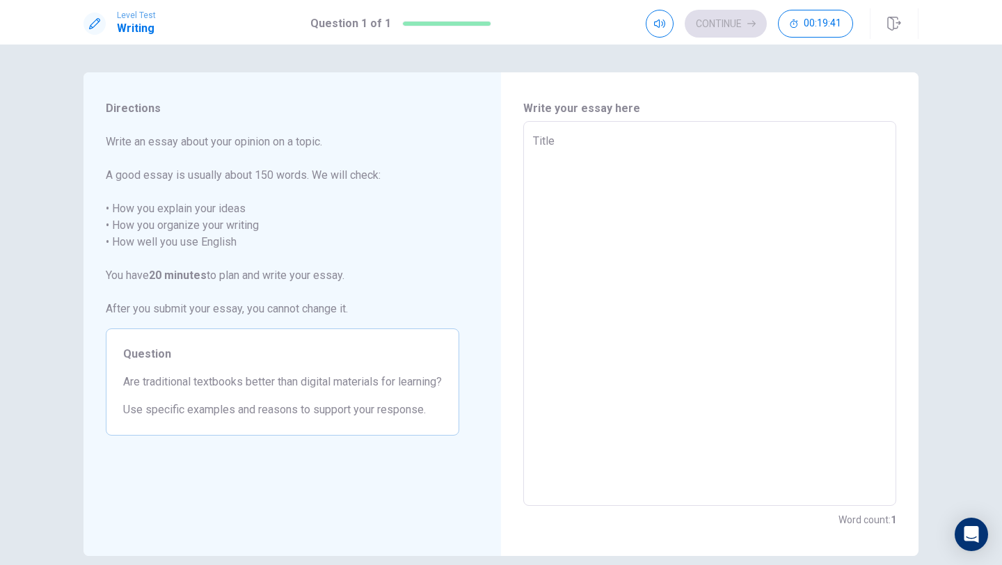
type textarea "Title:"
type textarea "x"
type textarea "Title:"
type textarea "x"
type textarea "Title: A"
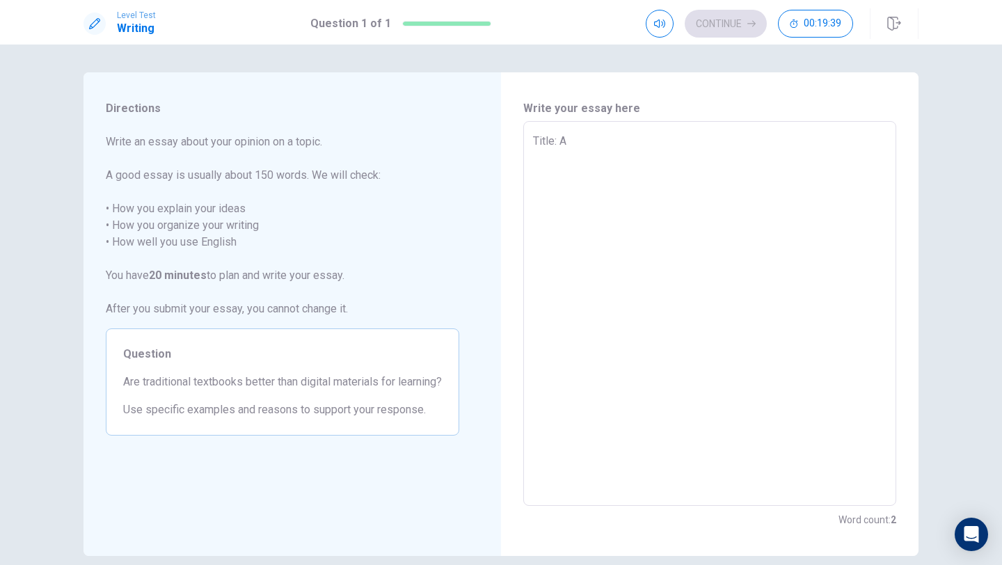
type textarea "x"
type textarea "Title: Ar"
type textarea "x"
type textarea "Title: Are"
type textarea "x"
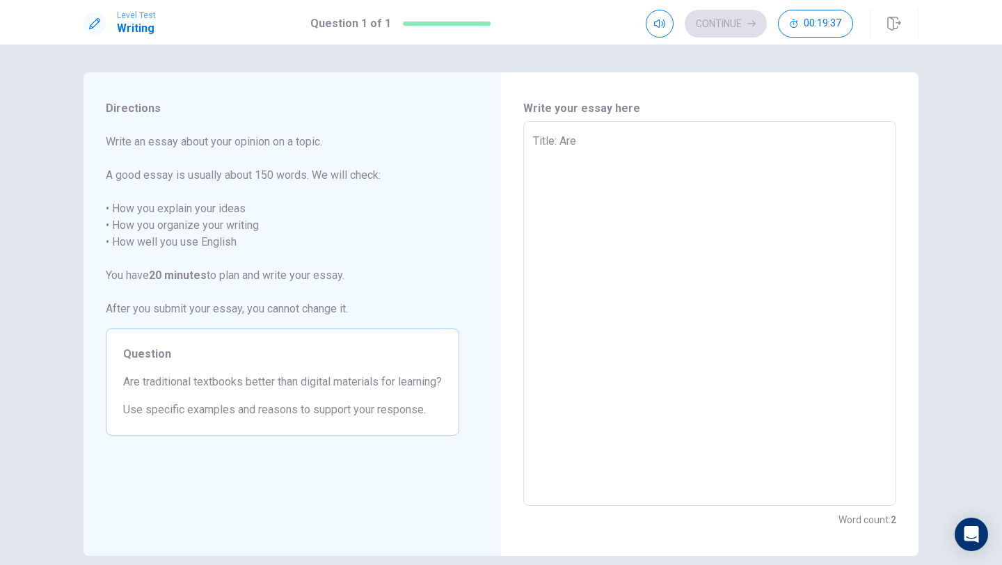
type textarea "Title: Are"
type textarea "x"
type textarea "Title: Are t"
type textarea "x"
type textarea "Title: Are tr"
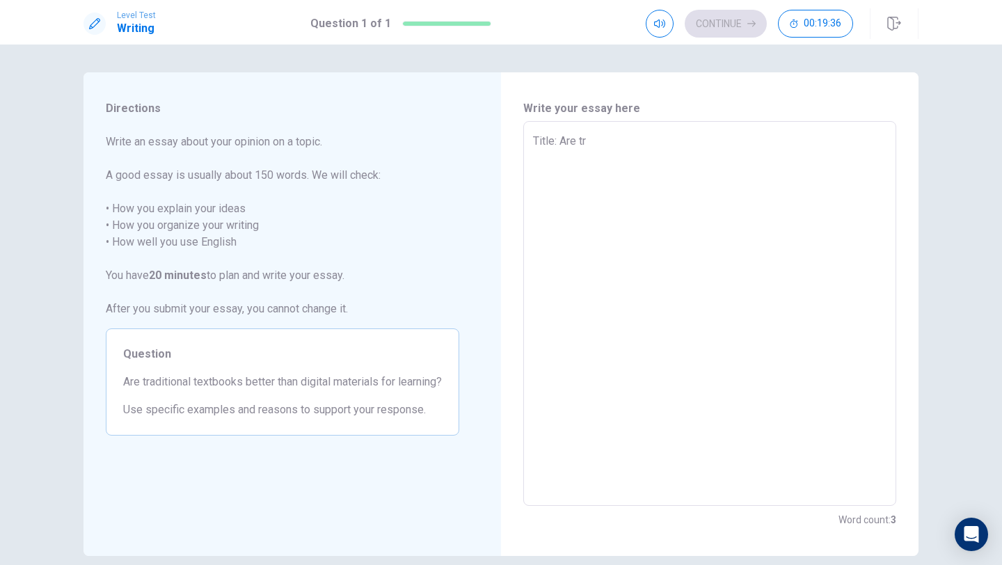
type textarea "x"
type textarea "Title: Are tra"
type textarea "x"
type textarea "Title: Are trad"
type textarea "x"
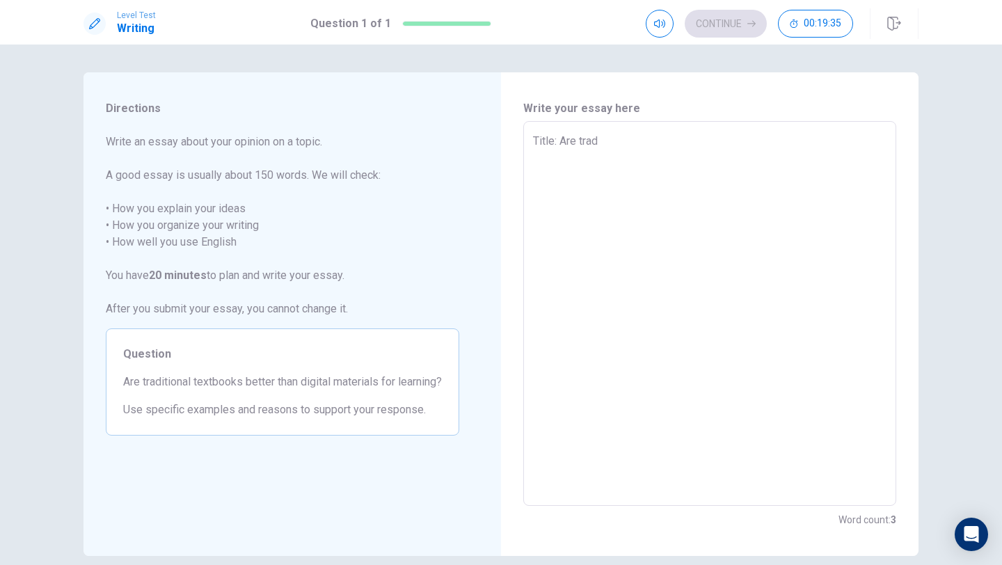
type textarea "Title: Are tradi"
type textarea "x"
type textarea "Title: Are tradit"
type textarea "x"
type textarea "Title: Are traditi"
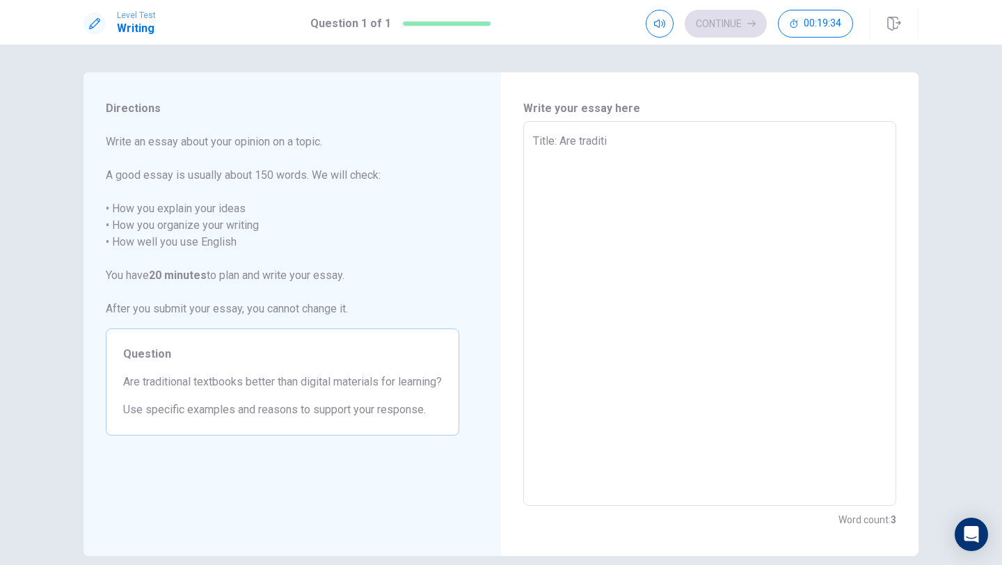
type textarea "x"
type textarea "Title: Are traditio"
type textarea "x"
type textarea "Title: Are tradition"
type textarea "x"
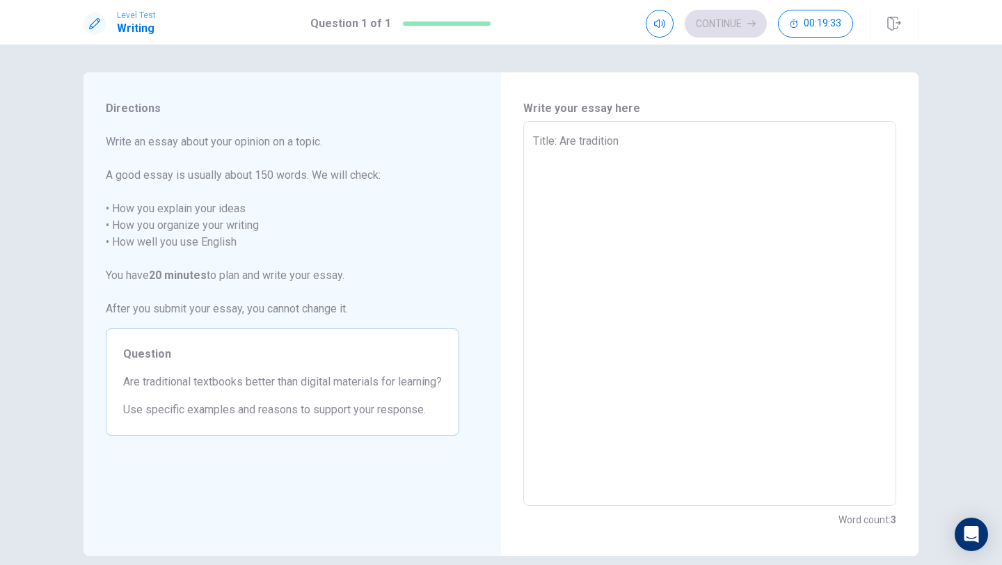
type textarea "Title: Are traditiona"
type textarea "x"
type textarea "Title: Are traditional"
type textarea "x"
type textarea "Title: Are traditional"
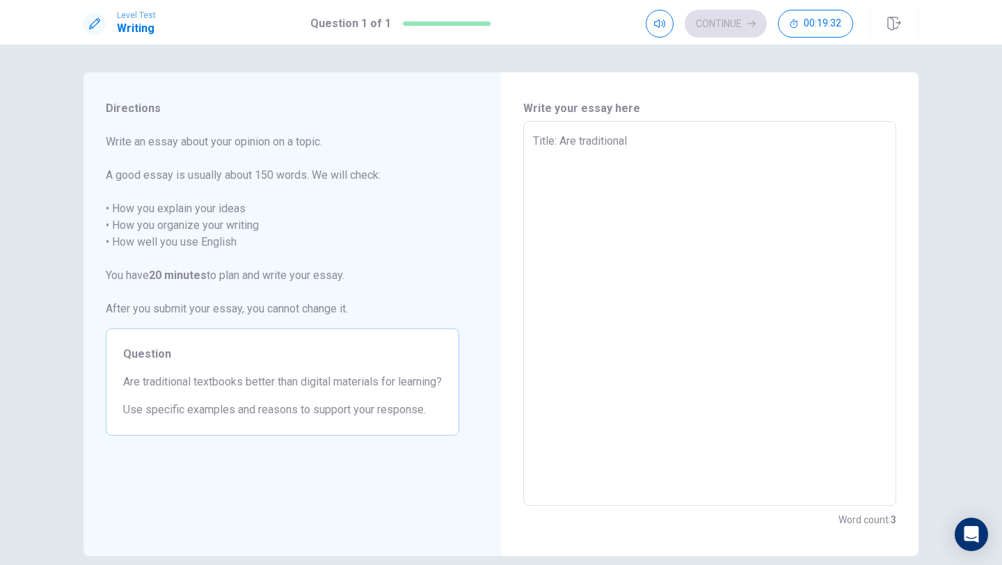
type textarea "x"
type textarea "Title: Are traditional t"
type textarea "x"
type textarea "Title: Are traditional te"
type textarea "x"
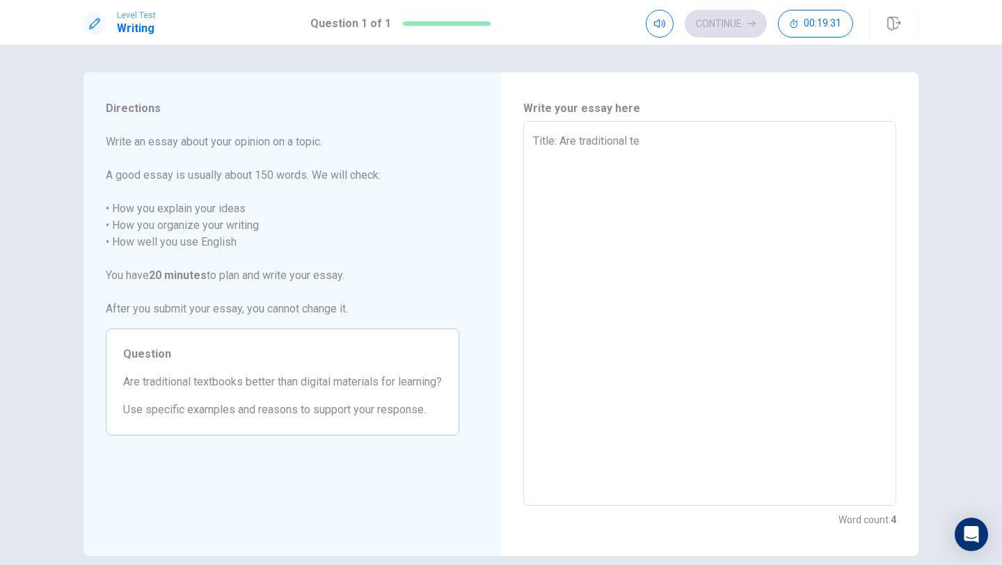
type textarea "Title: Are traditional tex"
type textarea "x"
type textarea "Title: Are traditional text"
type textarea "x"
type textarea "Title: Are traditional textb"
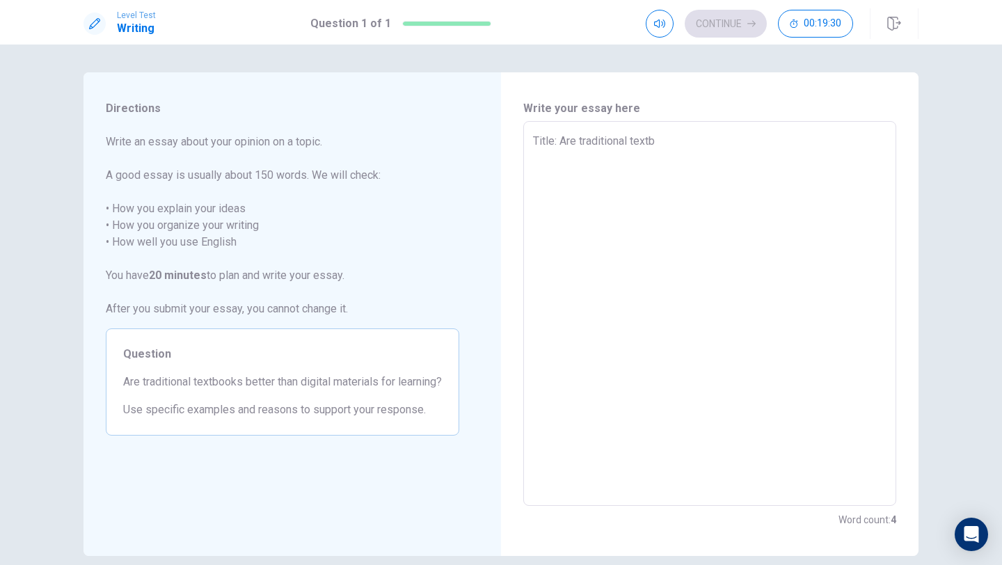
type textarea "x"
type textarea "Title: Are traditional textbo"
type textarea "x"
type textarea "Title: Are traditional textboo"
type textarea "x"
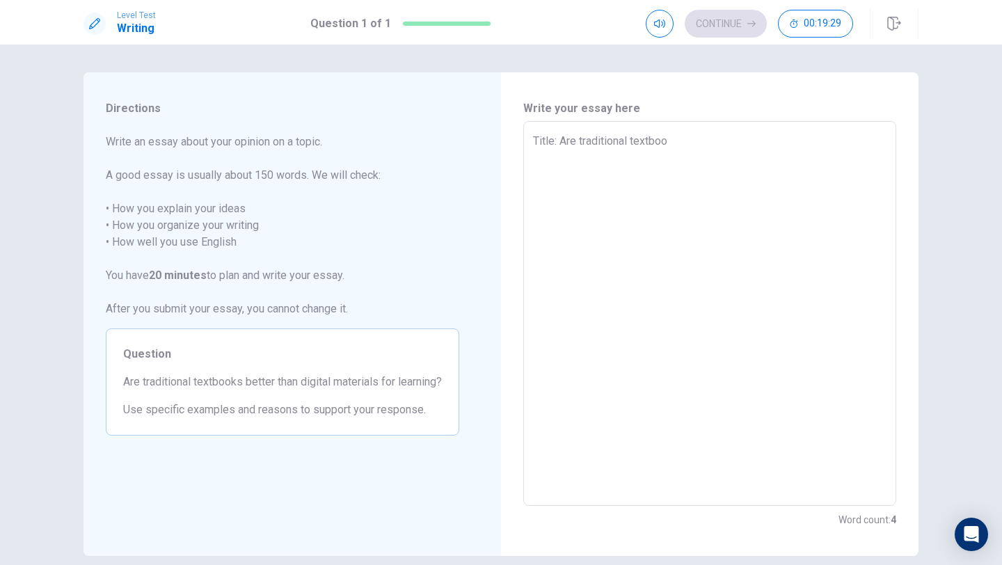
type textarea "Title: Are traditional textbook"
type textarea "x"
type textarea "Title: Are traditional textbooks"
type textarea "x"
type textarea "Title: Are traditional textbooks"
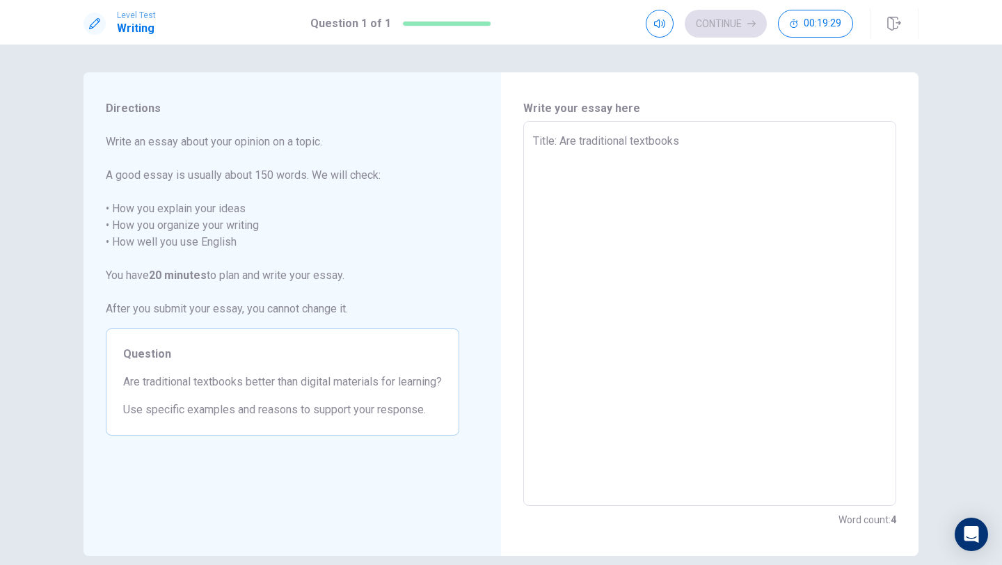
type textarea "x"
type textarea "Title: Are traditional textbooks b"
type textarea "x"
type textarea "Title: Are traditional textbooks be"
type textarea "x"
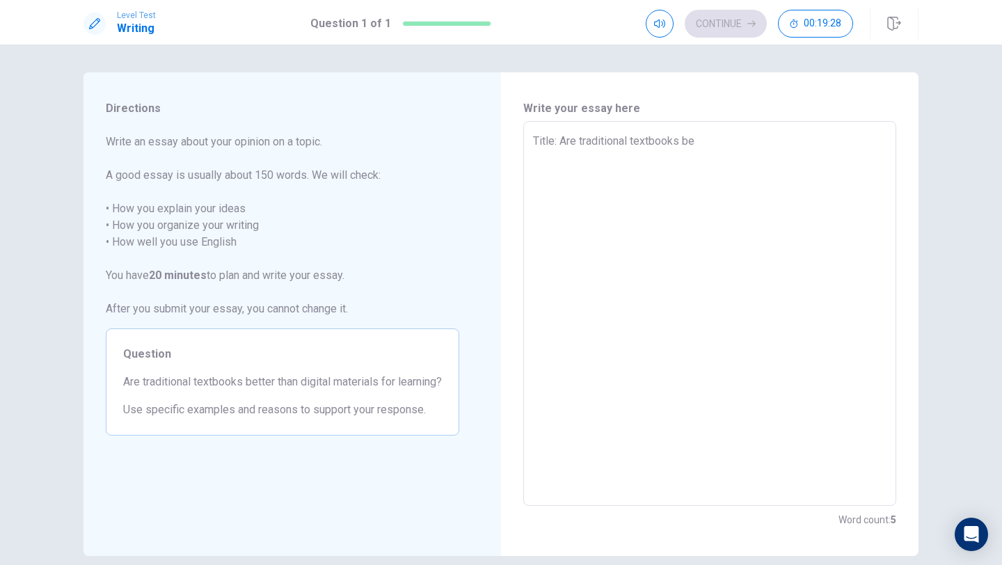
type textarea "Title: Are traditional textbooks bet"
type textarea "x"
type textarea "Title: Are traditional textbooks bett"
type textarea "x"
type textarea "Title: Are traditional textbooks [PERSON_NAME]"
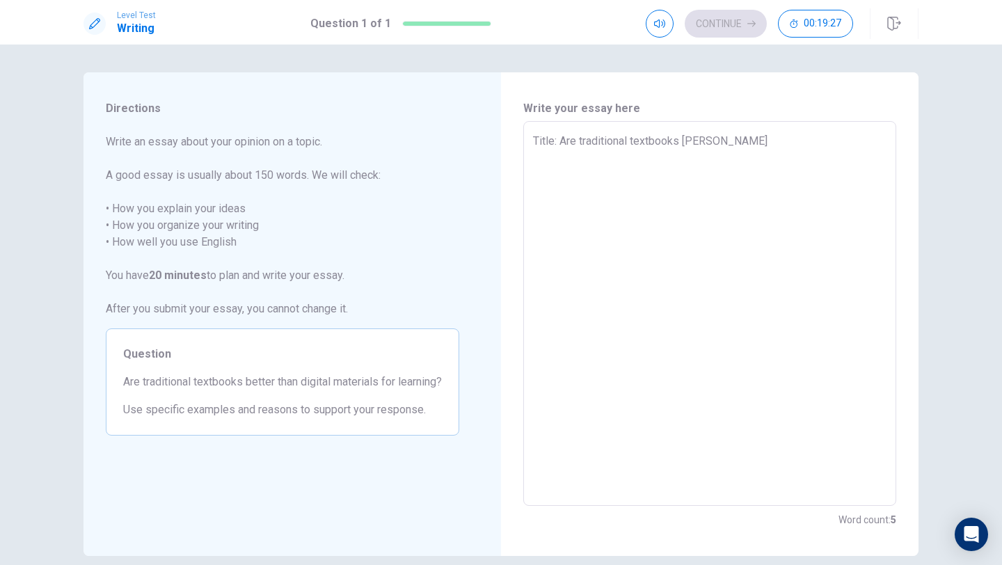
type textarea "x"
type textarea "Title: Are traditional textbooks better"
type textarea "x"
type textarea "Title: Are traditional textbooks better"
type textarea "x"
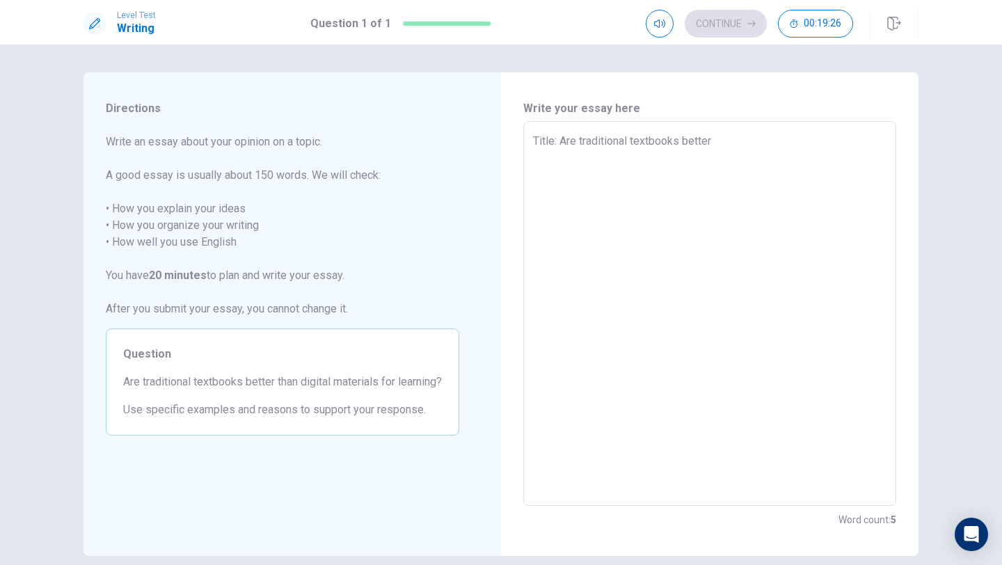
type textarea "Title: Are traditional textbooks better t"
type textarea "x"
type textarea "Title: Are traditional textbooks better th"
type textarea "x"
type textarea "Title: Are traditional textbooks better tha"
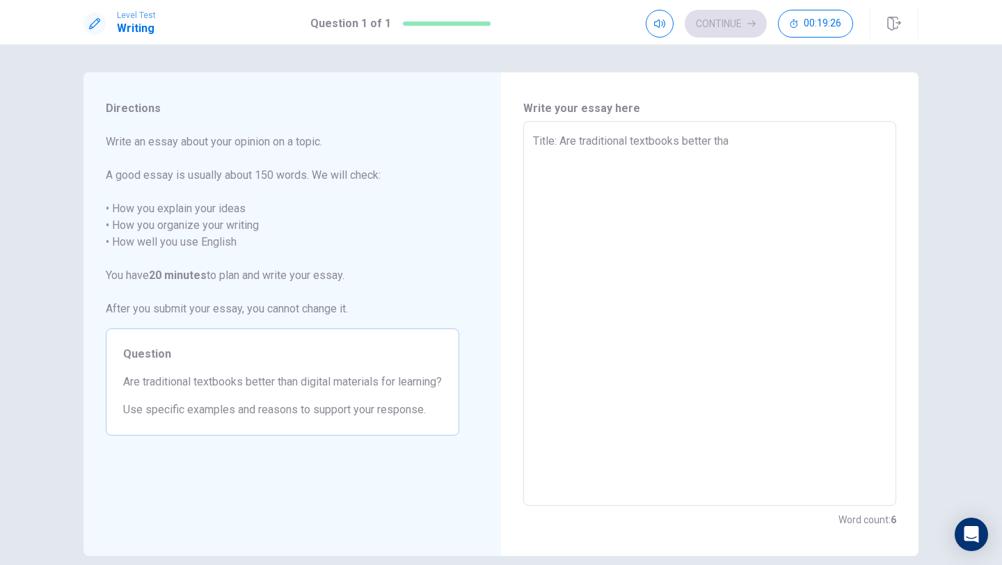
type textarea "x"
type textarea "Title: Are traditional textbooks better than"
type textarea "x"
type textarea "Title: Are traditional textbooks better than"
type textarea "x"
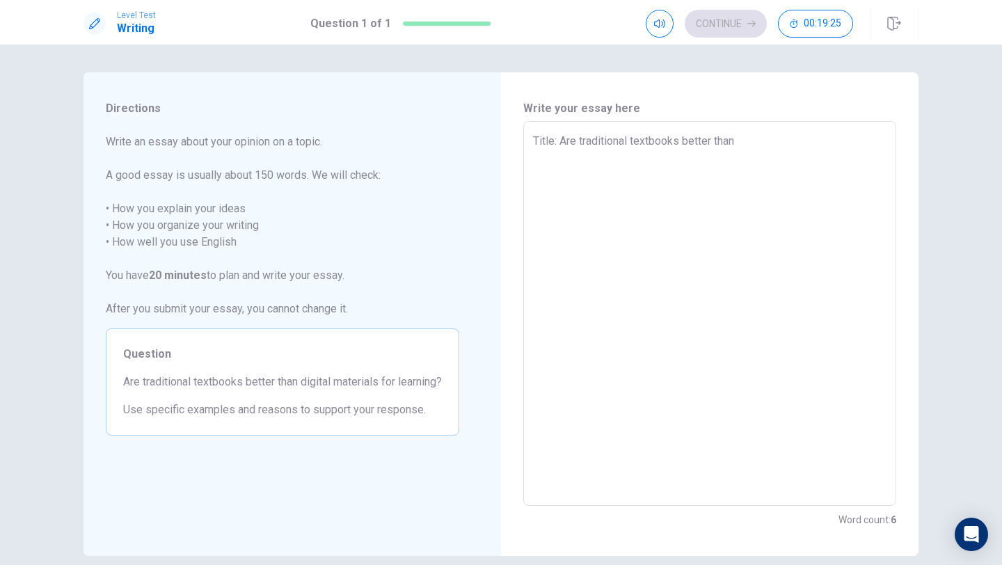
type textarea "Title: Are traditional textbooks better than d"
type textarea "x"
type textarea "Title: Are traditional textbooks better than di"
type textarea "x"
type textarea "Title: Are traditional textbooks better than dig"
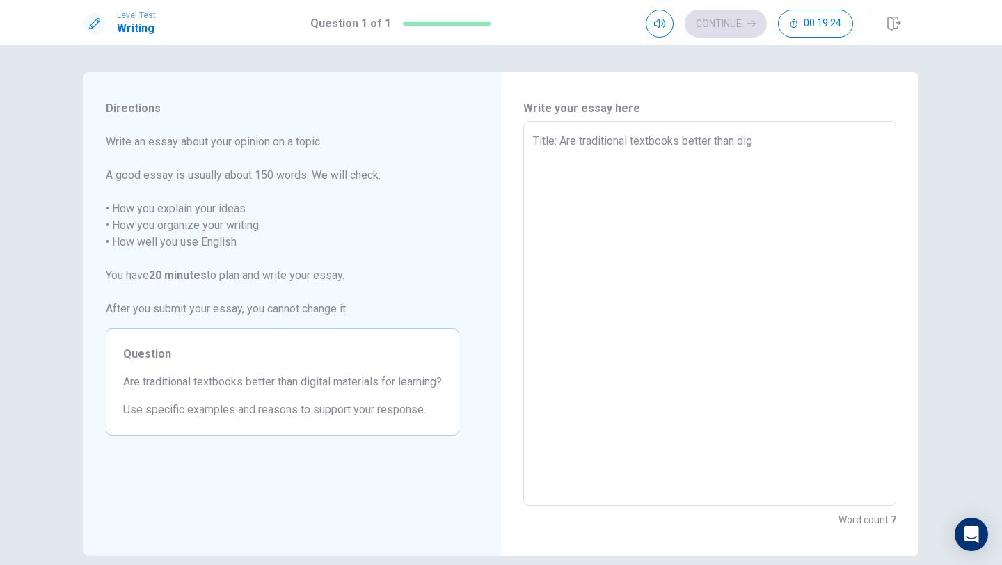
type textarea "x"
type textarea "Title: Are traditional textbooks better than digi"
type textarea "x"
type textarea "Title: Are traditional textbooks better than digit"
type textarea "x"
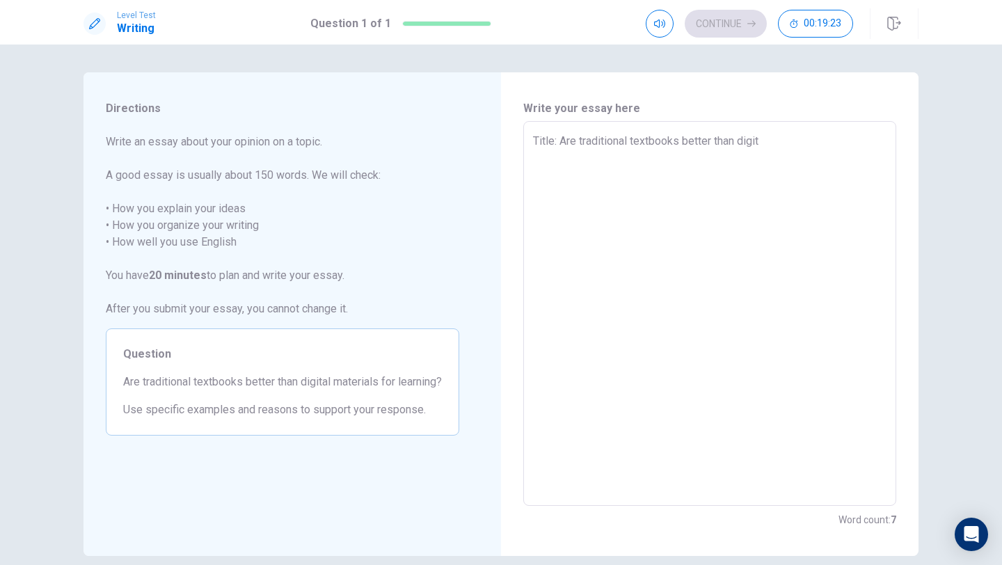
type textarea "Title: Are traditional textbooks better than digita"
type textarea "x"
type textarea "Title: Are traditional textbooks better than digital"
type textarea "x"
type textarea "Title: Are traditional textbooks better than digital"
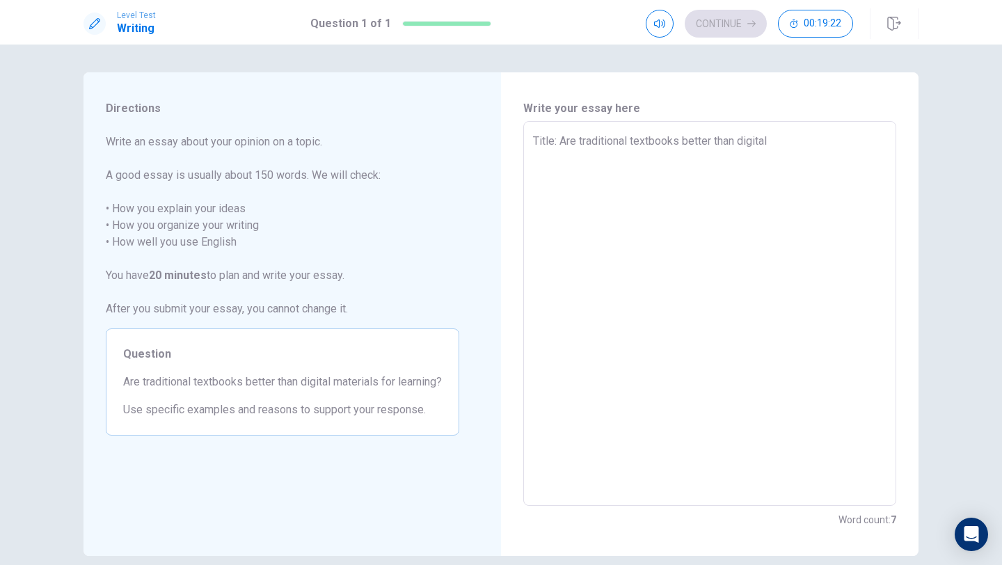
type textarea "x"
type textarea "Title: Are traditional textbooks better than digital m"
type textarea "x"
type textarea "Title: Are traditional textbooks better than digital ma"
type textarea "x"
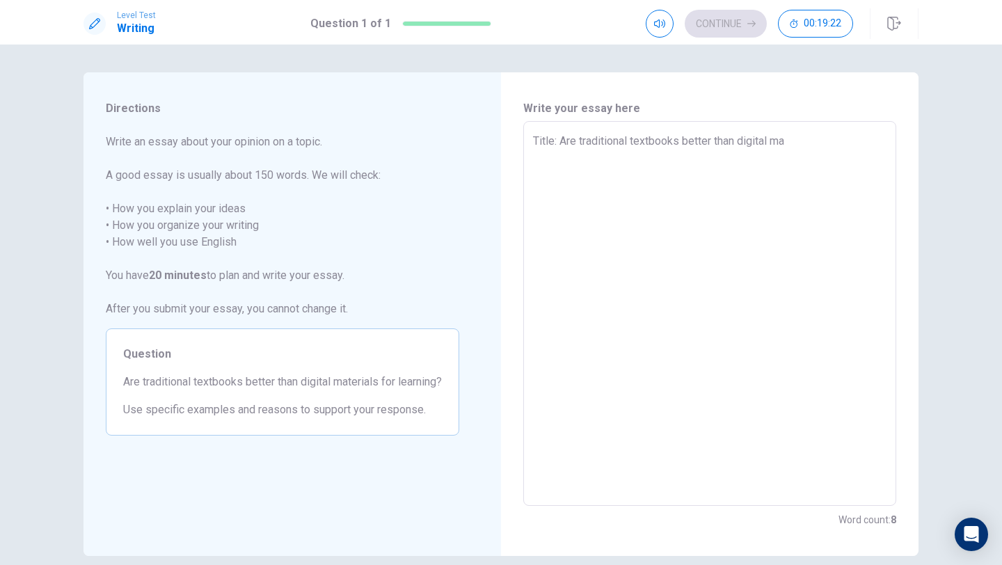
type textarea "Title: Are traditional textbooks better than digital mat"
type textarea "x"
type textarea "Title: Are traditional textbooks better than digital mate"
type textarea "x"
type textarea "Title: Are traditional textbooks better than digital mater"
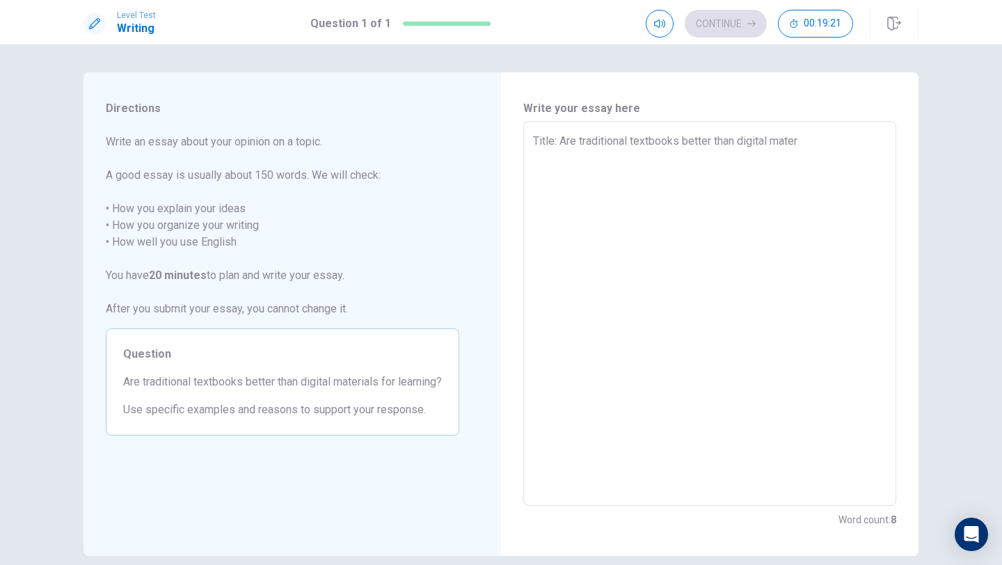
type textarea "x"
type textarea "Title: Are traditional textbooks better than digital materi"
type textarea "x"
type textarea "Title: Are traditional textbooks better than digital materia"
type textarea "x"
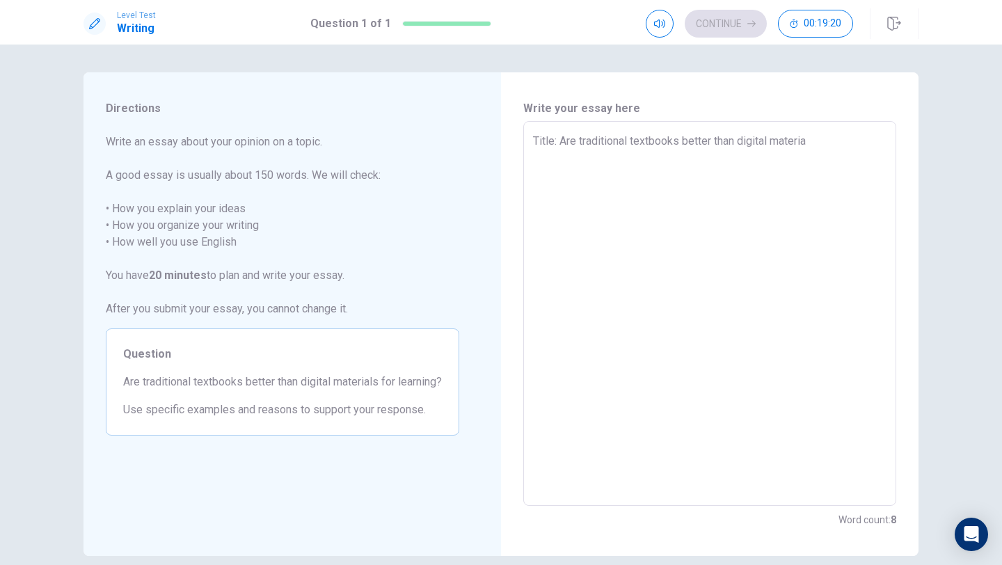
type textarea "Title: Are traditional textbooks better than digital material"
type textarea "x"
type textarea "Title: Are traditional textbooks better than digital materials"
type textarea "x"
type textarea "Title: Are traditional textbooks better than digital materials"
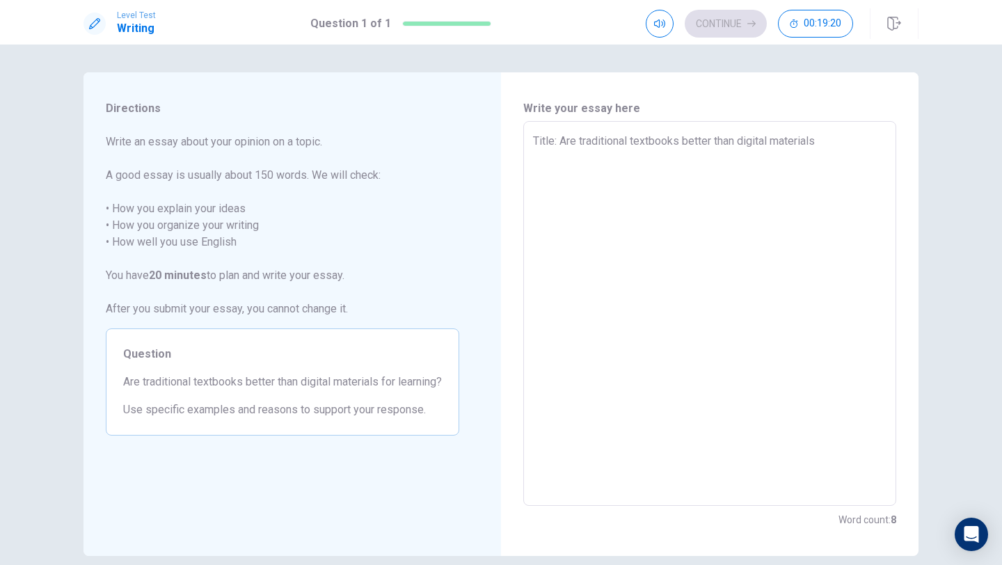
type textarea "x"
type textarea "Title: Are traditional textbooks better than digital materials f"
type textarea "x"
type textarea "Title: Are traditional textbooks better than digital materials fo"
type textarea "x"
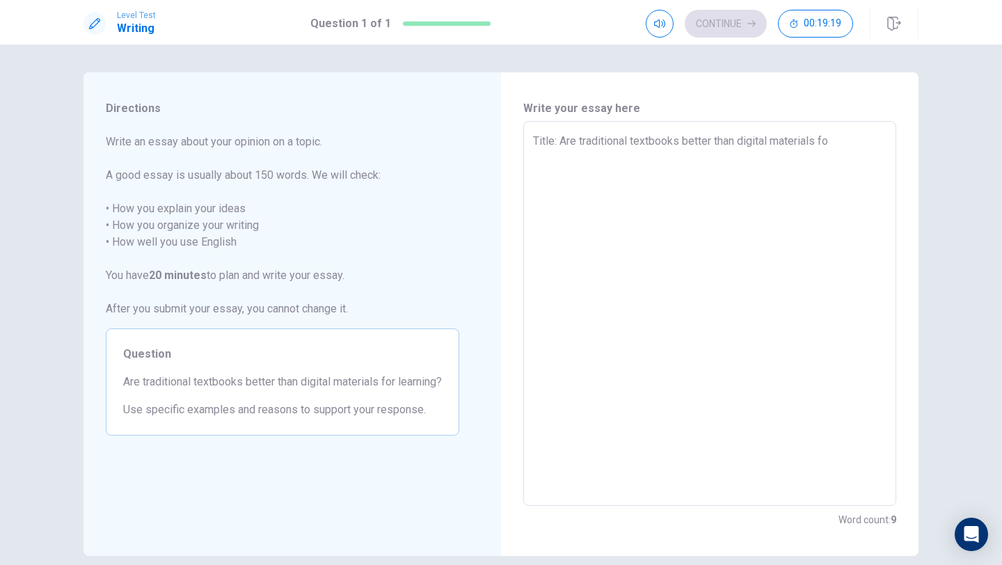
type textarea "Title: Are traditional textbooks better than digital materials for"
type textarea "x"
type textarea "Title: Are traditional textbooks better than digital materials for"
type textarea "x"
type textarea "Title: Are traditional textbooks better than digital materials for l"
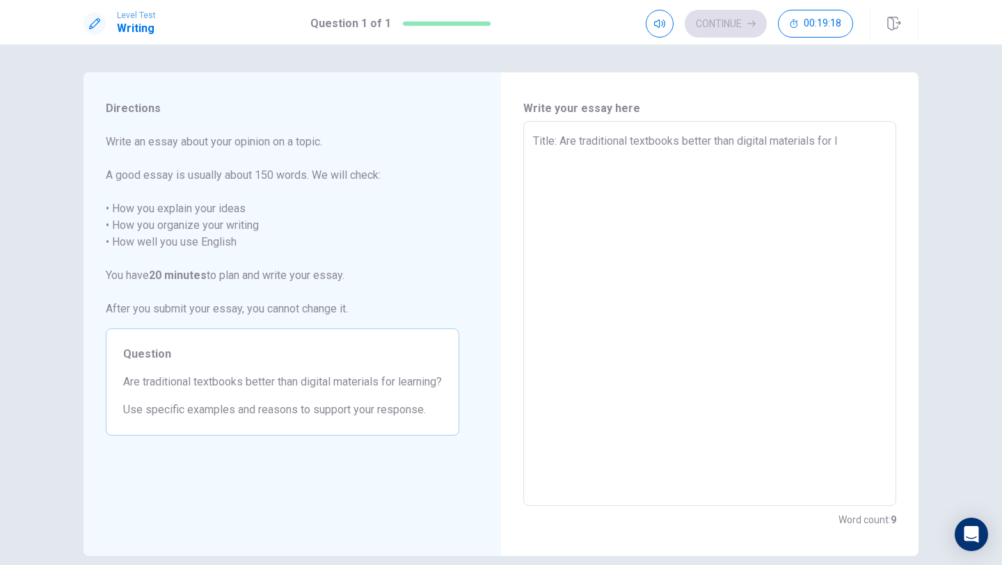
type textarea "x"
type textarea "Title: Are traditional textbooks better than digital materials for le"
type textarea "x"
type textarea "Title: Are traditional textbooks better than digital materials for lea"
type textarea "x"
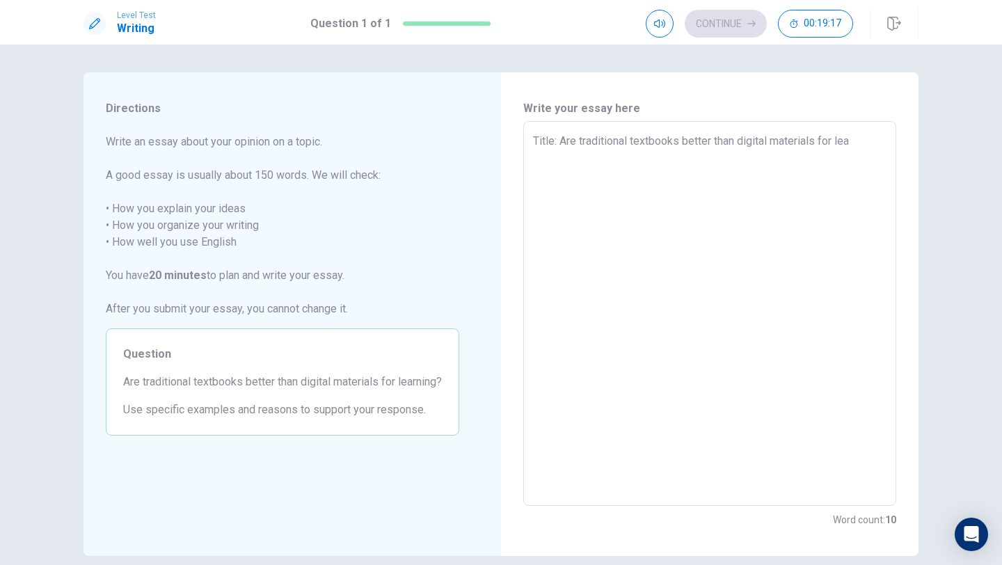
type textarea "Title: Are traditional textbooks better than digital materials for [PERSON_NAME]"
type textarea "x"
type textarea "Title: Are traditional textbooks better than digital materials for learn"
type textarea "x"
type textarea "Title: Are traditional textbooks better than digital materials for learni"
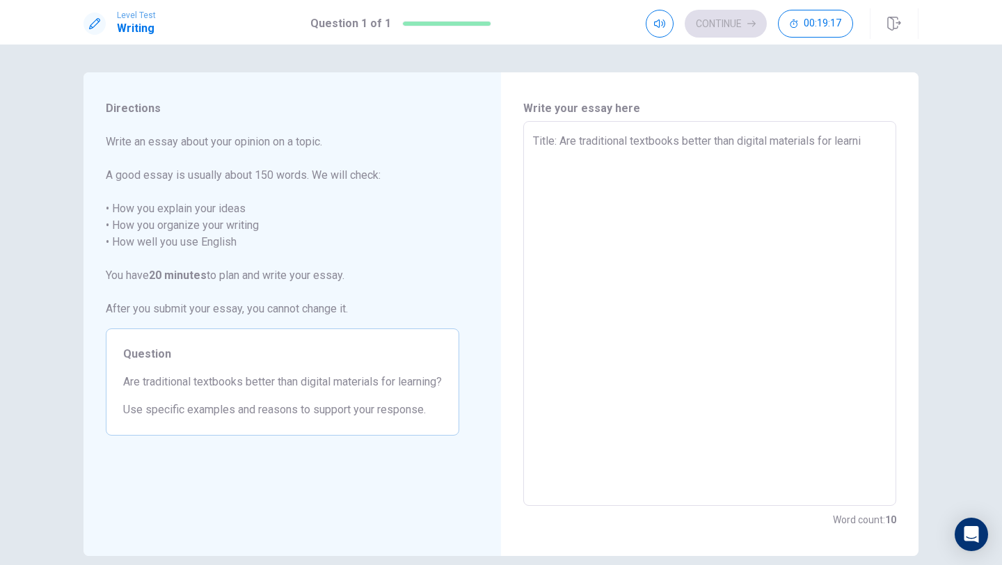
type textarea "x"
type textarea "Title: Are traditional textbooks better than digital materials for learnin"
type textarea "x"
type textarea "Title: Are traditional textbooks better than digital materials for learning"
type textarea "x"
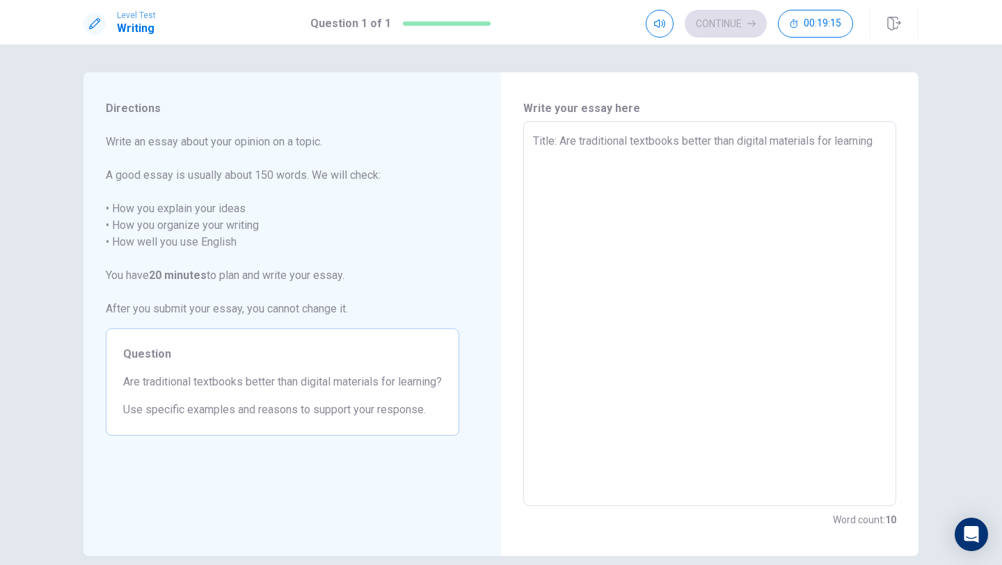
type textarea "Title: Are traditional textbooks better than digital materials for learning?"
type textarea "x"
type textarea "Title: Are traditional textbooks better than digital materials for learning?"
type textarea "x"
type textarea "Title: Are traditional textbooks better than digital materials for learning?"
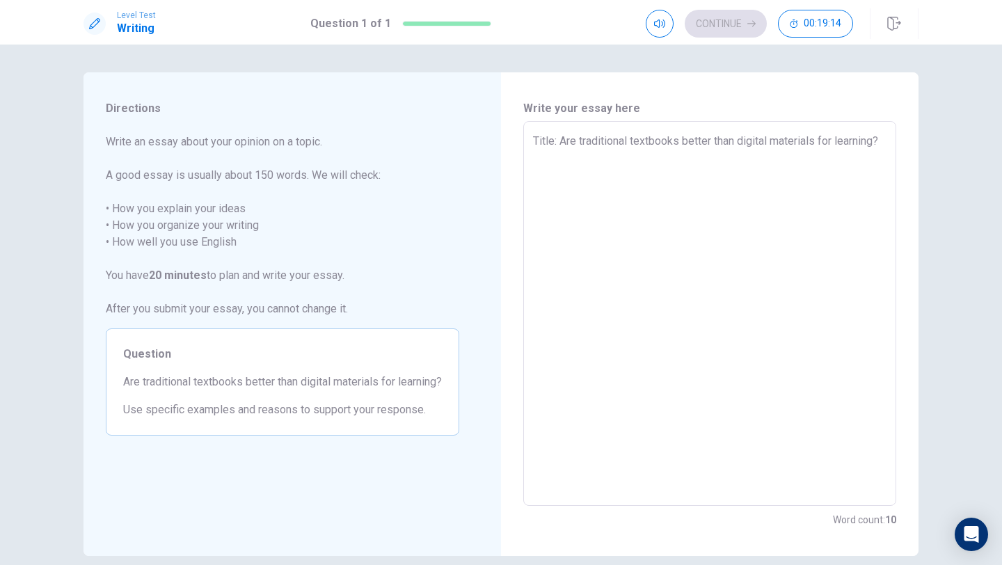
type textarea "x"
type textarea "Title: Are traditional textbooks better than digital materials for learning?"
type textarea "x"
type textarea "Title: Are traditional textbooks better than digital materials for learning?"
type textarea "x"
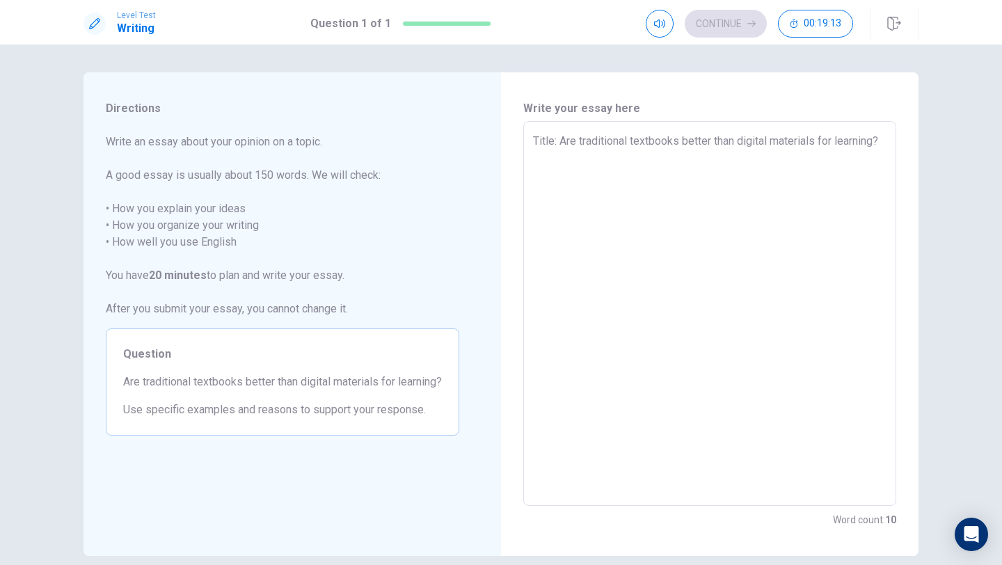
type textarea "Title: Are traditional textbooks better than digital materials for learning?"
type textarea "x"
type textarea "Title: Are traditional textbooks better than digital materials for learning?"
type textarea "x"
type textarea "Title: Are traditional textbooks better than digital materials for learning?"
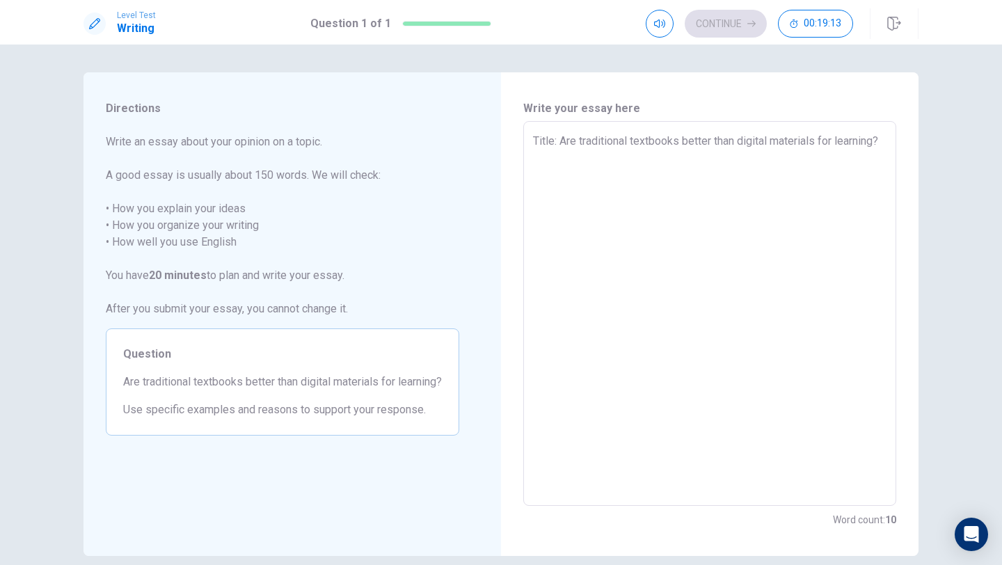
type textarea "x"
type textarea "Title: Are traditional textbooks better than digital materials for learning?"
type textarea "x"
type textarea "Title: Are traditional textbooks better than digital materials for learning?"
type textarea "x"
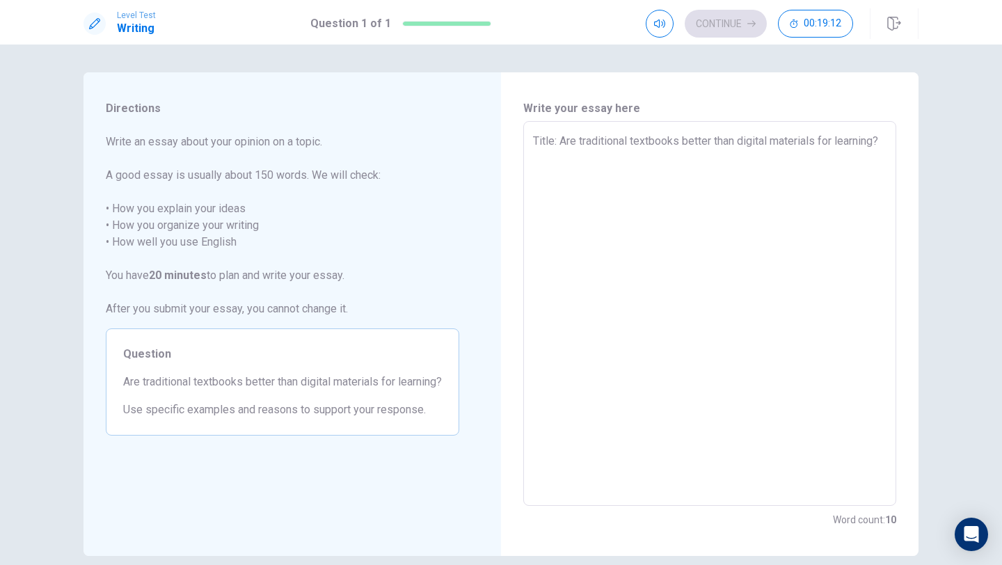
type textarea "Title: Are traditional textbooks better than digital materials for learning?"
type textarea "x"
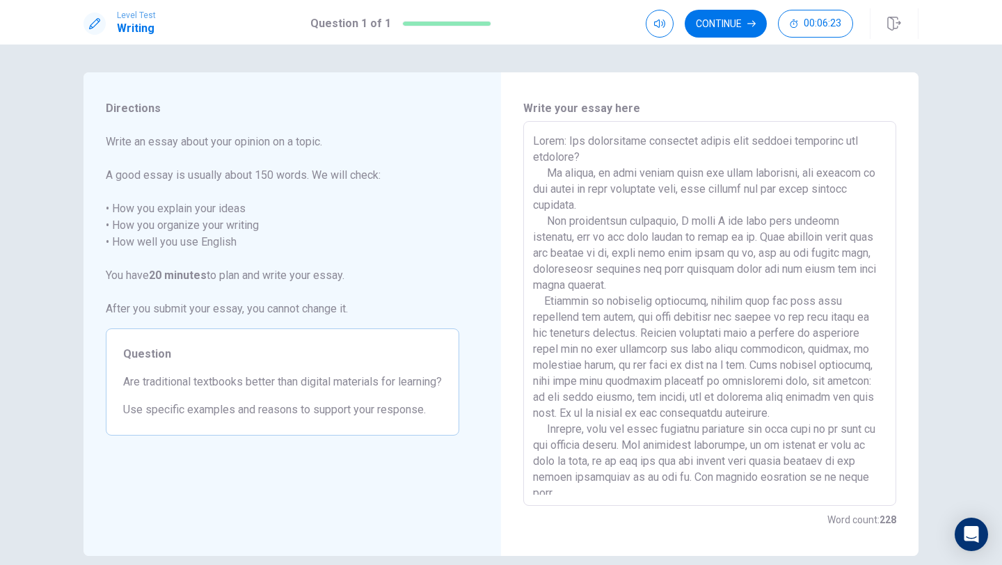
click at [814, 476] on textarea at bounding box center [710, 314] width 354 height 362
click at [887, 477] on div "x ​" at bounding box center [709, 313] width 373 height 385
click at [875, 475] on textarea at bounding box center [710, 314] width 354 height 362
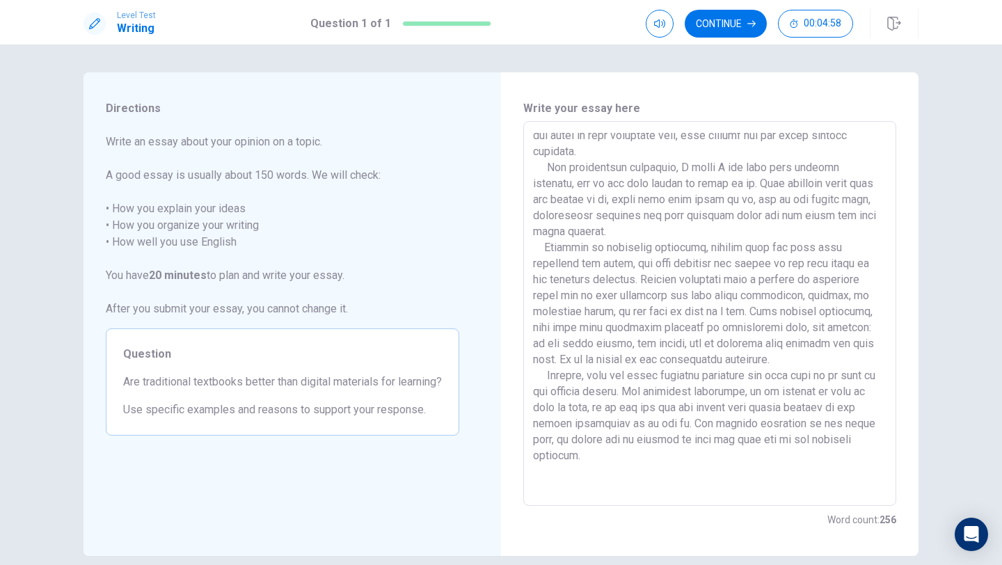
scroll to position [70, 0]
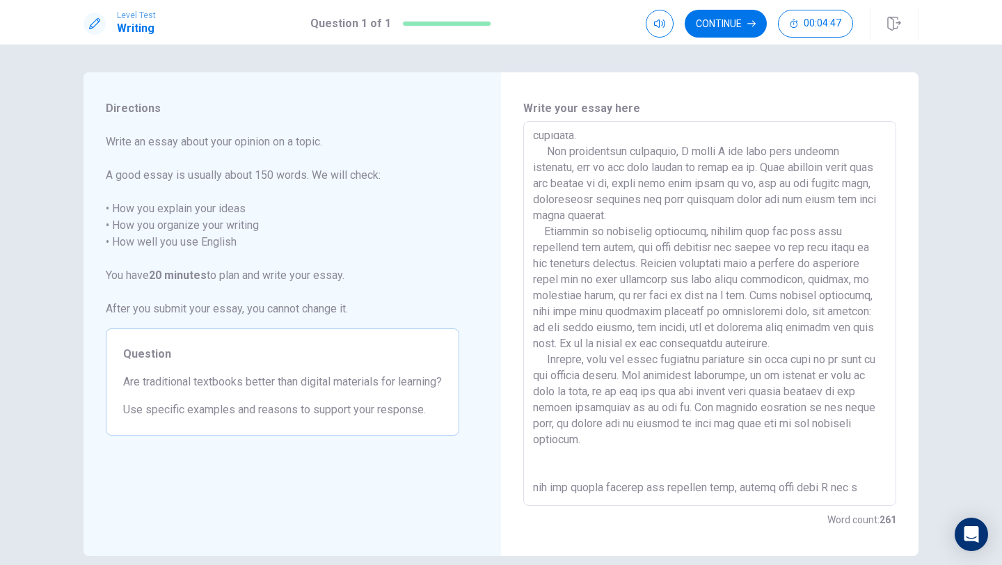
click at [624, 491] on textarea at bounding box center [710, 314] width 354 height 362
click at [711, 485] on textarea at bounding box center [710, 314] width 354 height 362
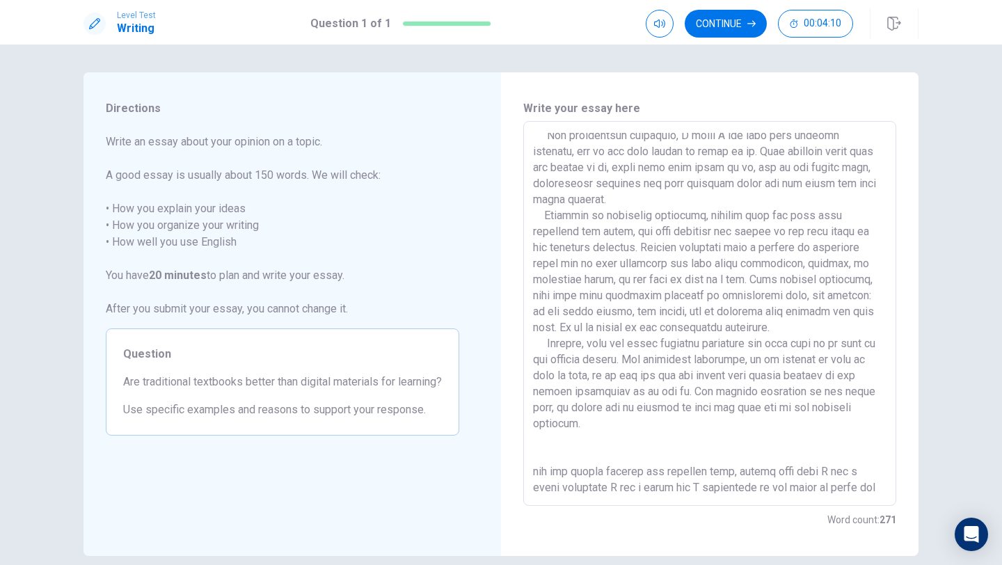
click at [735, 41] on div "Level Test Writing Question 1 of 1 Continue 00:04:10" at bounding box center [501, 22] width 1002 height 45
click at [731, 35] on button "Continue" at bounding box center [726, 24] width 82 height 28
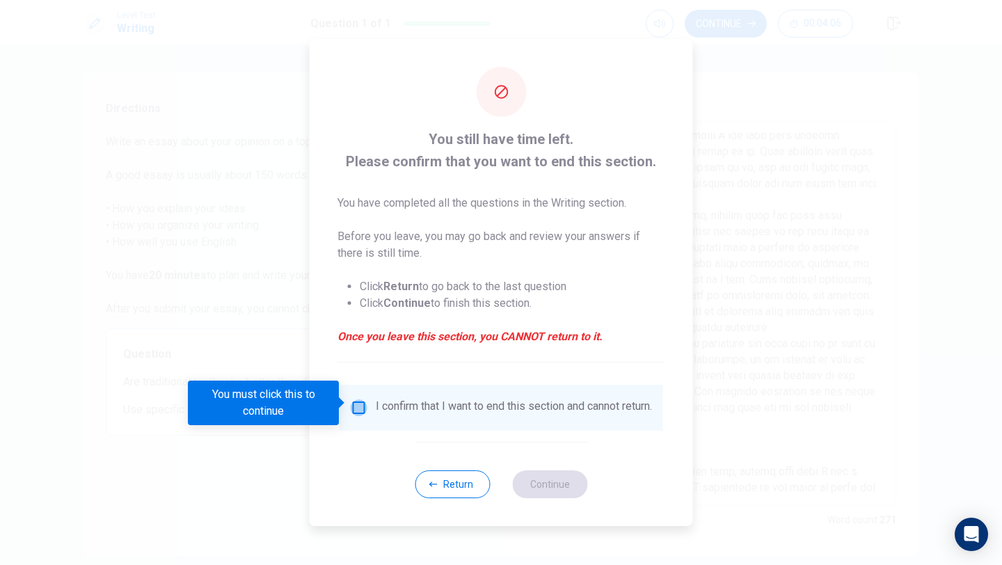
click at [358, 399] on input "You must click this to continue" at bounding box center [359, 407] width 17 height 17
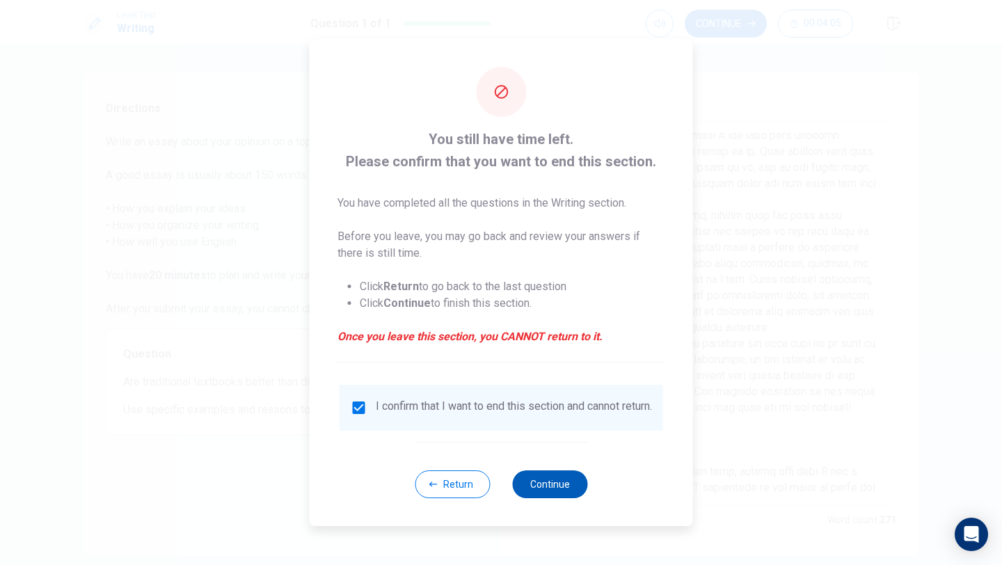
click at [554, 492] on button "Continue" at bounding box center [549, 484] width 75 height 28
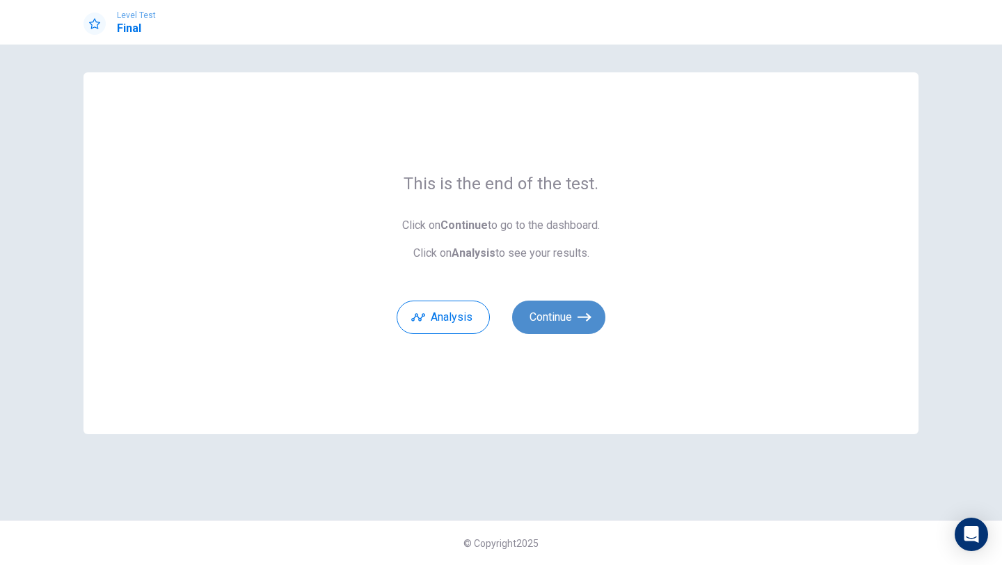
click at [571, 314] on button "Continue" at bounding box center [558, 317] width 93 height 33
